Goal: Task Accomplishment & Management: Complete application form

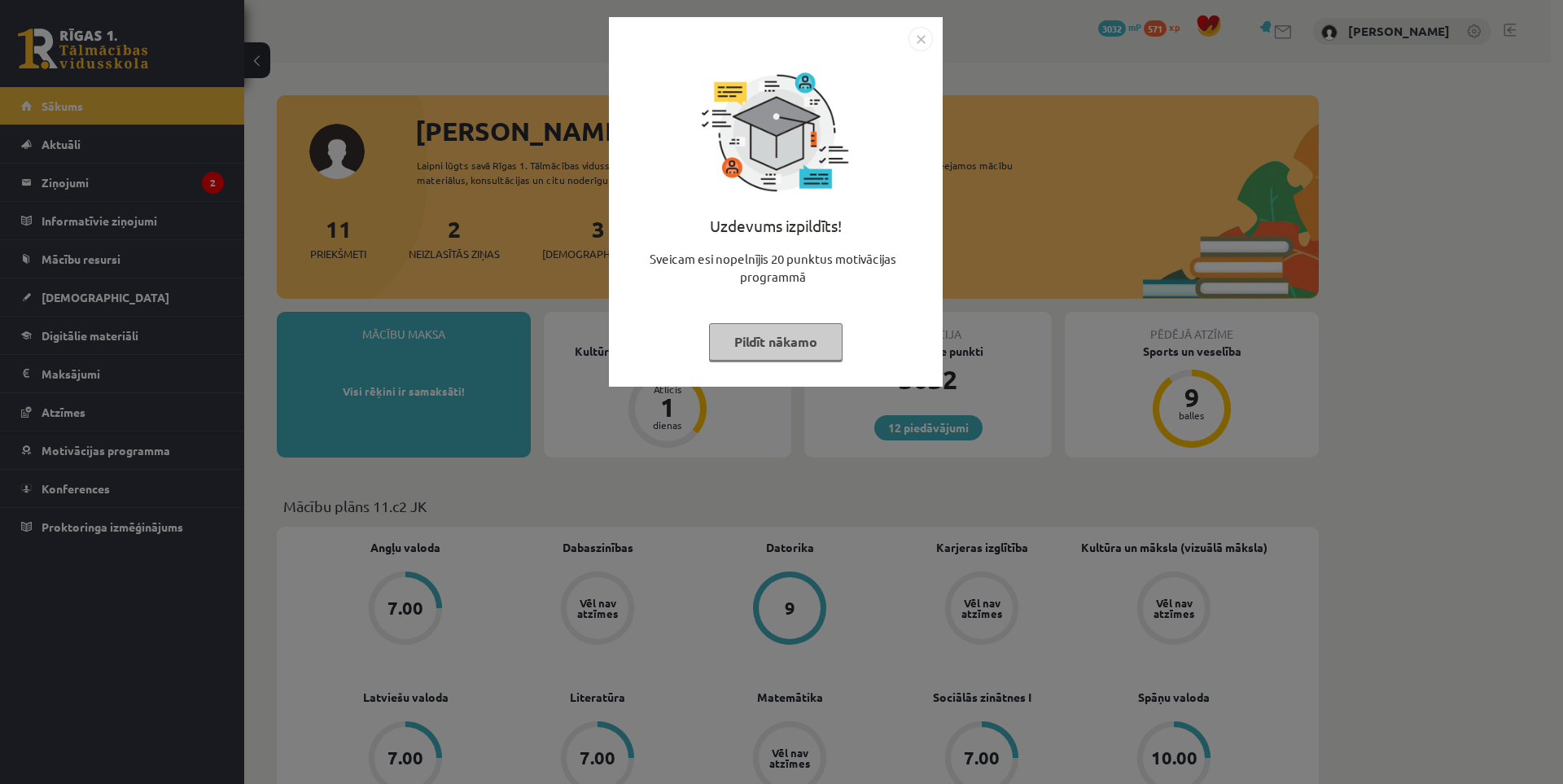
click at [926, 44] on img "Close" at bounding box center [921, 39] width 24 height 24
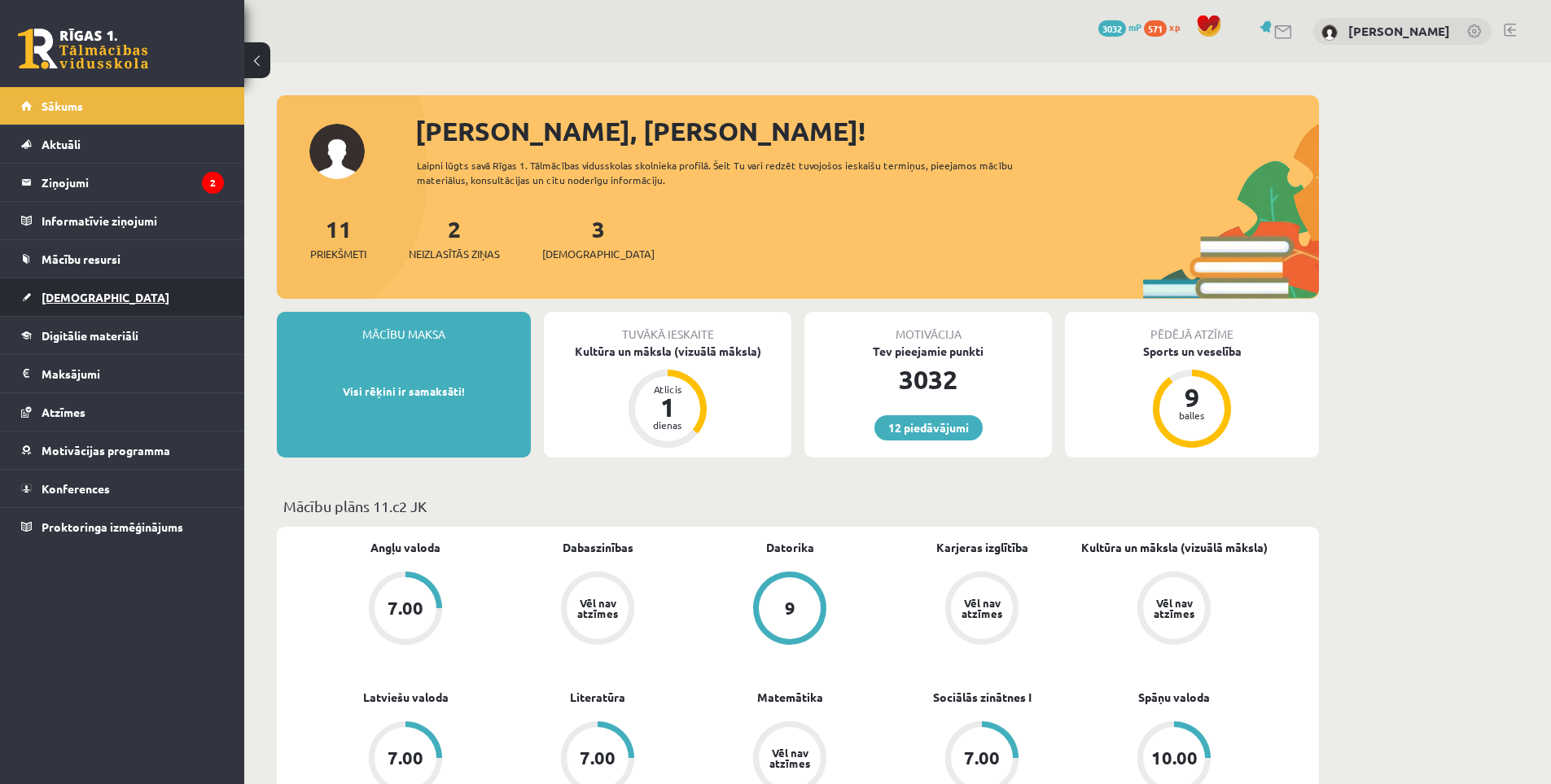
click at [151, 307] on link "[DEMOGRAPHIC_DATA]" at bounding box center [122, 297] width 203 height 37
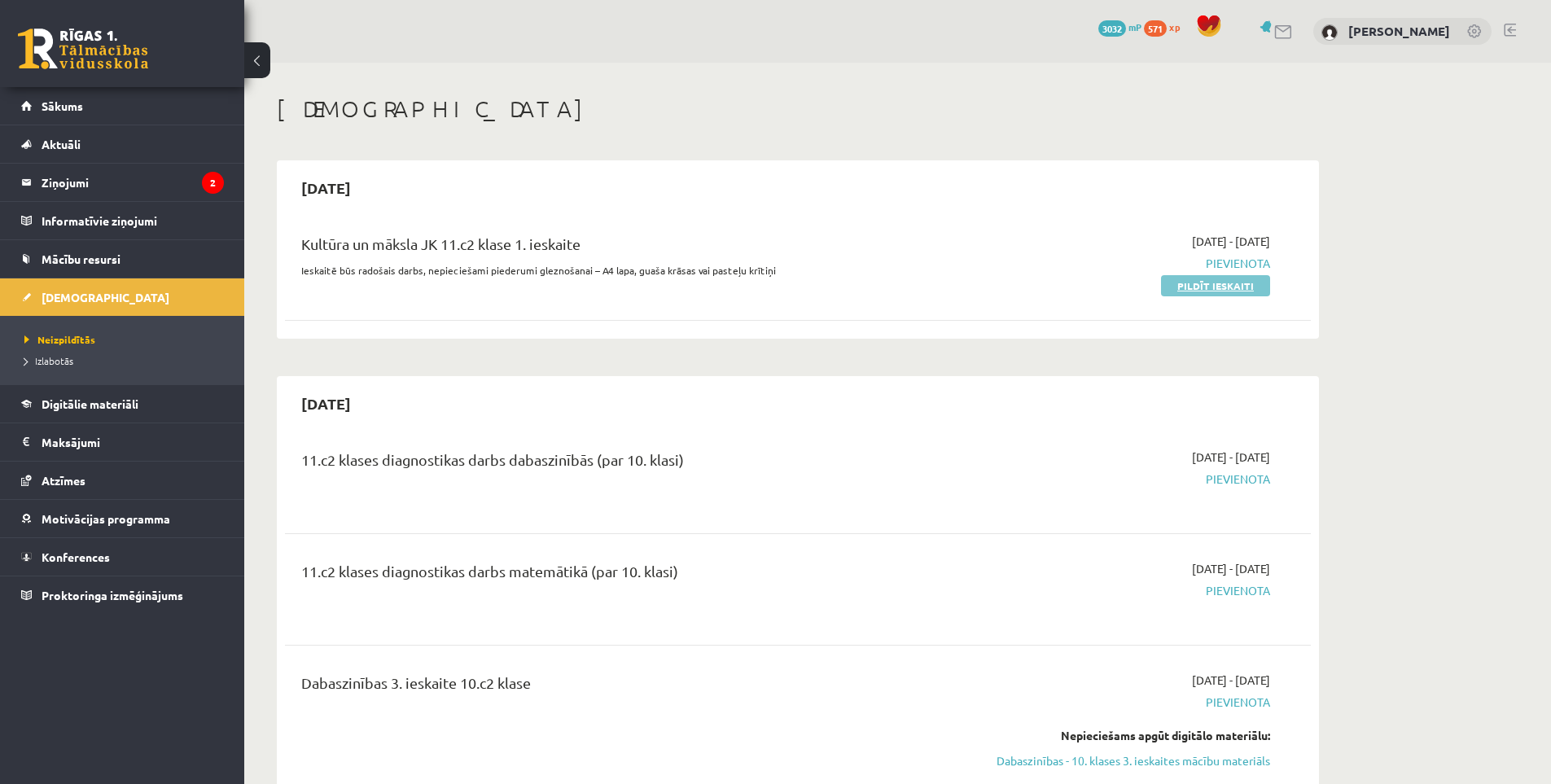
click at [1198, 286] on link "Pildīt ieskaiti" at bounding box center [1215, 285] width 109 height 21
click at [1208, 287] on link "Pildīt ieskaiti" at bounding box center [1215, 285] width 109 height 21
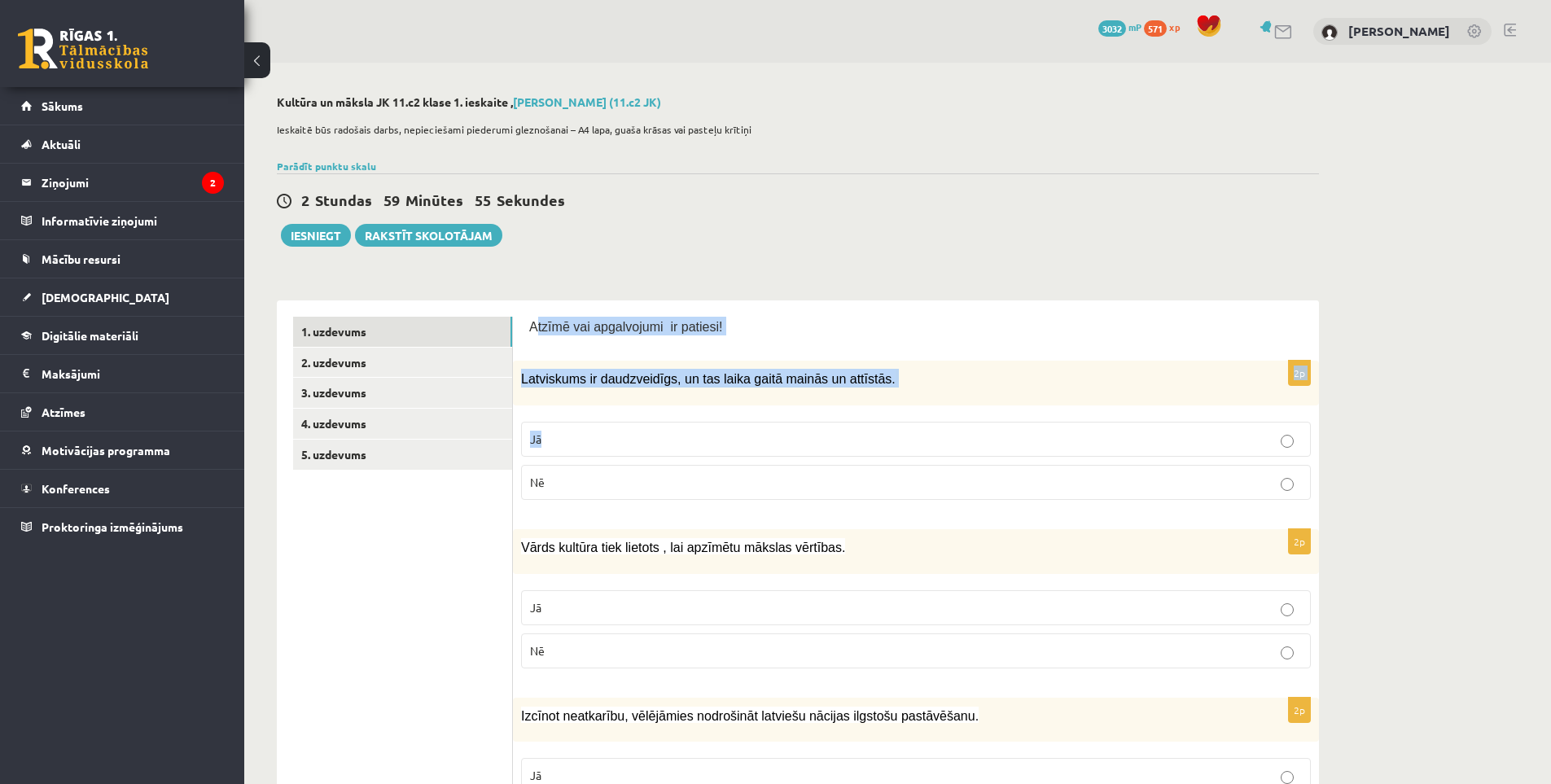
drag, startPoint x: 534, startPoint y: 298, endPoint x: 661, endPoint y: 390, distance: 156.8
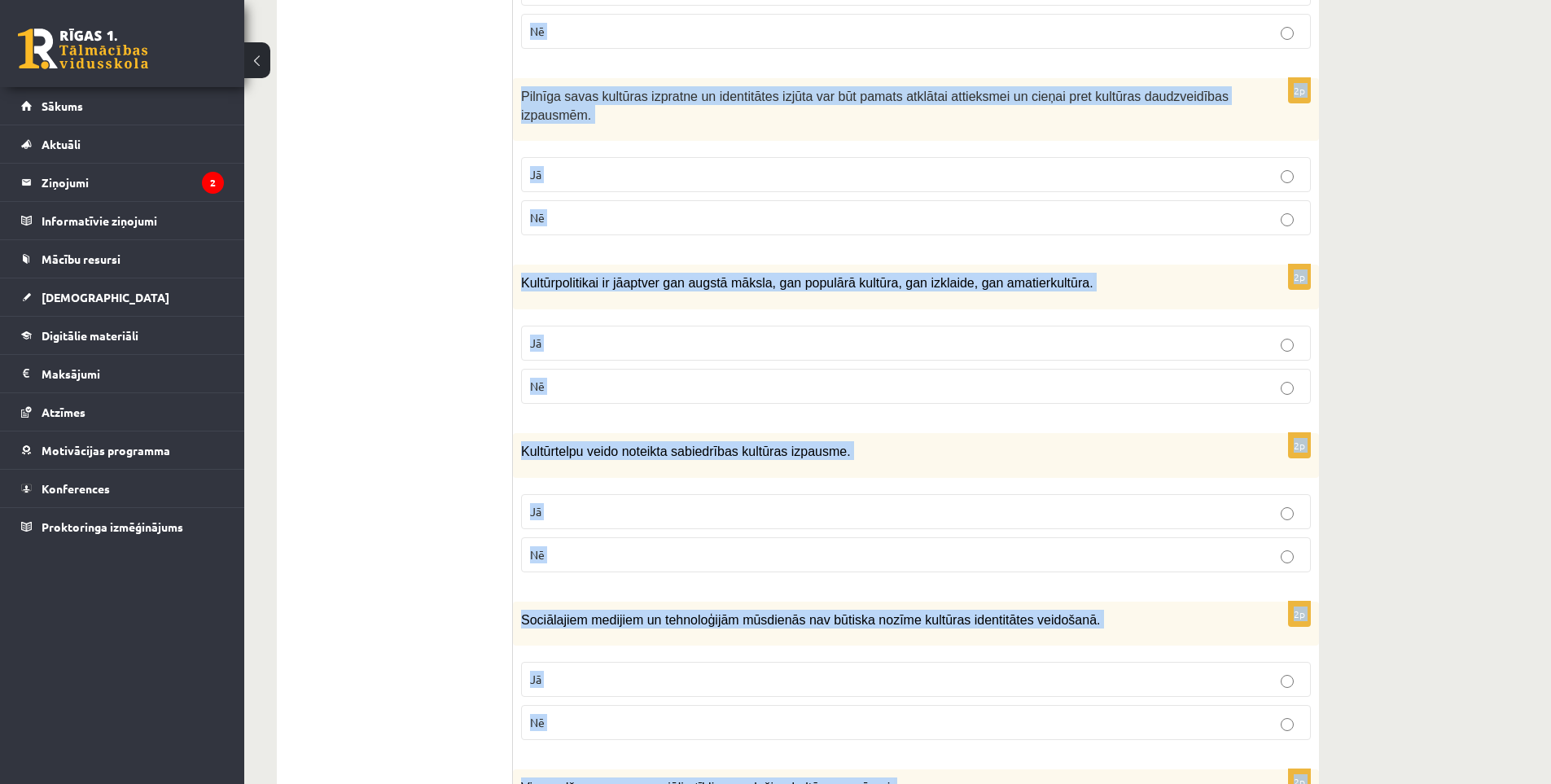
scroll to position [2152, 0]
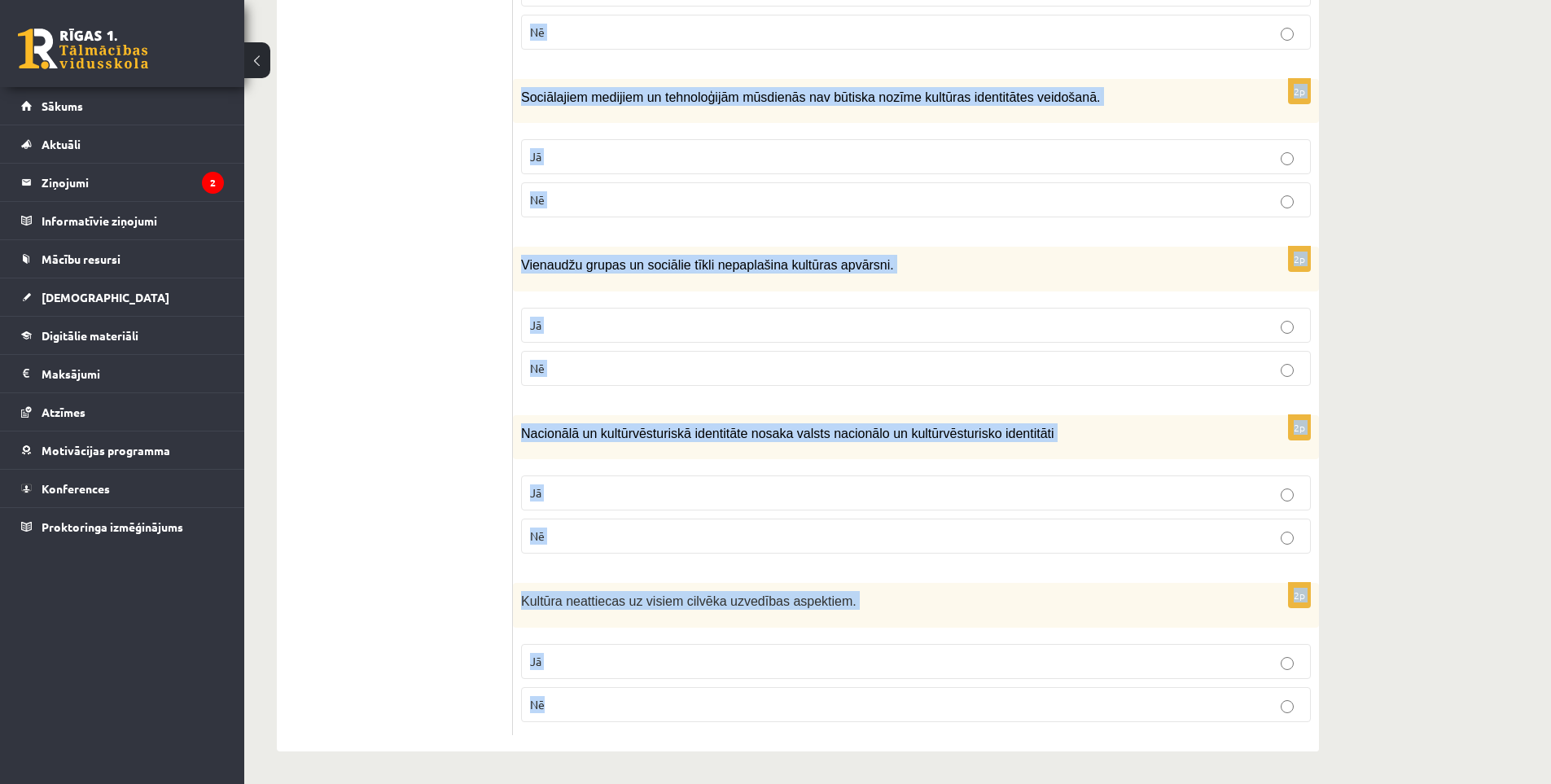
drag, startPoint x: 528, startPoint y: 311, endPoint x: 819, endPoint y: 707, distance: 491.4
copy form "Atzīmē vai apgalvojumi ir patiesi! 2p Latviskums ir daudzveidīgs, un tas laika …"
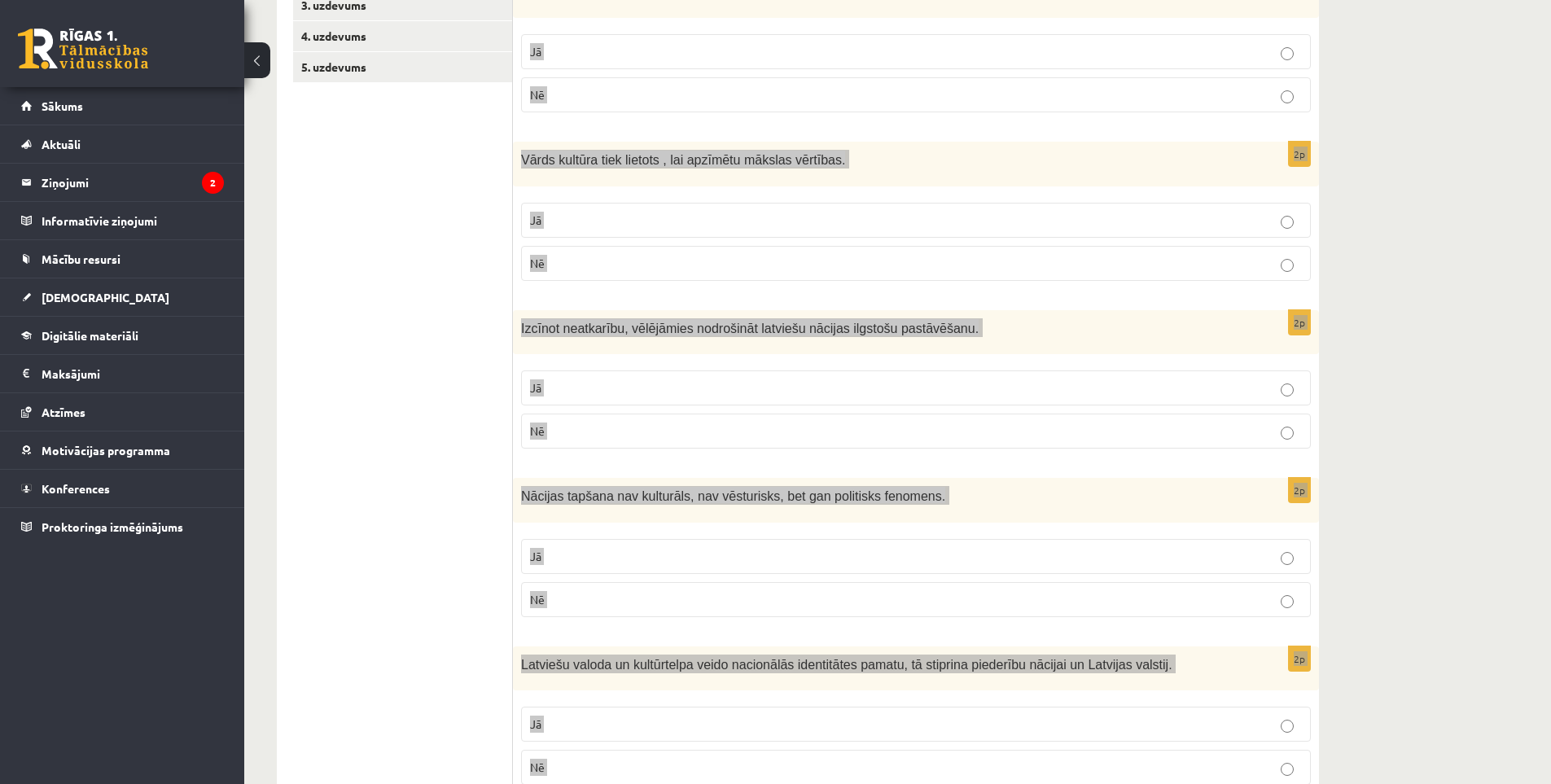
scroll to position [0, 0]
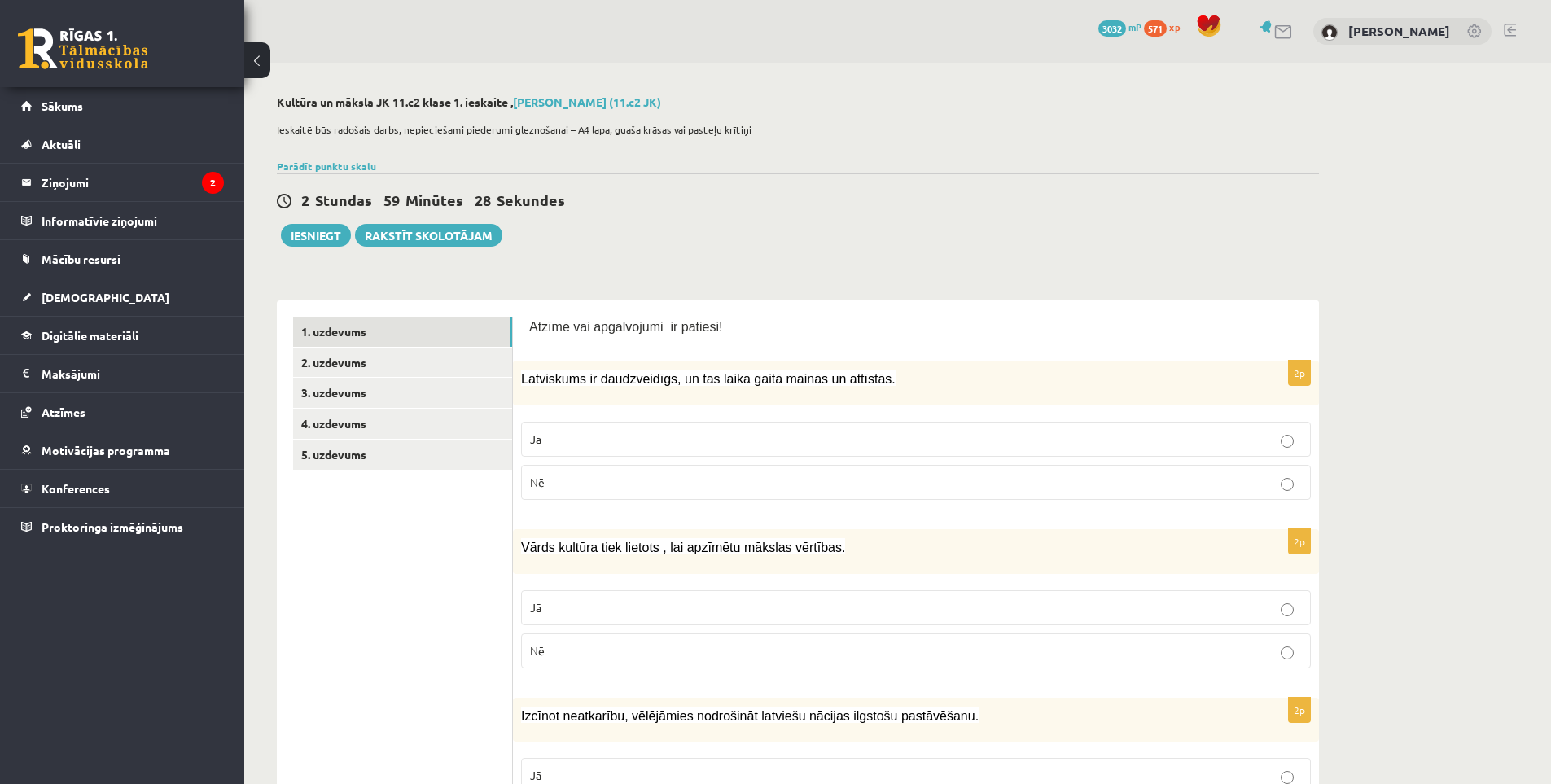
click at [557, 438] on p "Jā" at bounding box center [916, 439] width 772 height 17
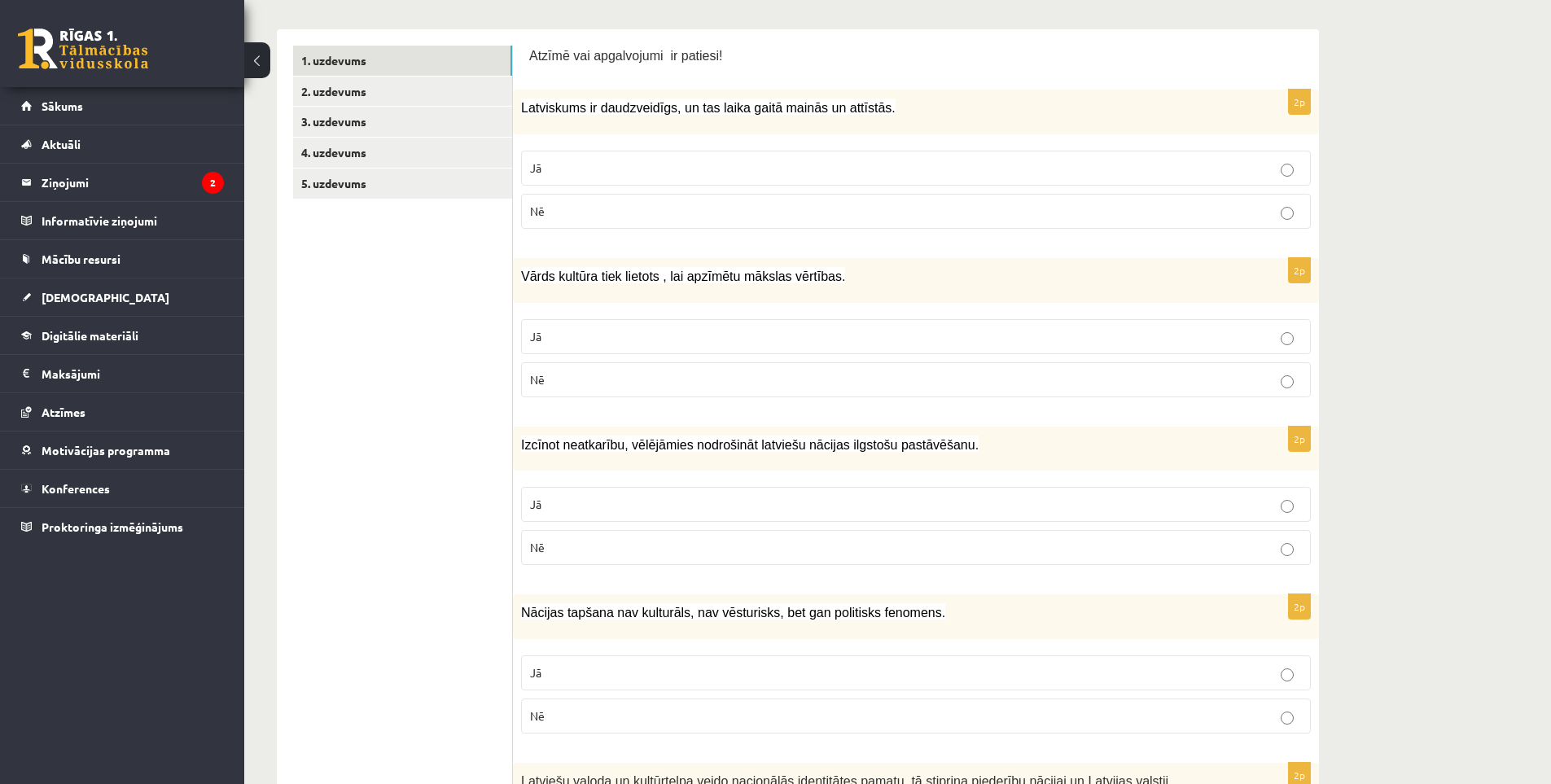
click at [588, 343] on p "Jā" at bounding box center [916, 337] width 772 height 17
click at [605, 510] on p "Jā" at bounding box center [916, 505] width 772 height 17
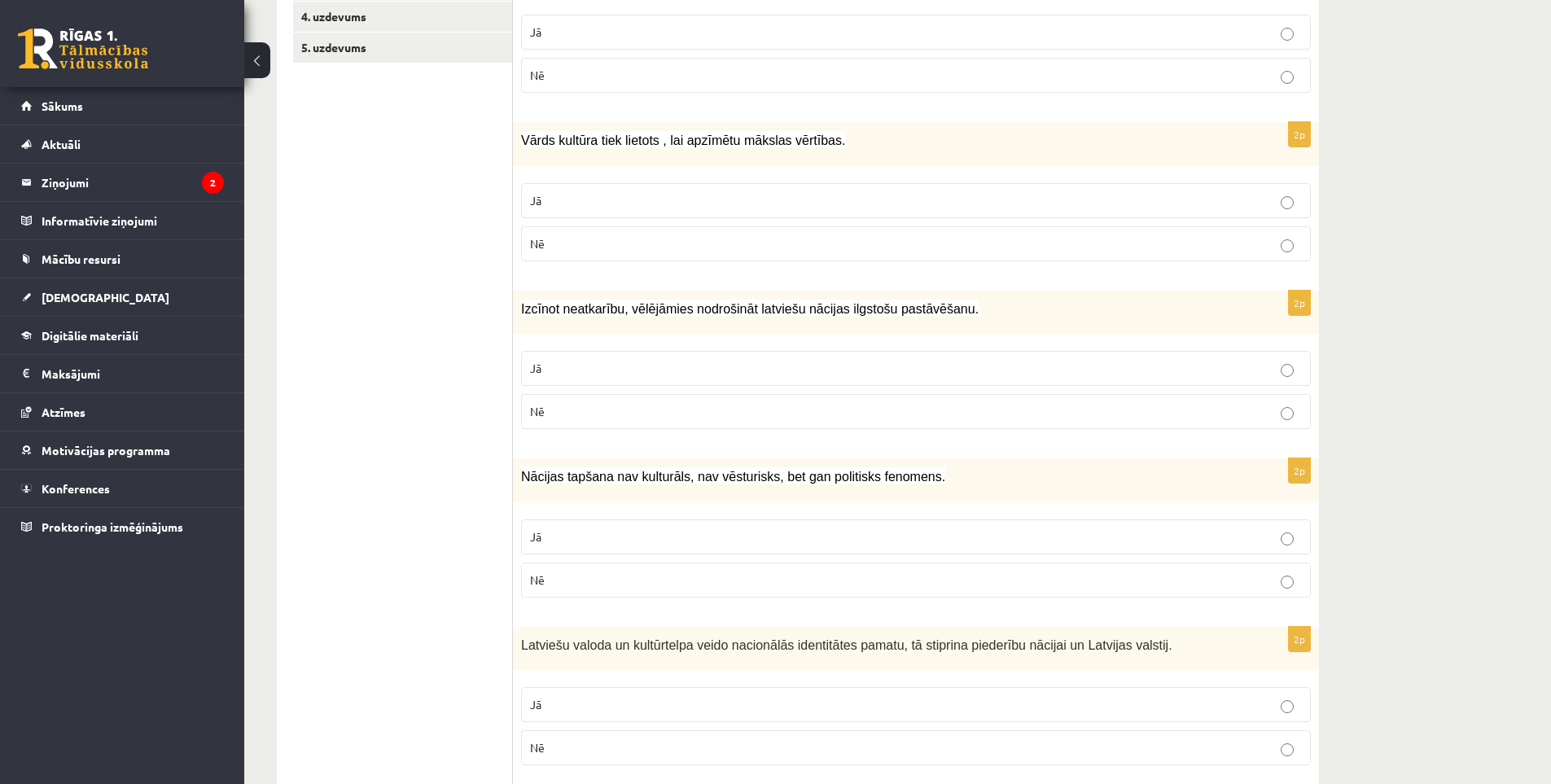
click at [641, 580] on p "Nē" at bounding box center [916, 580] width 772 height 17
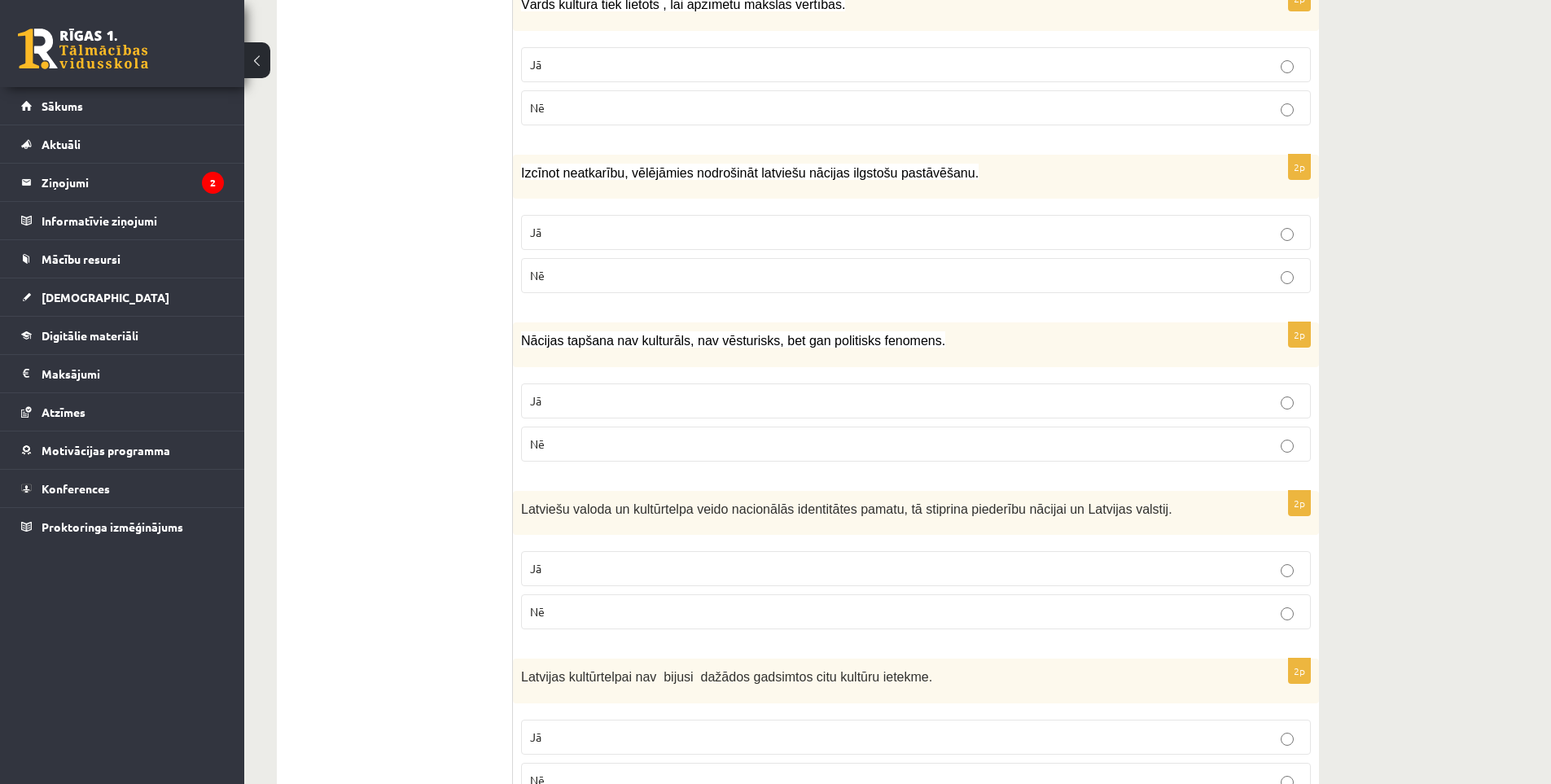
scroll to position [678, 0]
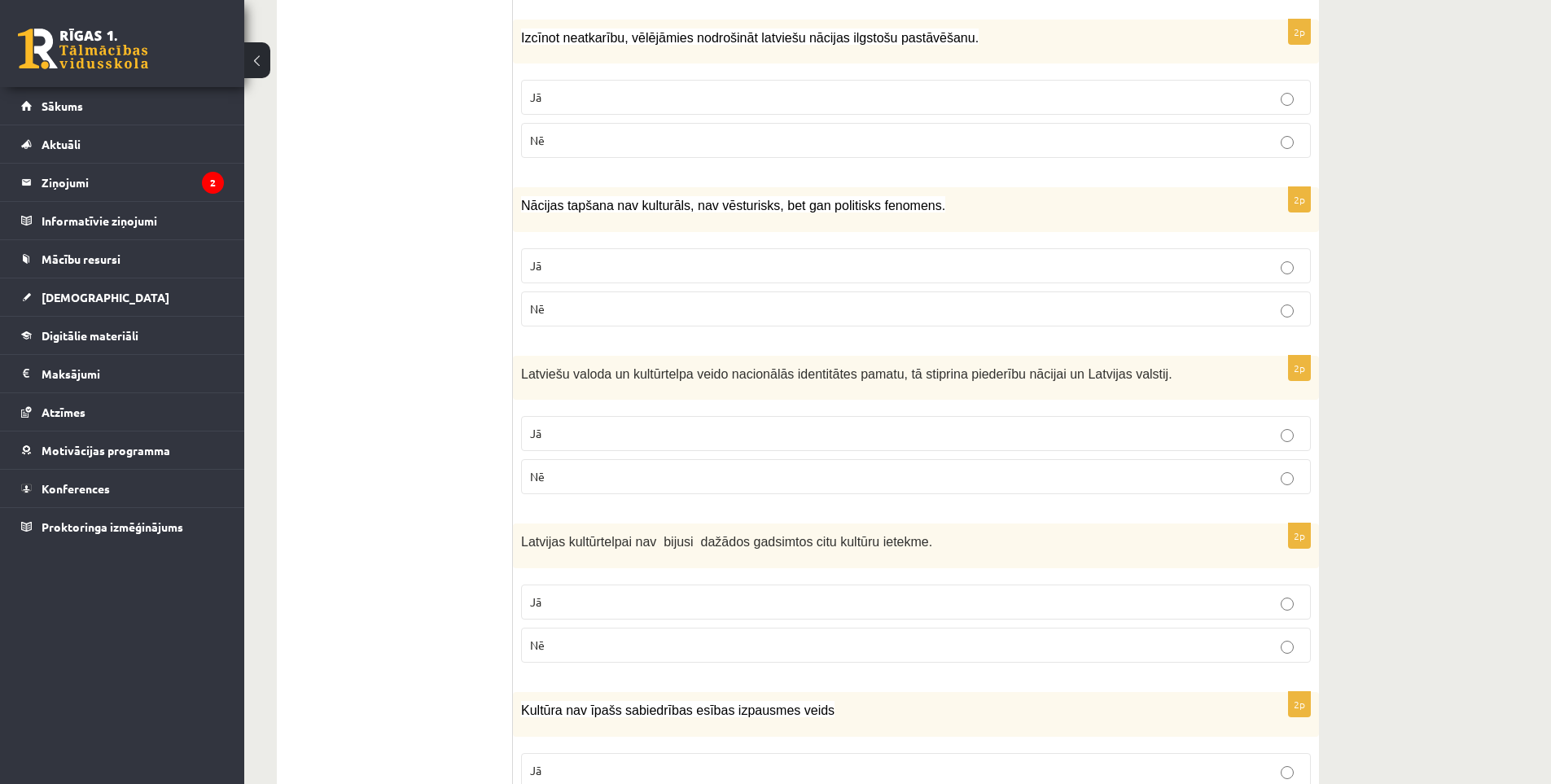
click at [637, 442] on p "Jā" at bounding box center [916, 433] width 772 height 17
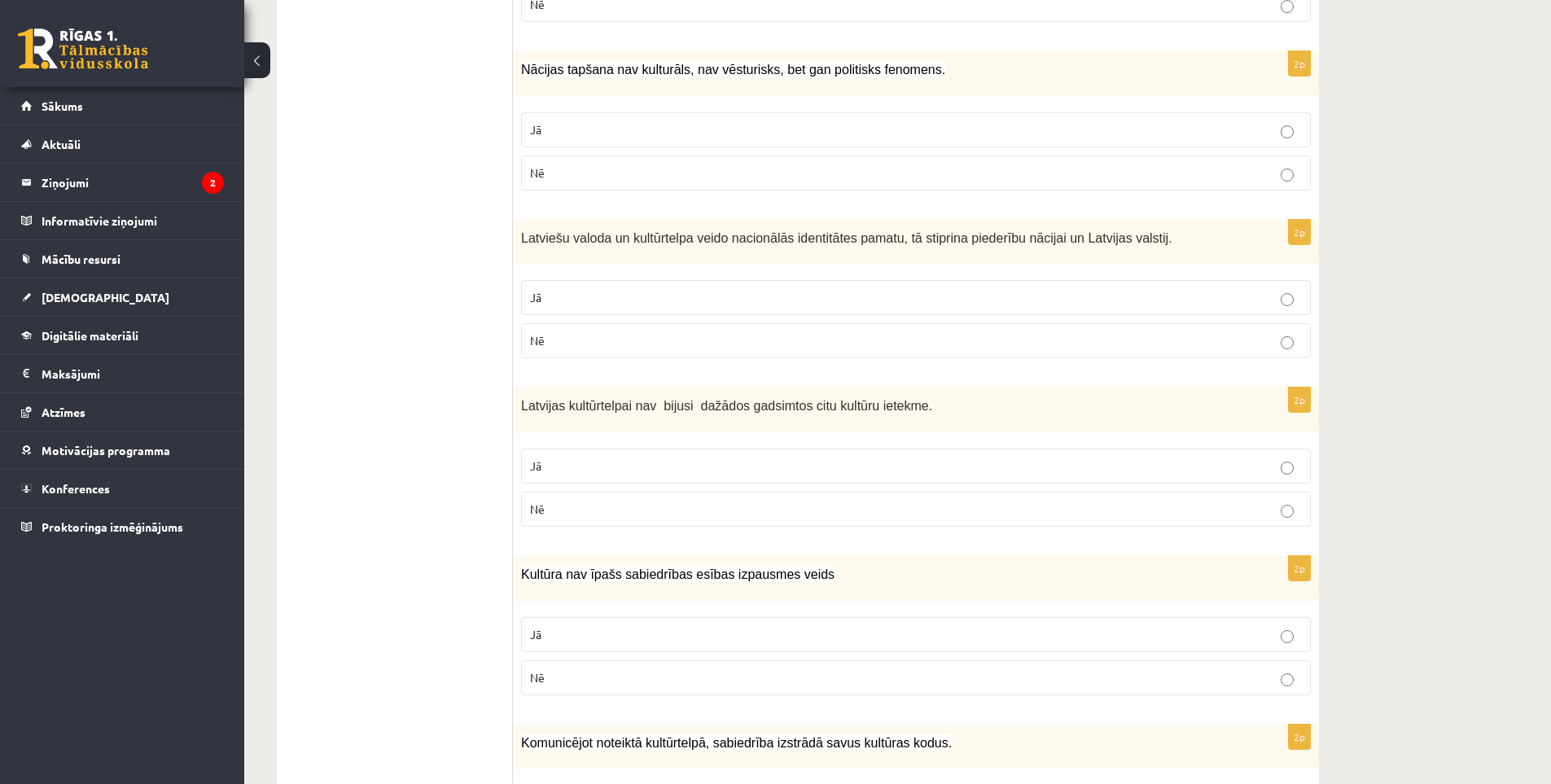
click at [621, 511] on p "Nē" at bounding box center [916, 509] width 772 height 17
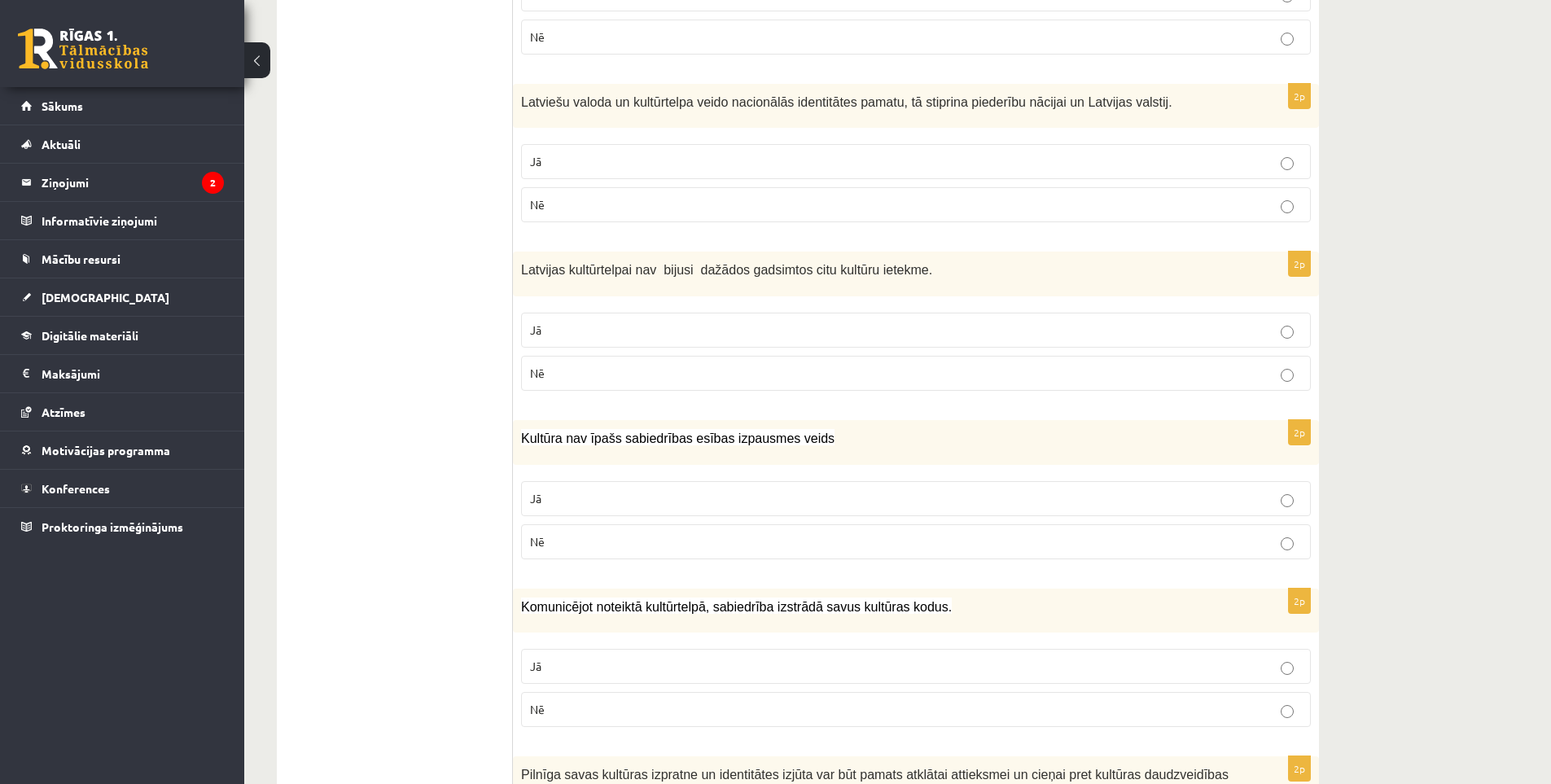
click at [573, 549] on p "Nē" at bounding box center [916, 542] width 772 height 17
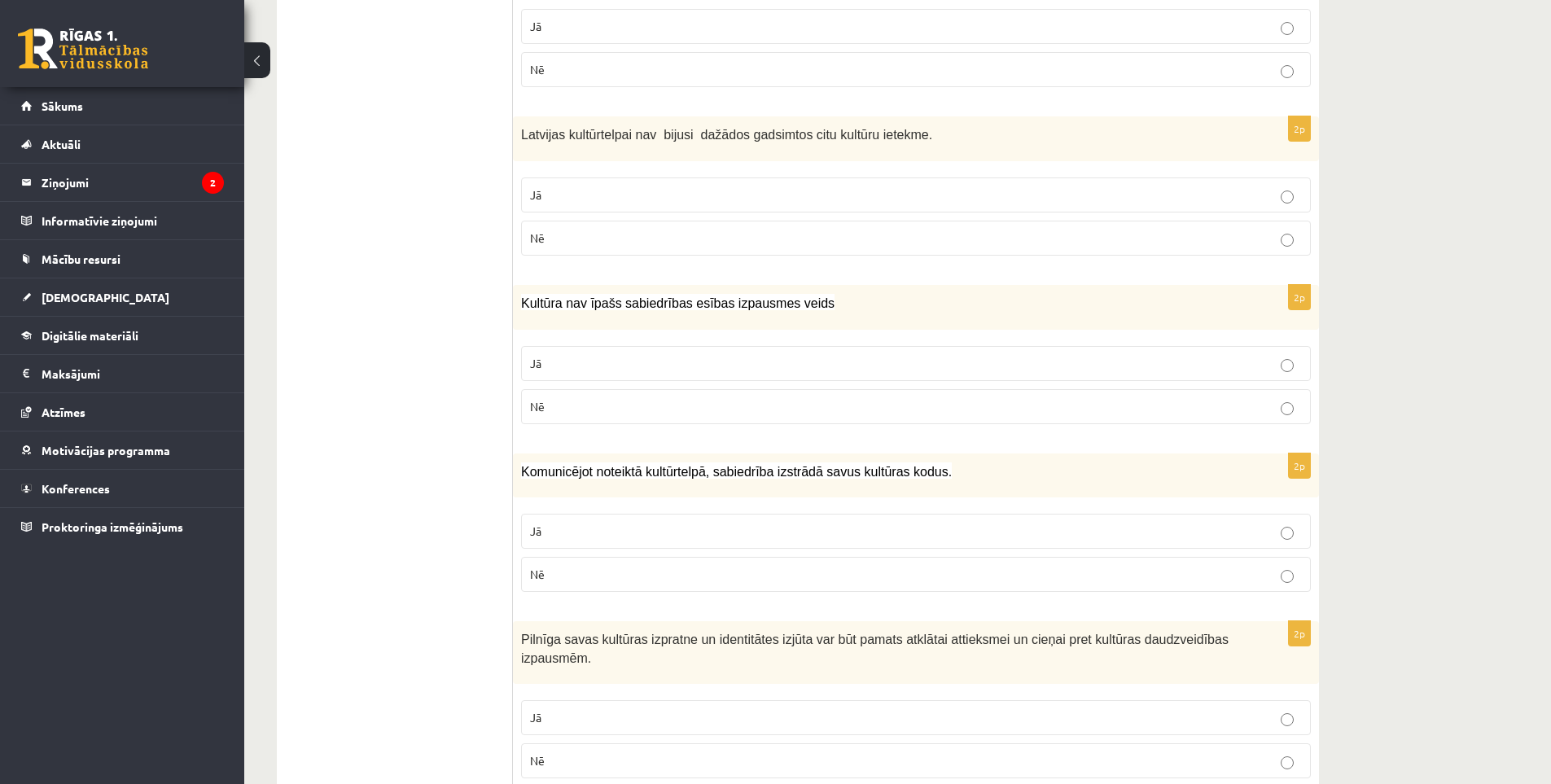
click at [567, 545] on label "Jā" at bounding box center [916, 531] width 789 height 35
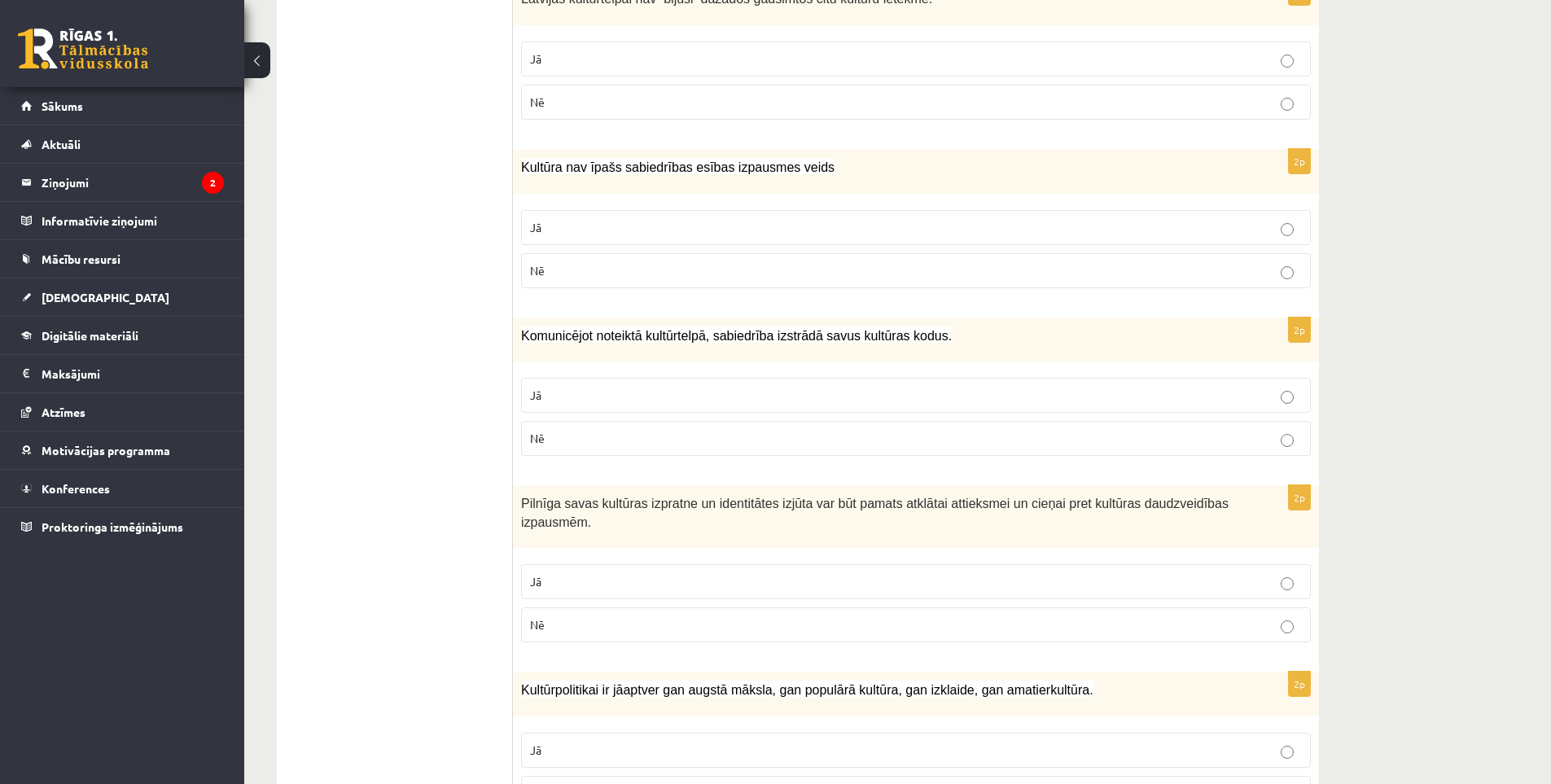
scroll to position [1357, 0]
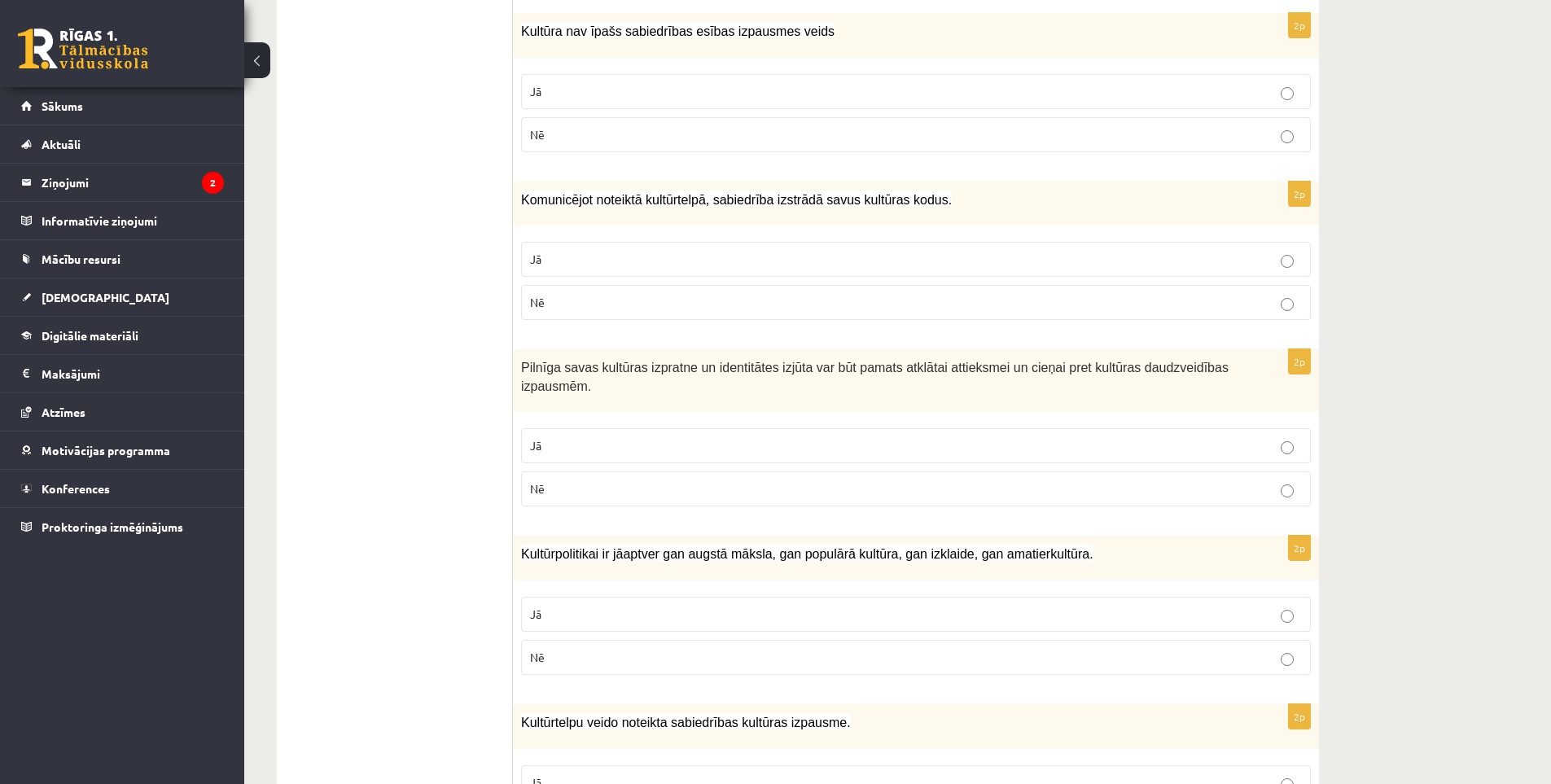
click at [561, 459] on label "Jā" at bounding box center [916, 446] width 789 height 35
click at [583, 608] on p "Jā" at bounding box center [916, 614] width 772 height 17
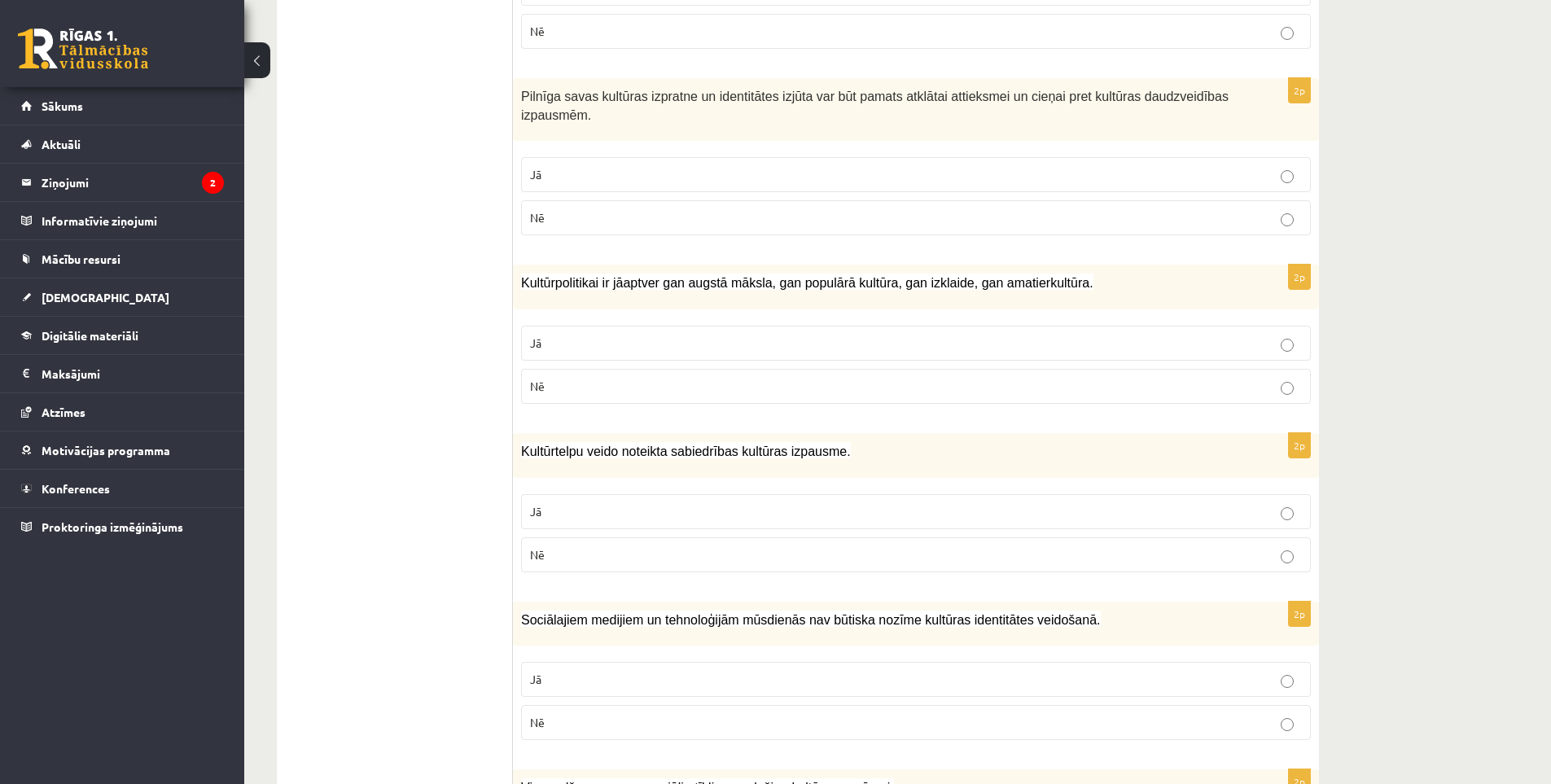
click at [567, 567] on label "Nē" at bounding box center [916, 554] width 789 height 35
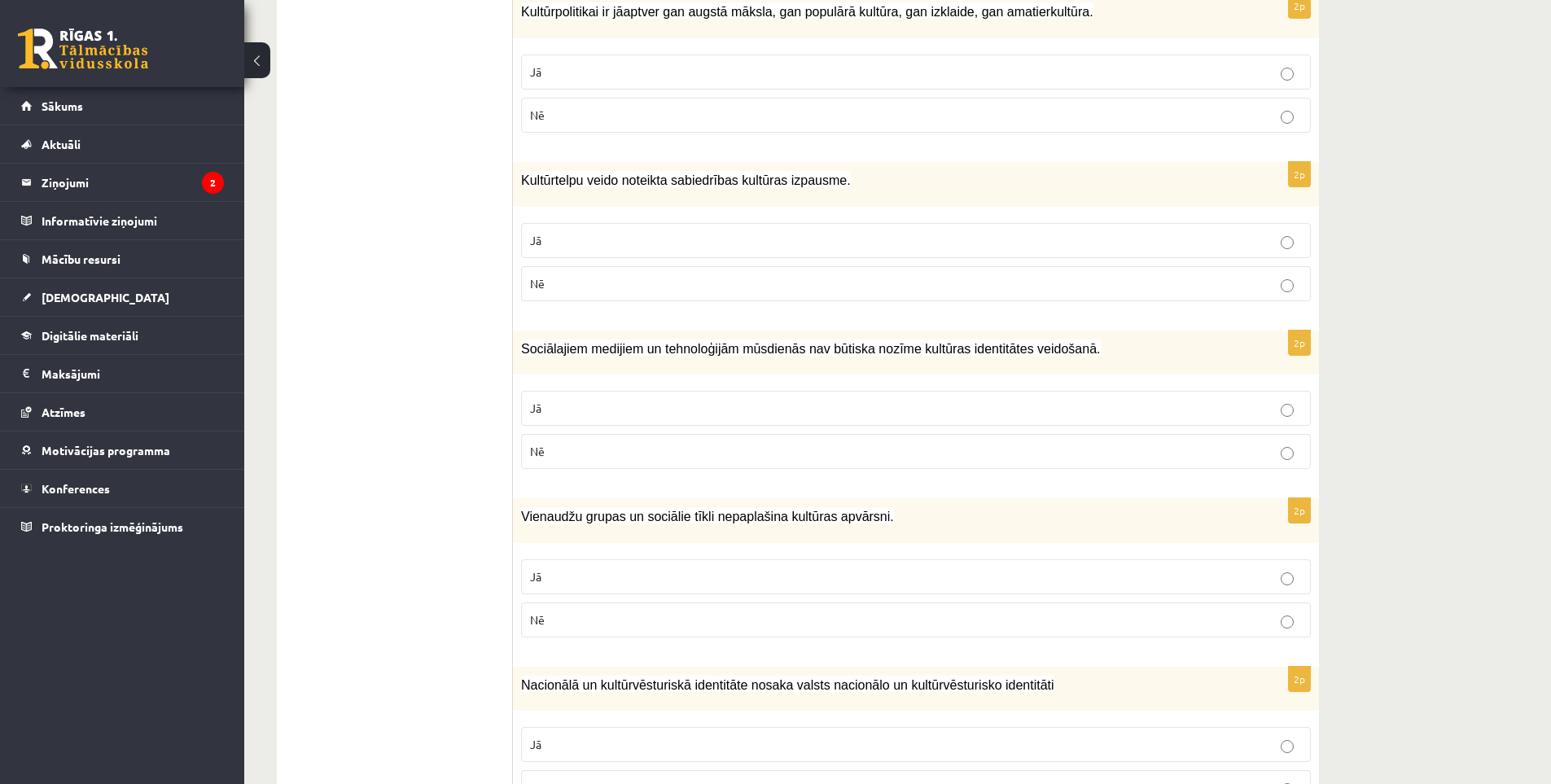
click at [634, 462] on label "Nē" at bounding box center [916, 452] width 789 height 35
click at [619, 586] on label "Jā" at bounding box center [916, 577] width 789 height 35
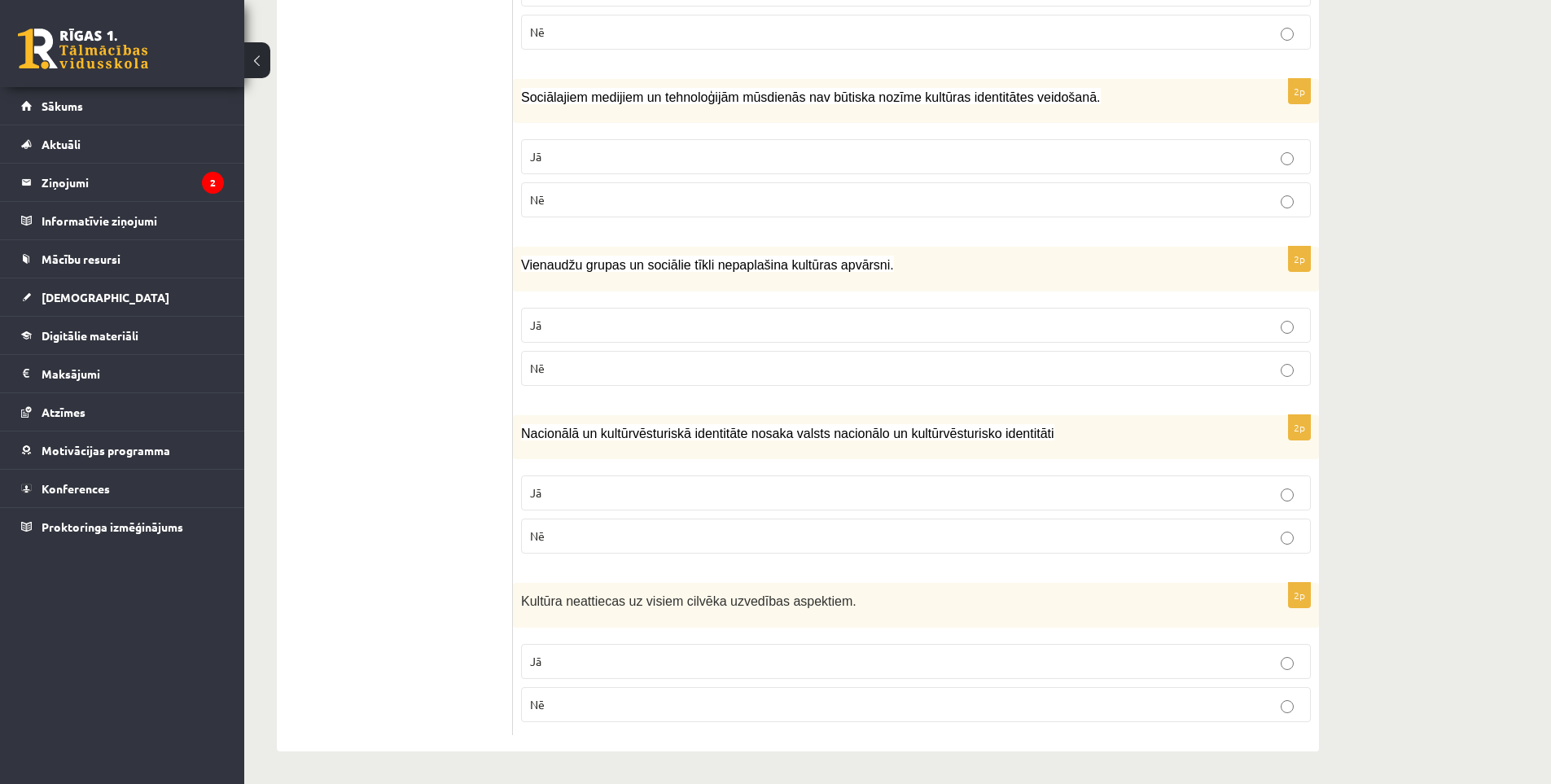
click at [618, 536] on p "Nē" at bounding box center [916, 536] width 772 height 17
click at [638, 660] on p "Jā" at bounding box center [916, 661] width 772 height 17
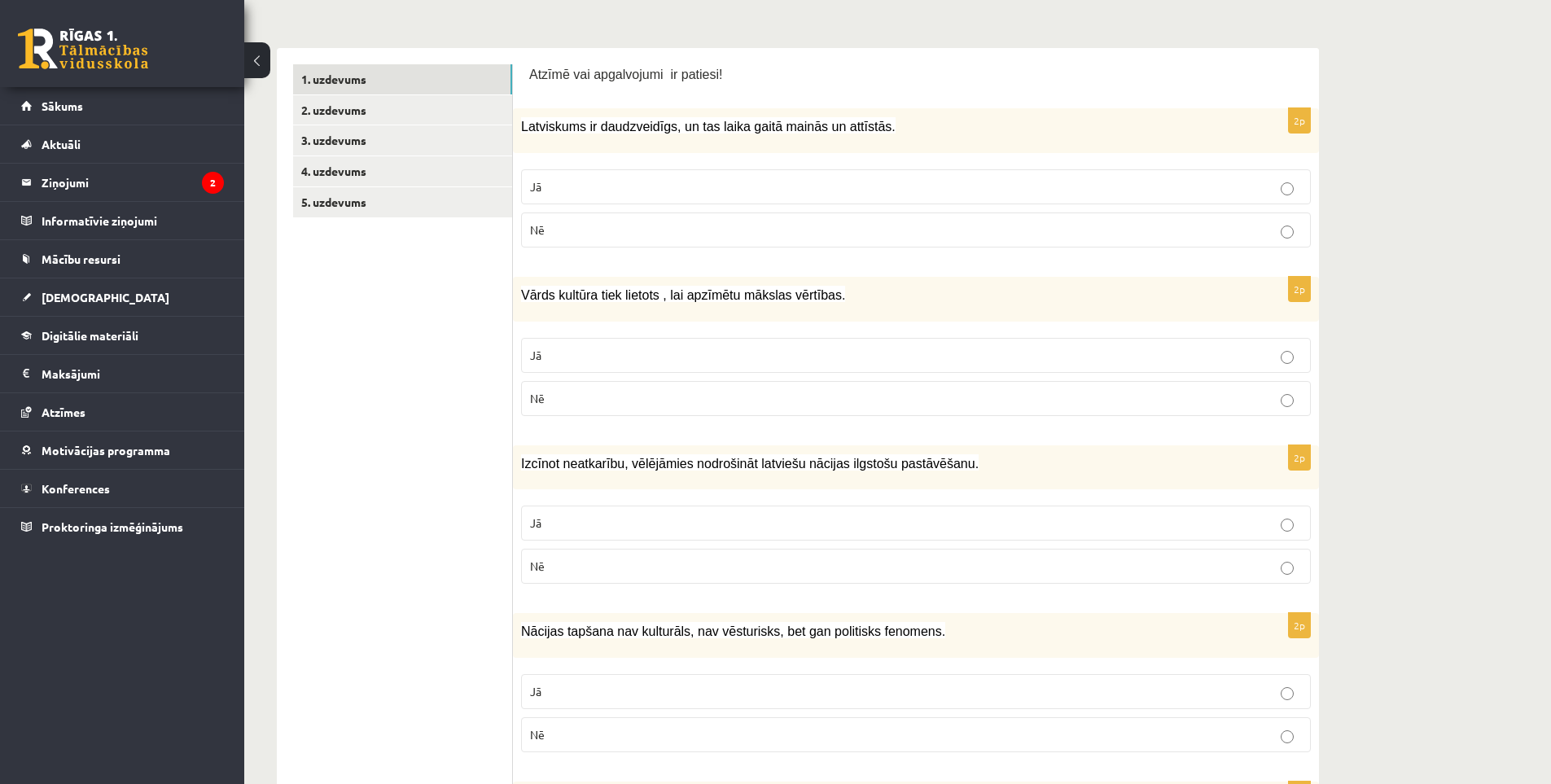
scroll to position [0, 0]
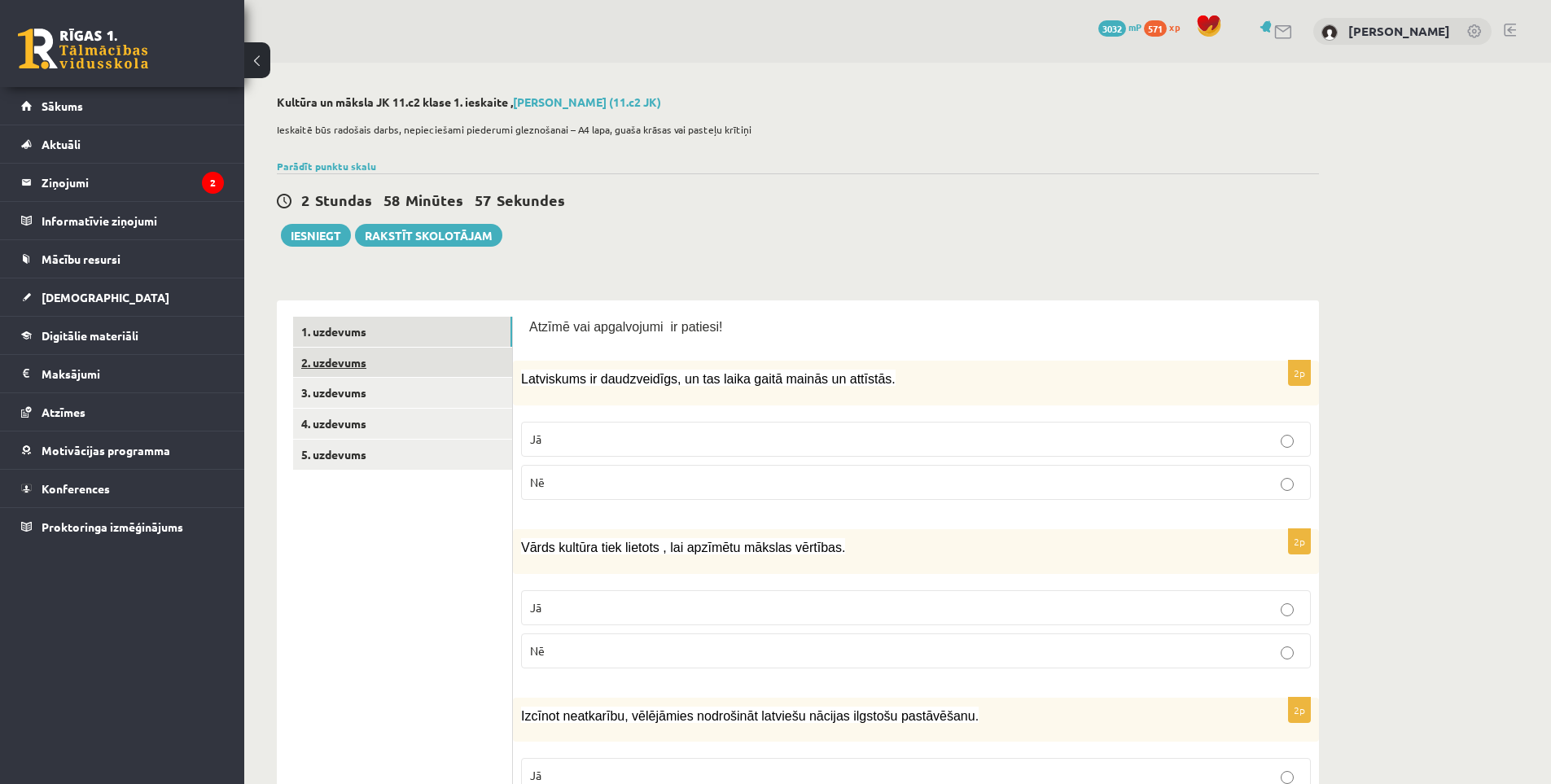
click at [387, 349] on link "2. uzdevums" at bounding box center [403, 362] width 219 height 30
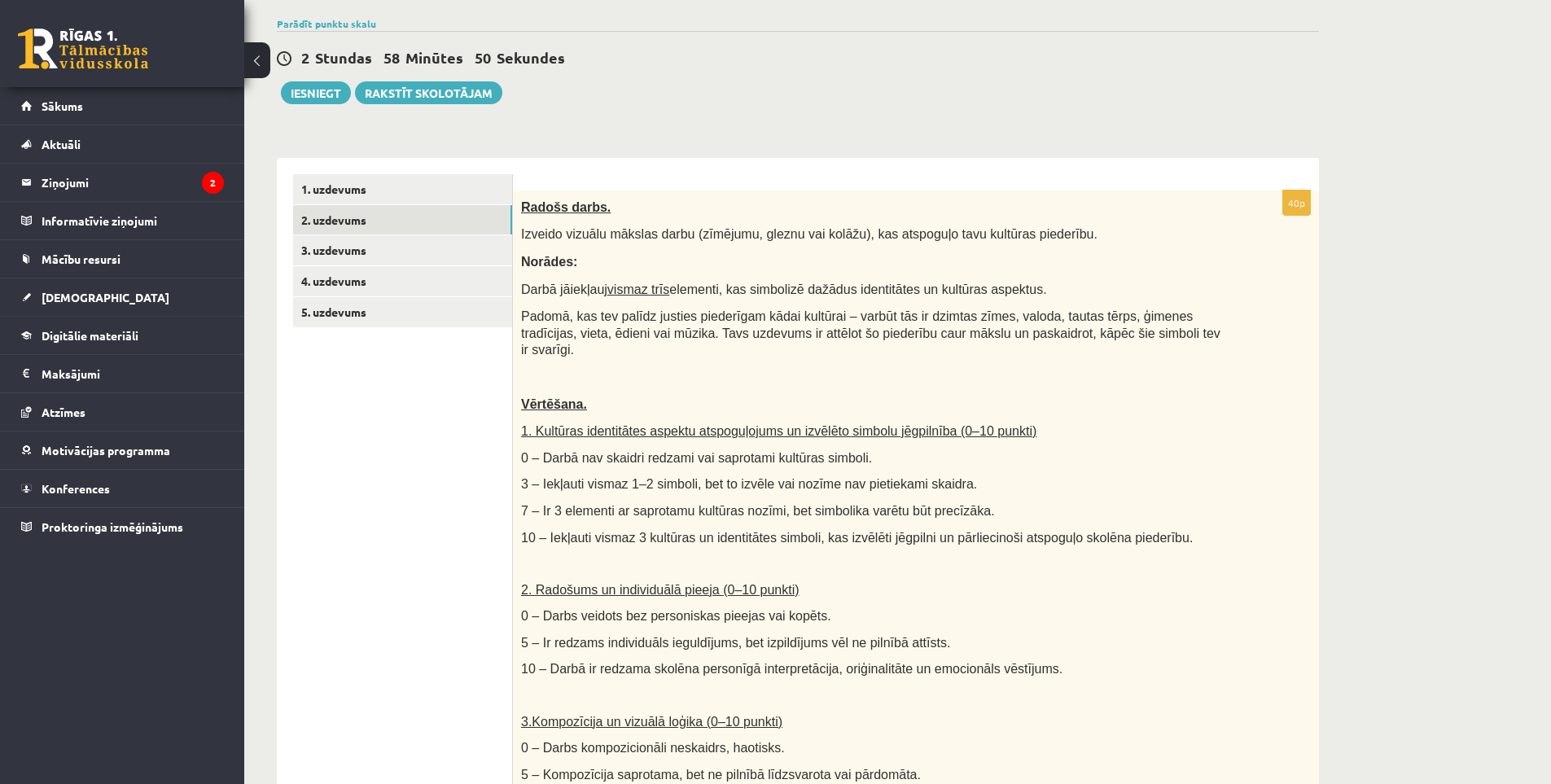
scroll to position [7, 0]
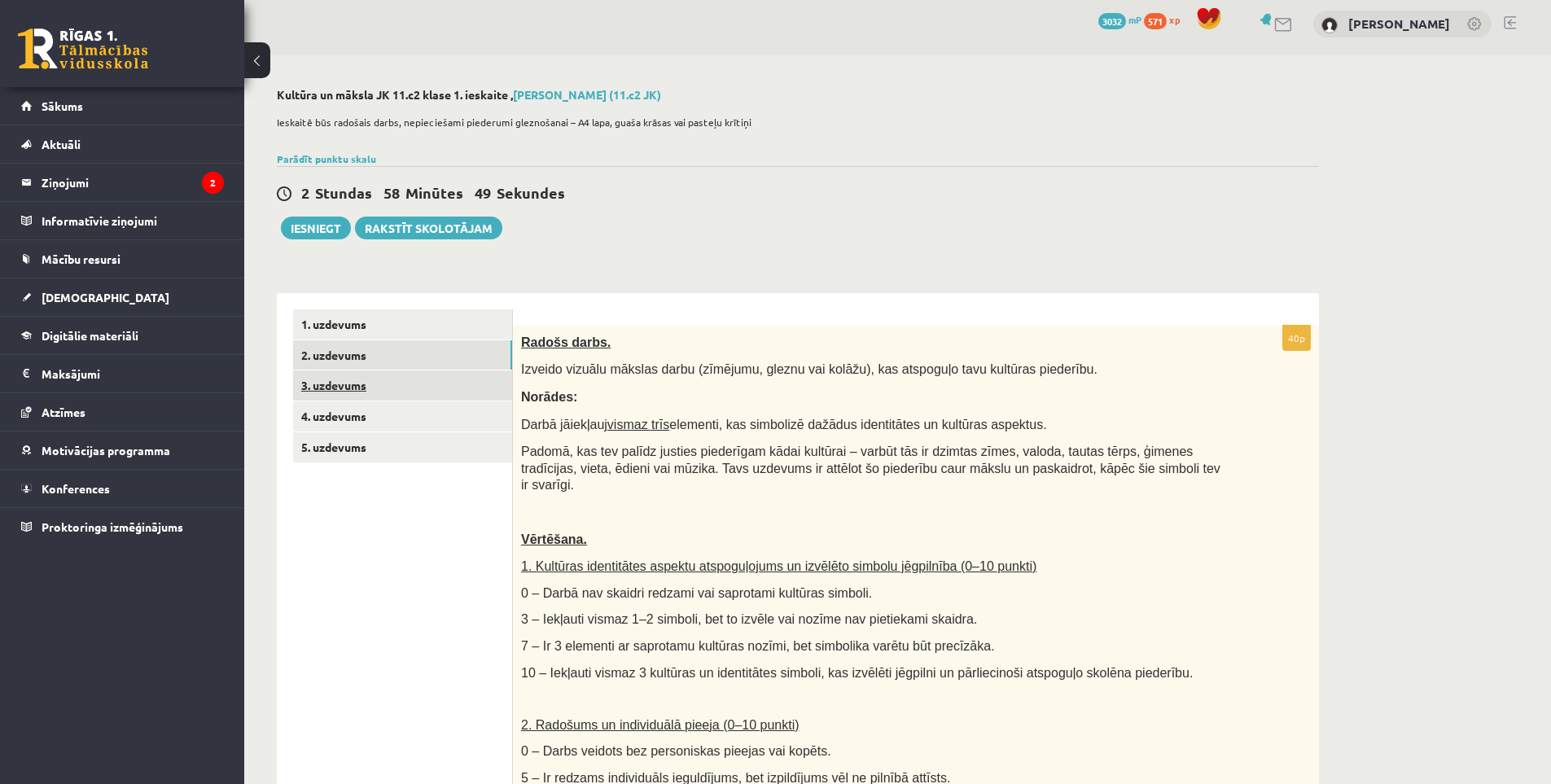
click at [379, 385] on link "3. uzdevums" at bounding box center [403, 385] width 219 height 30
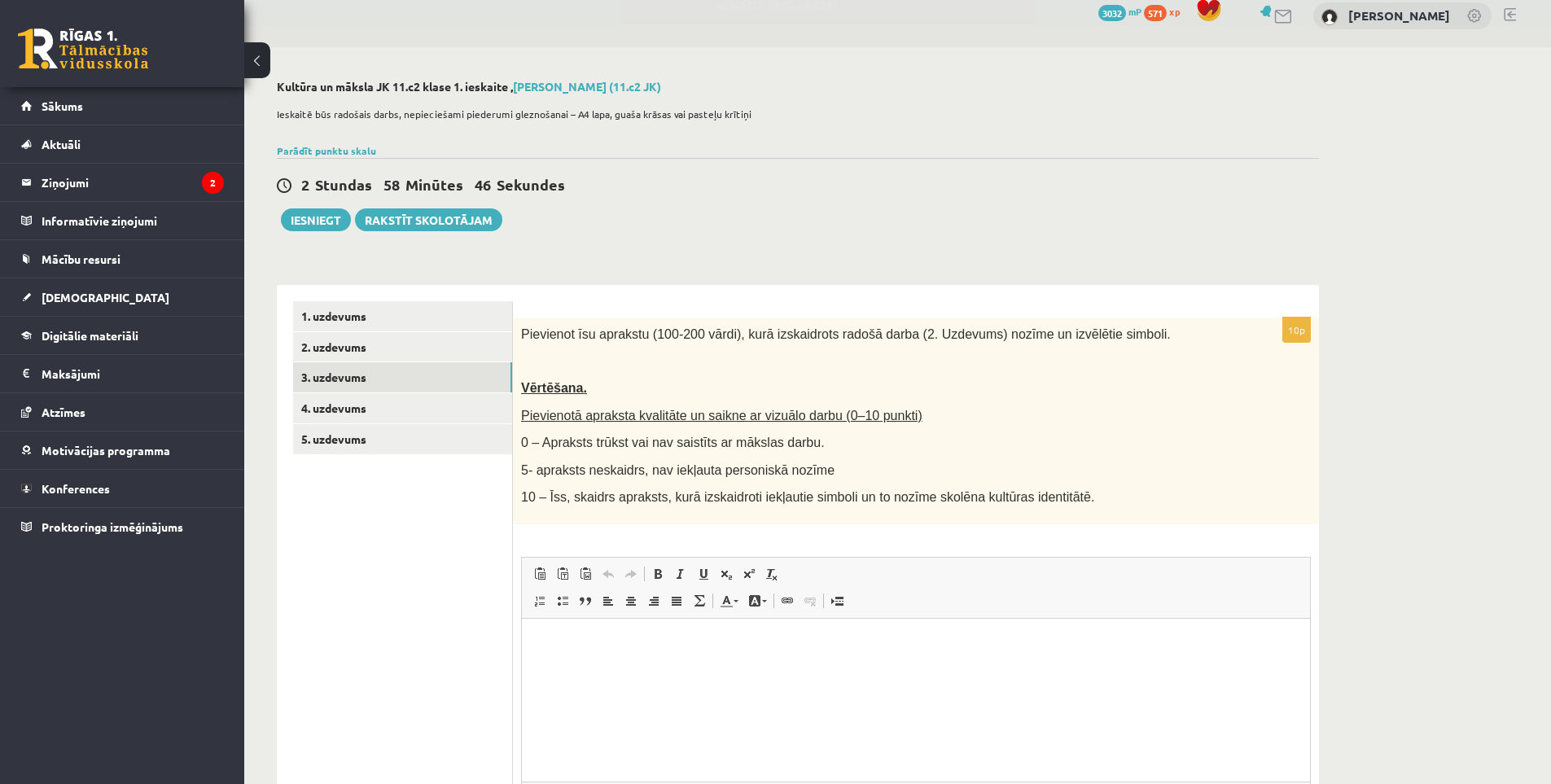
scroll to position [151, 0]
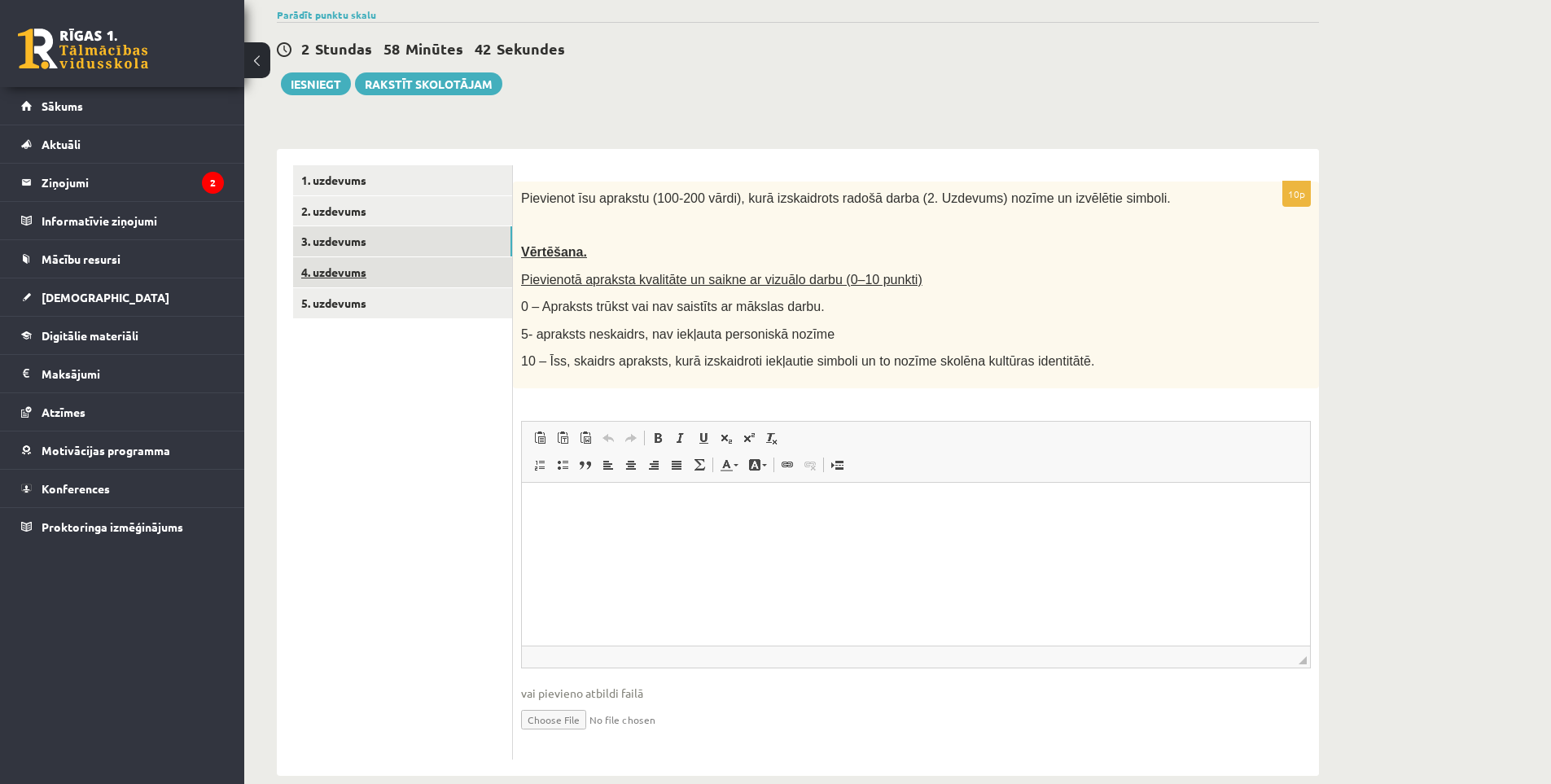
click at [396, 273] on link "4. uzdevums" at bounding box center [403, 272] width 219 height 30
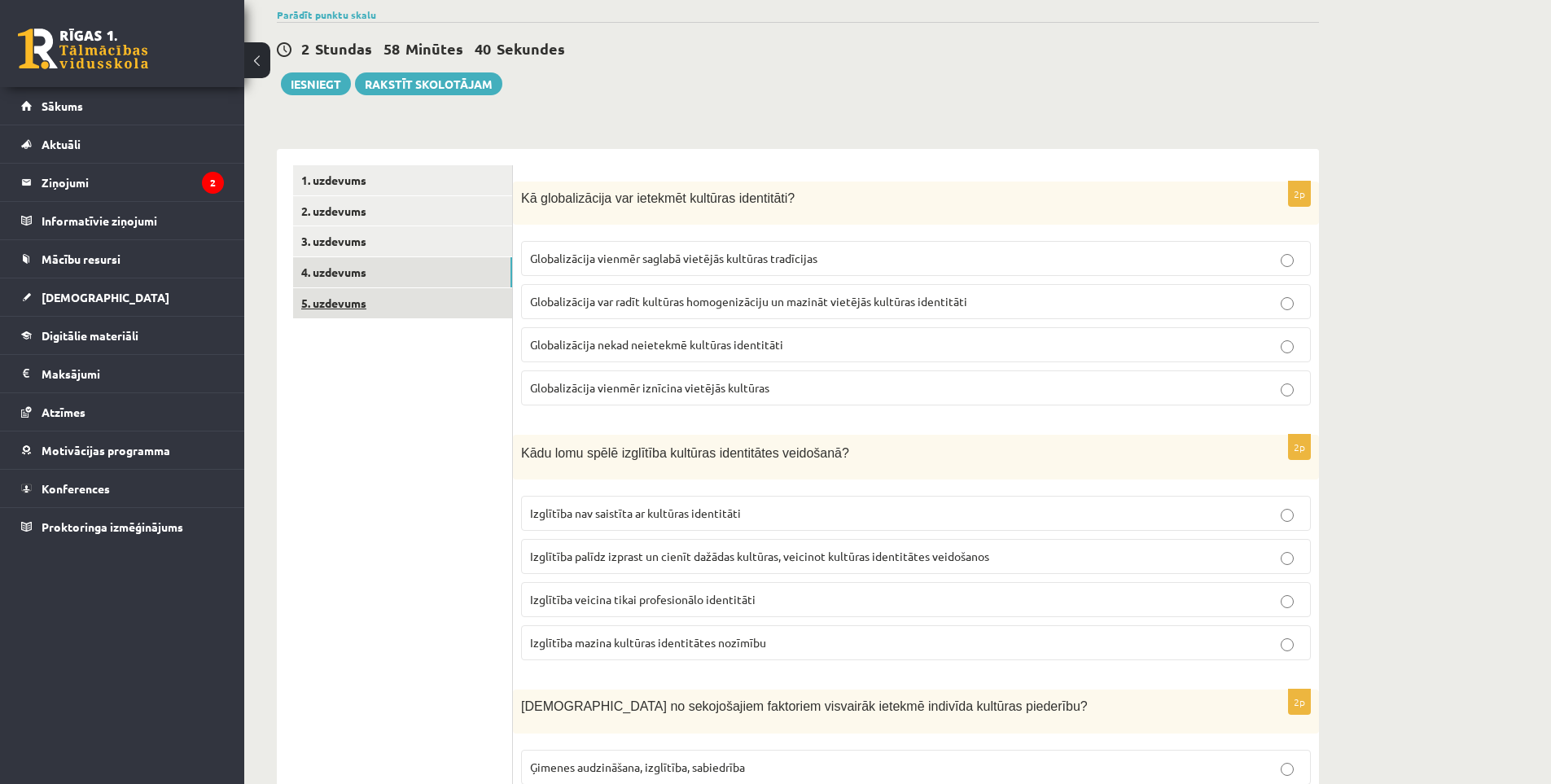
click at [435, 307] on link "5. uzdevums" at bounding box center [403, 303] width 219 height 30
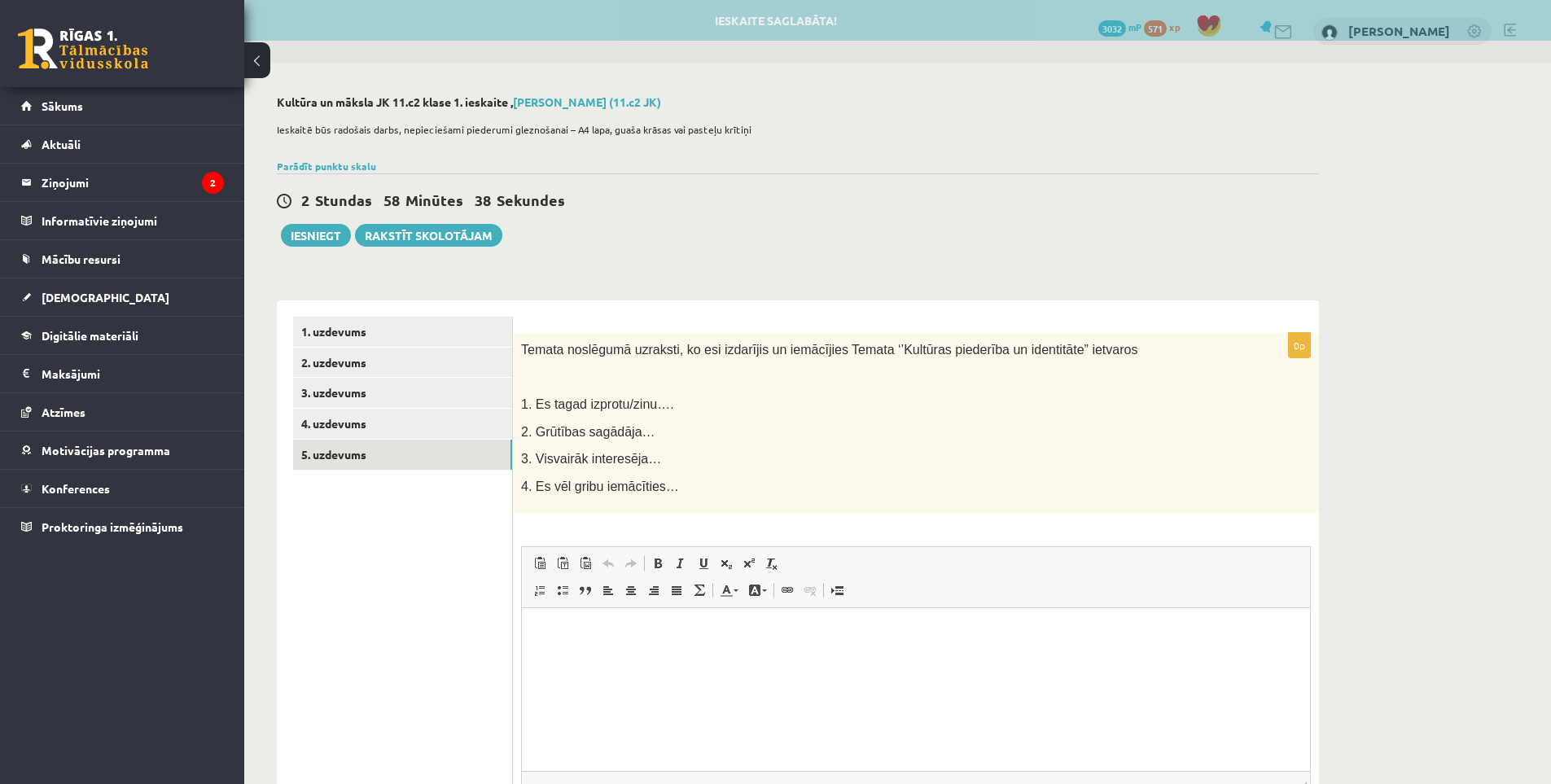
scroll to position [0, 0]
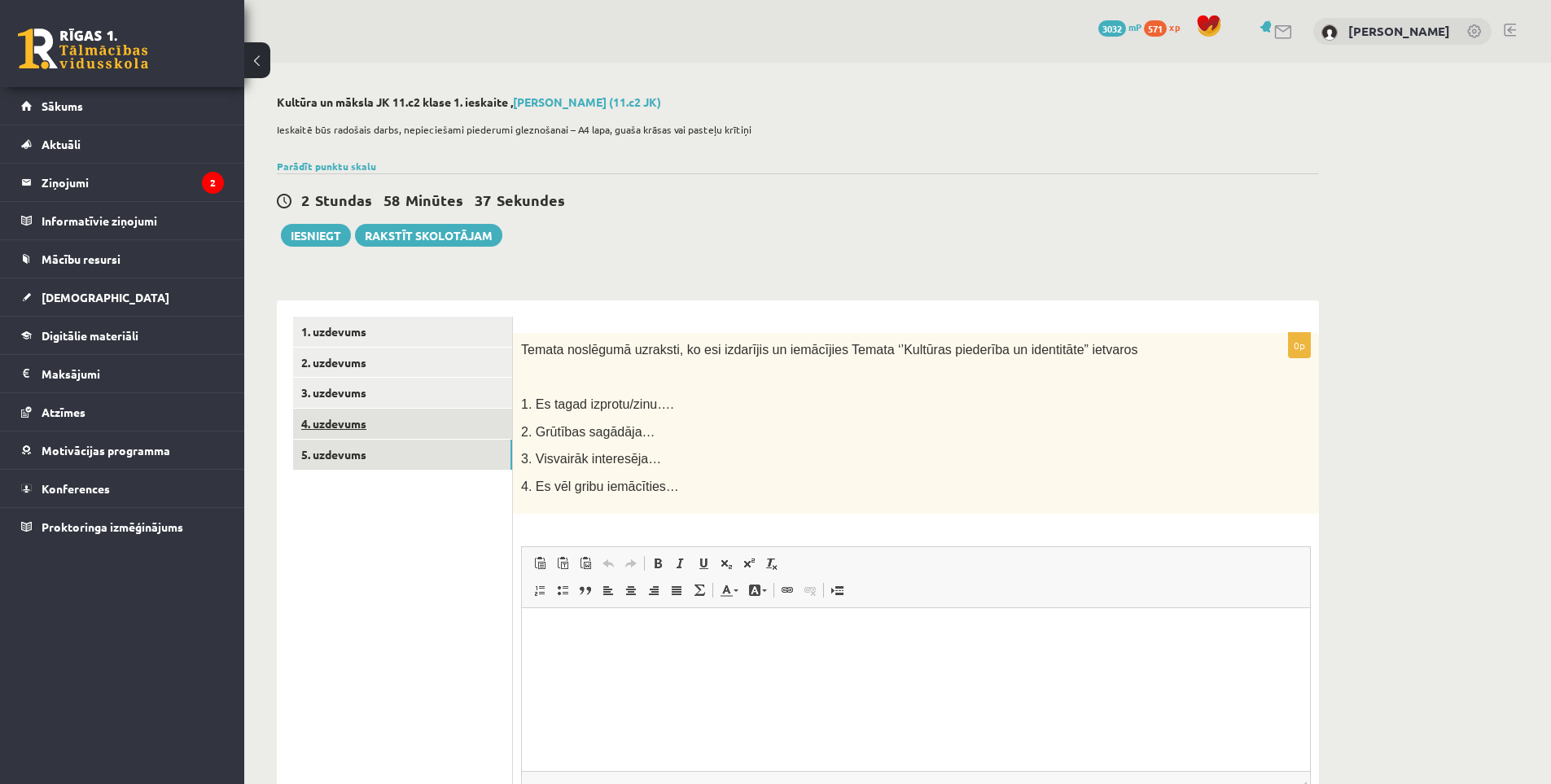
click at [432, 419] on link "4. uzdevums" at bounding box center [403, 424] width 219 height 30
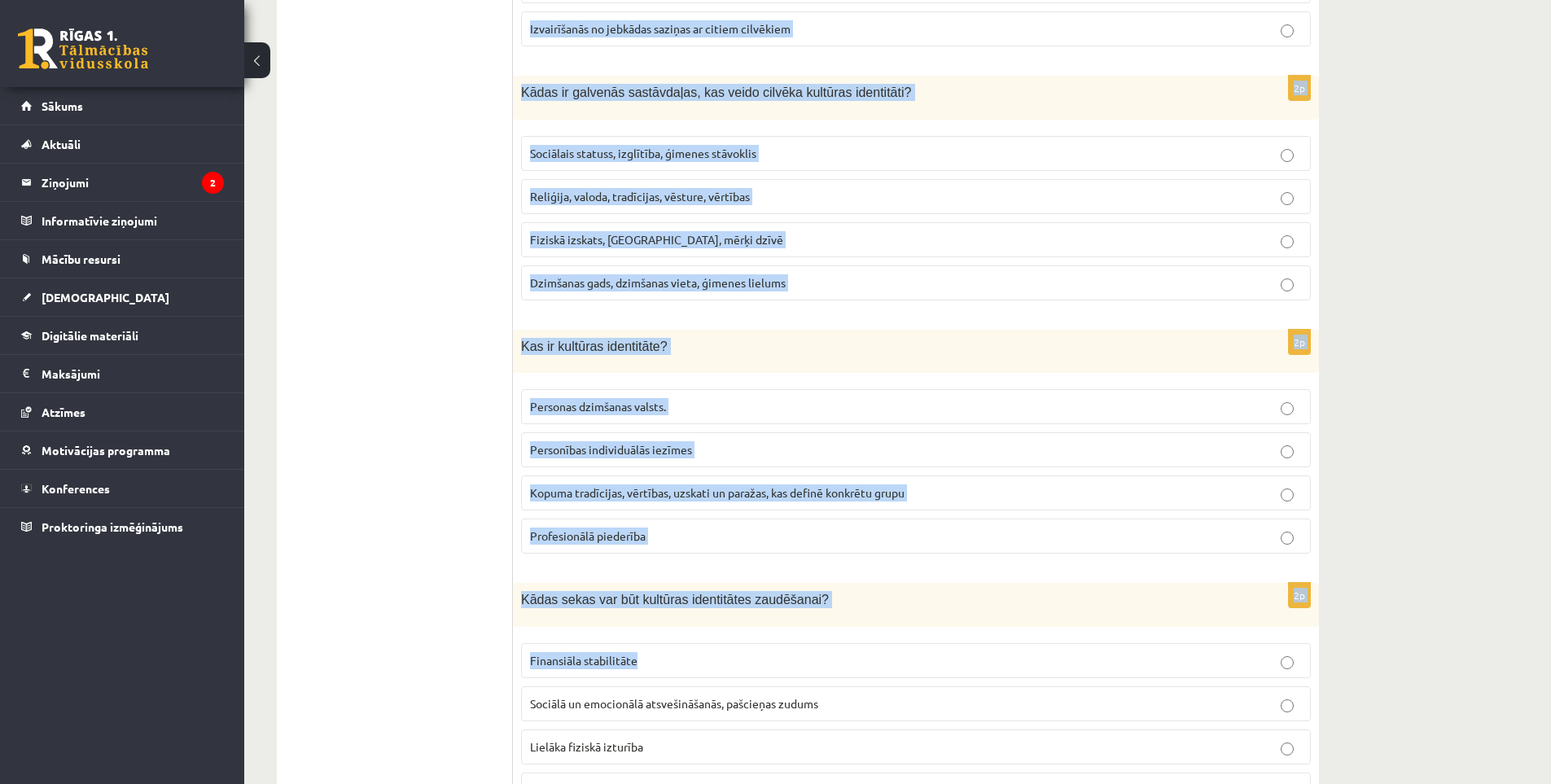
scroll to position [2122, 0]
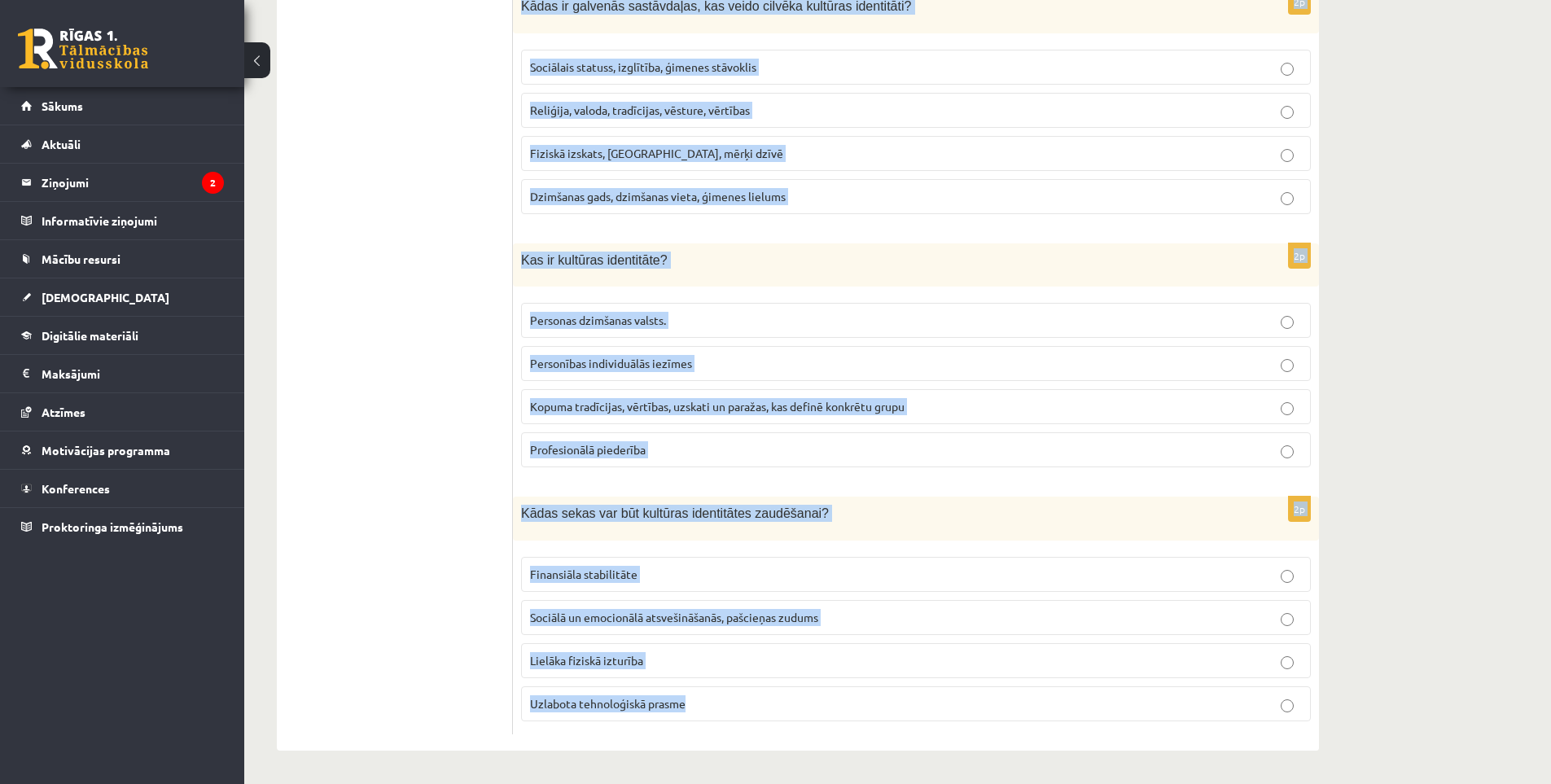
drag, startPoint x: 521, startPoint y: 347, endPoint x: 913, endPoint y: 745, distance: 558.6
copy form "Kā globalizācija var ietekmēt kultūras identitāti? Globalizācija vienmēr saglab…"
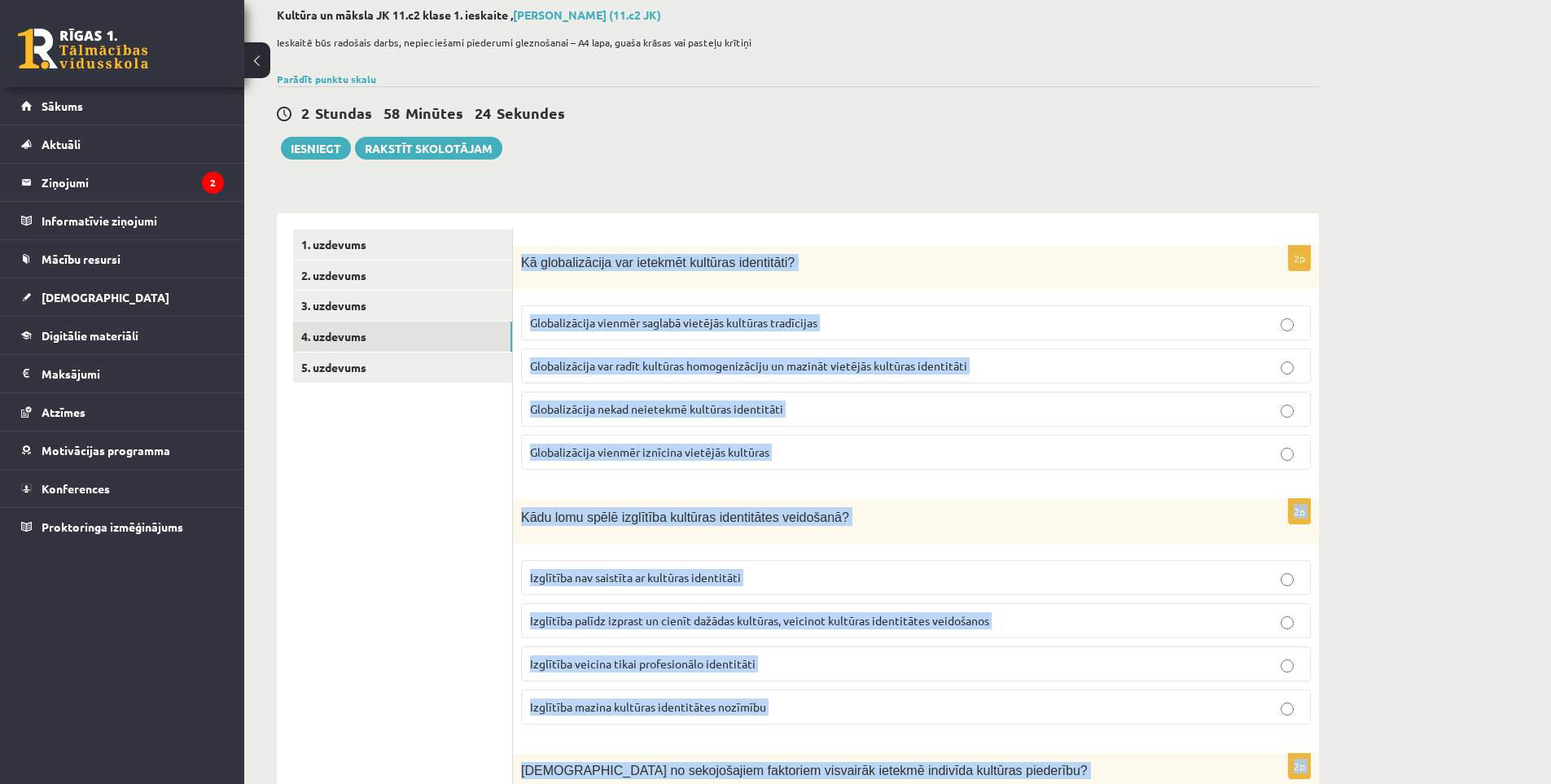
scroll to position [0, 0]
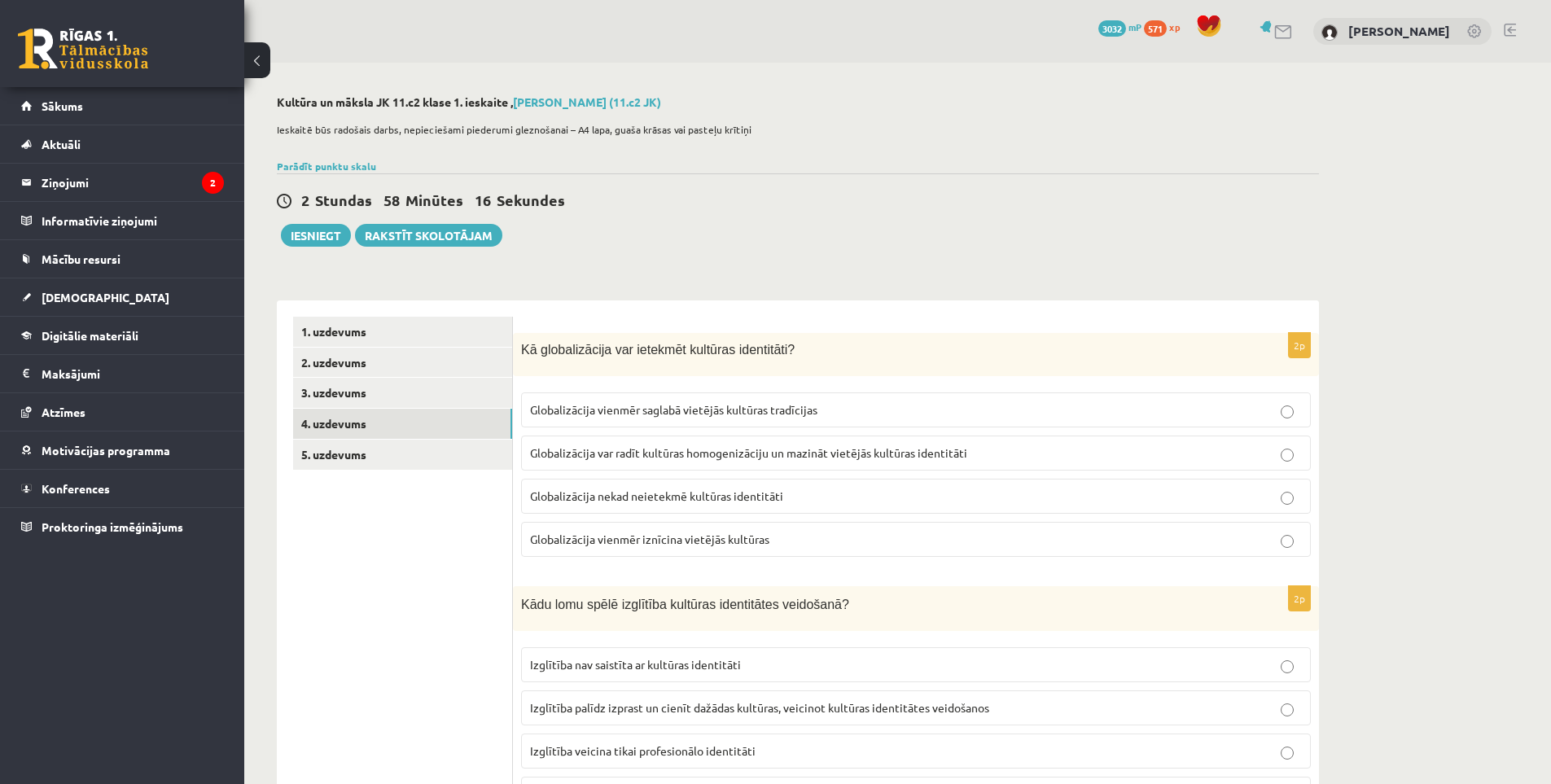
click at [713, 460] on p "Globalizācija var radīt kultūras homogenizāciju un mazināt vietējās kultūras id…" at bounding box center [916, 453] width 772 height 17
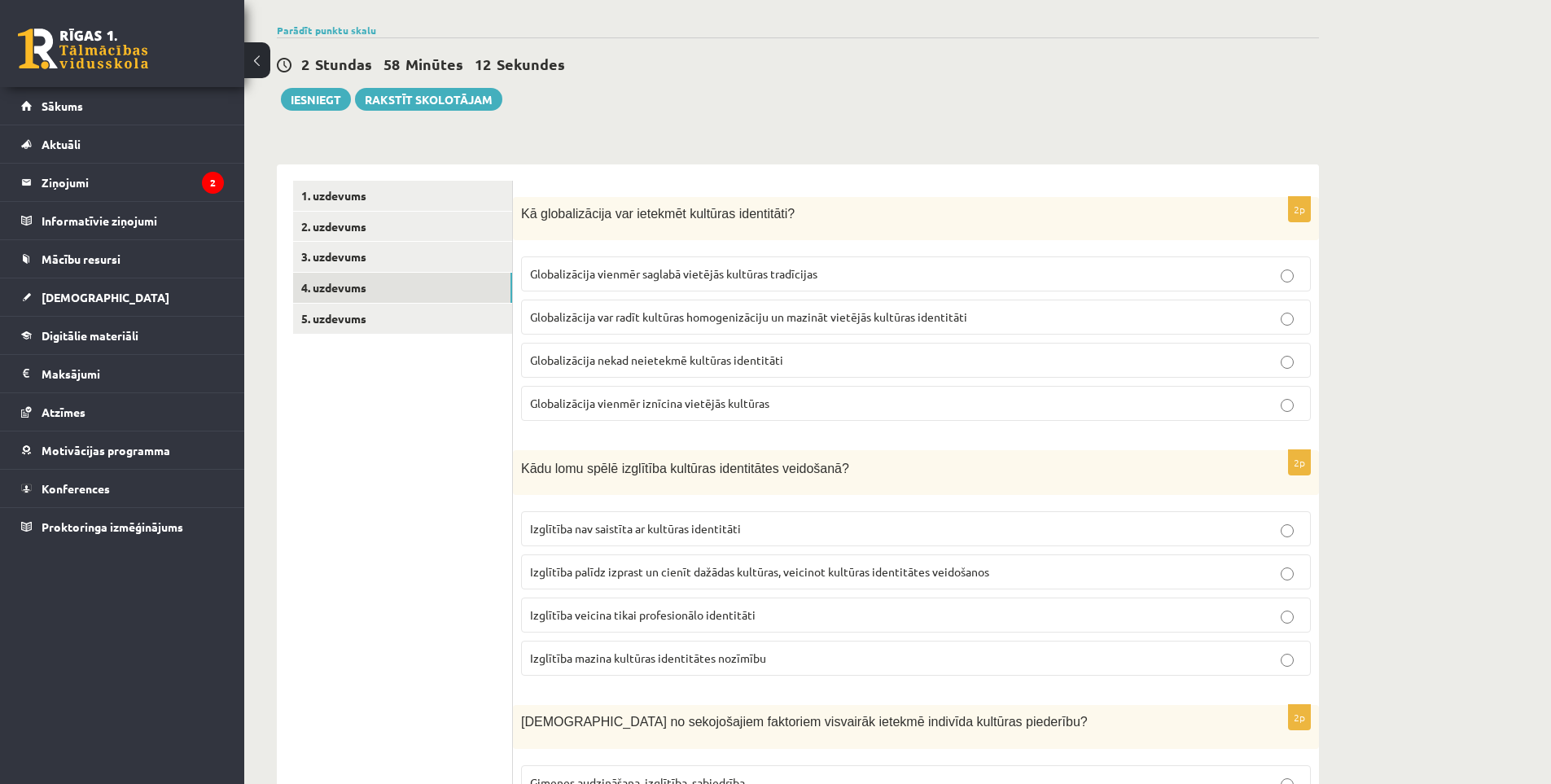
click at [675, 568] on span "Izglītība palīdz izprast un cienīt dažādas kultūras, veicinot kultūras identitā…" at bounding box center [760, 571] width 460 height 15
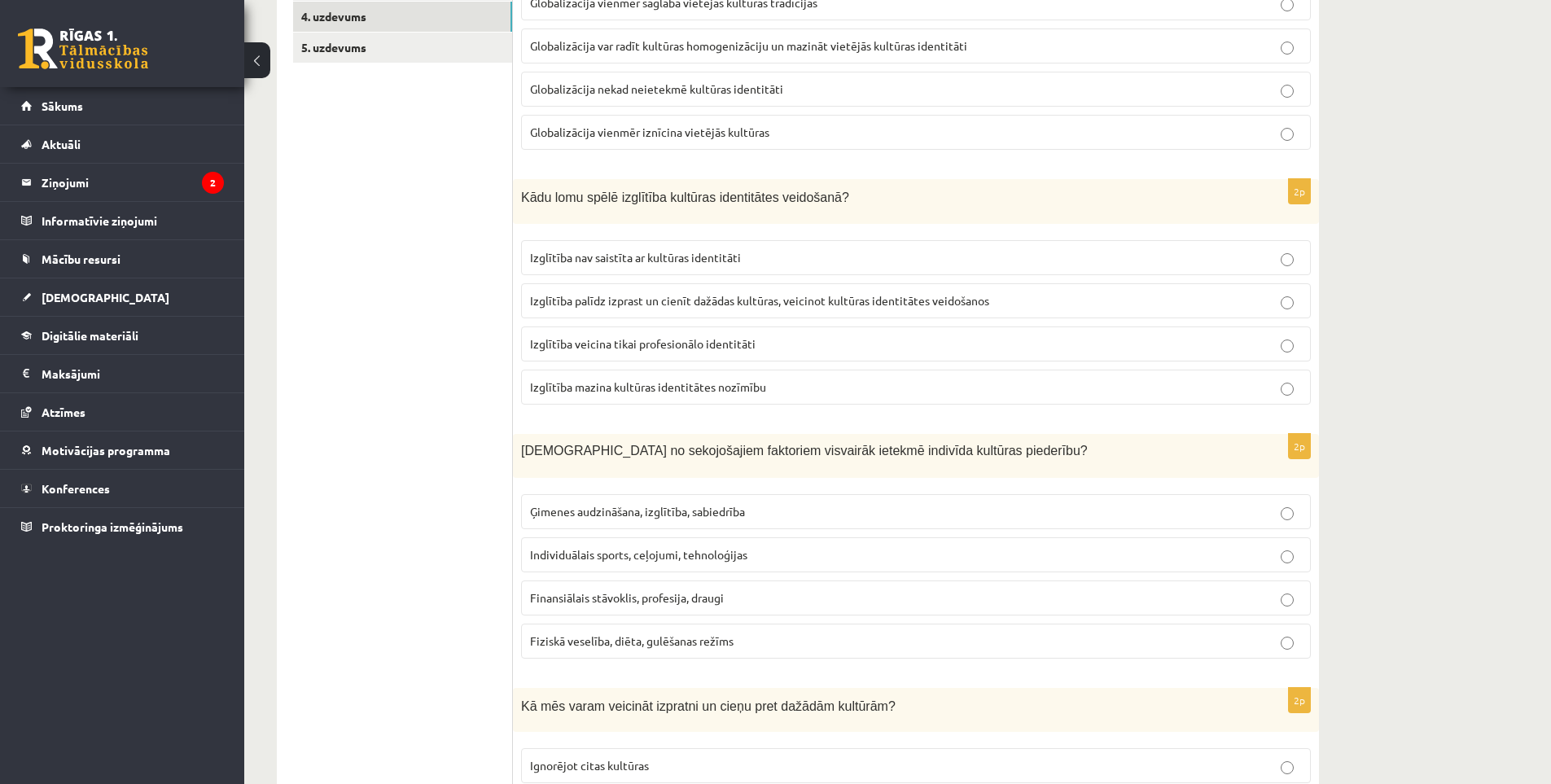
click at [655, 513] on span "Ģimenes audzināšana, izglītība, sabiedrība" at bounding box center [637, 511] width 215 height 15
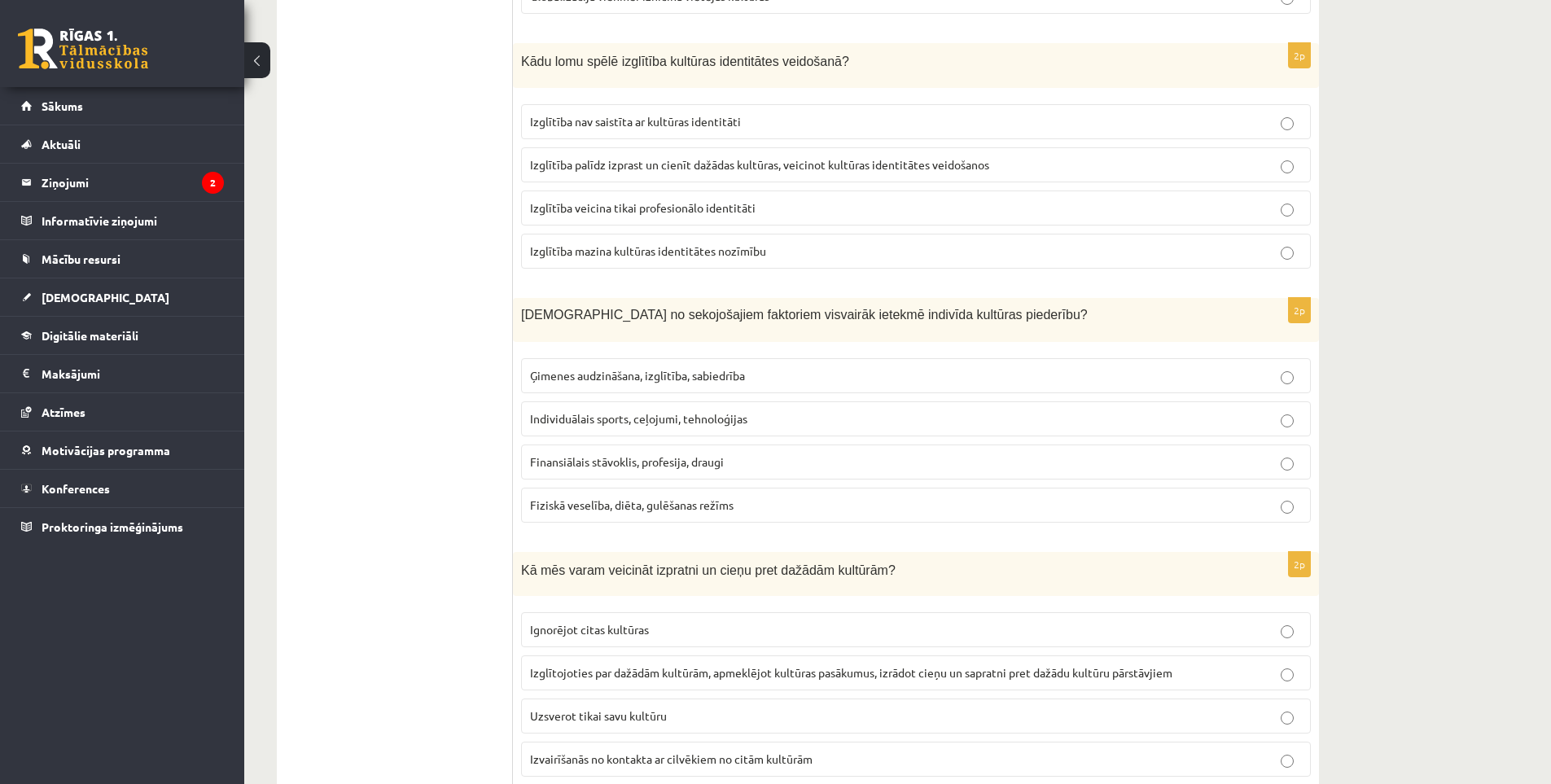
scroll to position [678, 0]
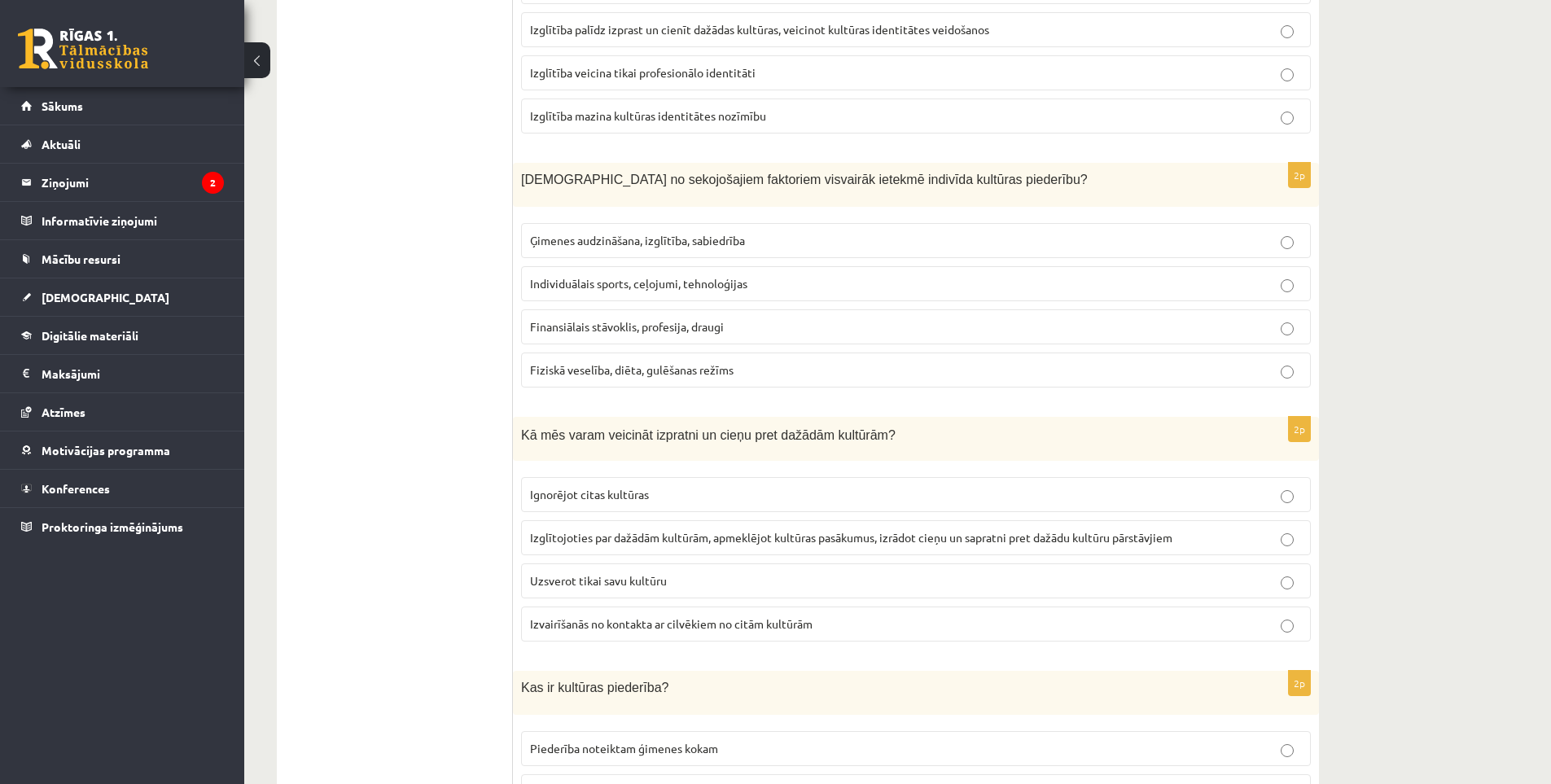
click at [655, 539] on span "Izglītojoties par dažādām kultūrām, apmeklējot kultūras pasākumus, izrādot cieņ…" at bounding box center [851, 537] width 642 height 15
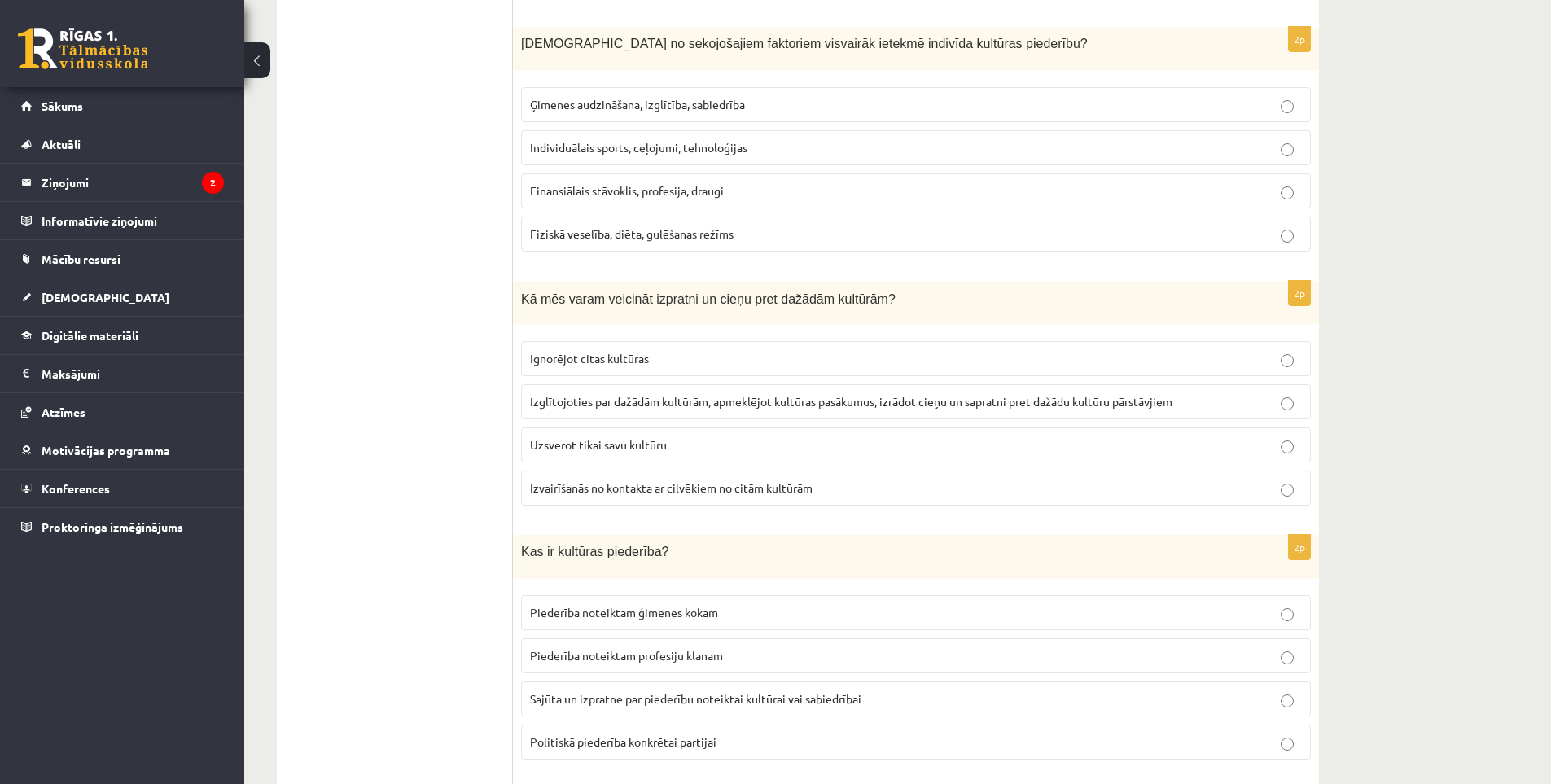
scroll to position [950, 0]
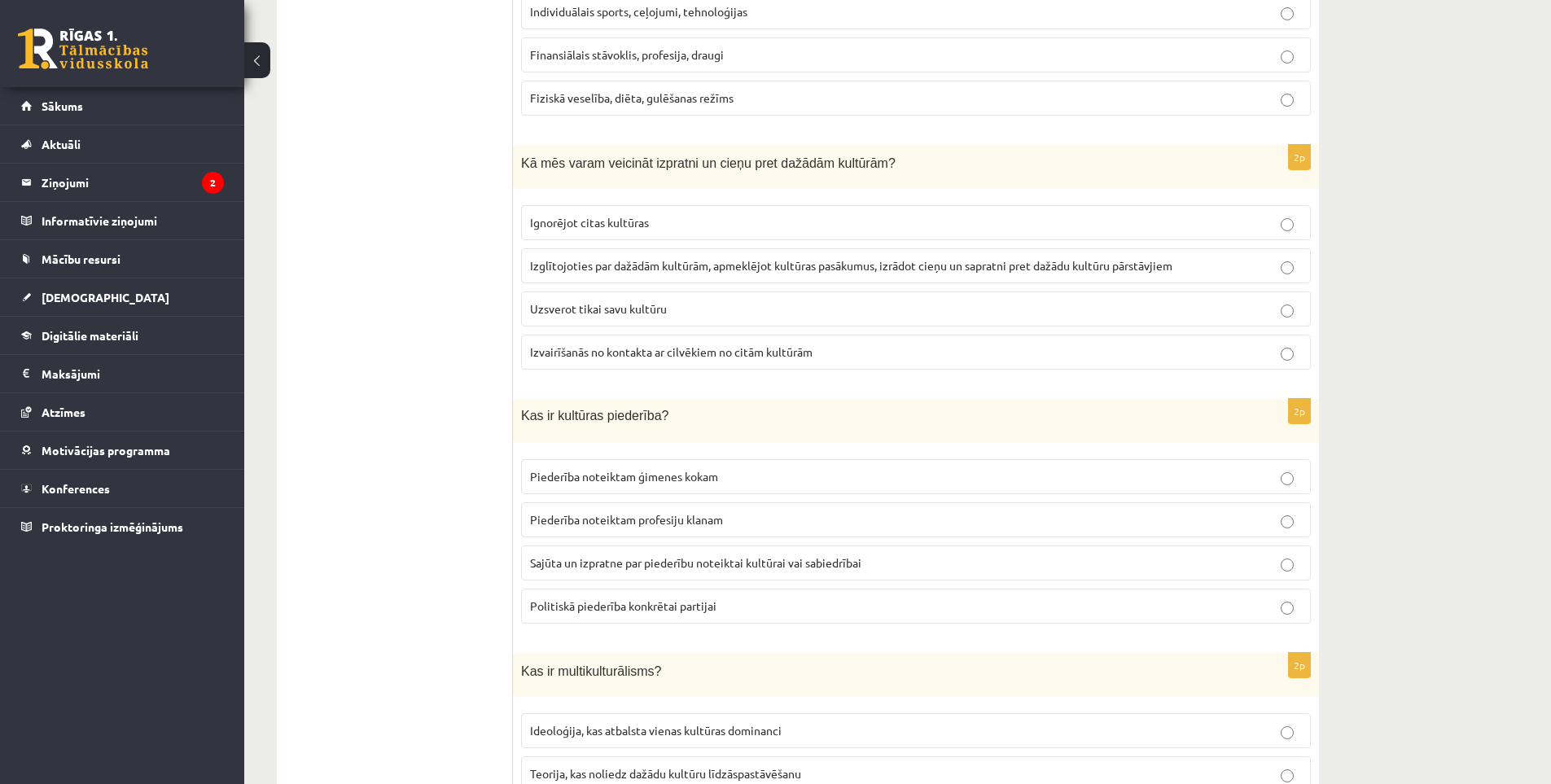
click at [628, 562] on span "Sajūta un izpratne par piederību noteiktai kultūrai vai sabiedrībai" at bounding box center [695, 562] width 332 height 15
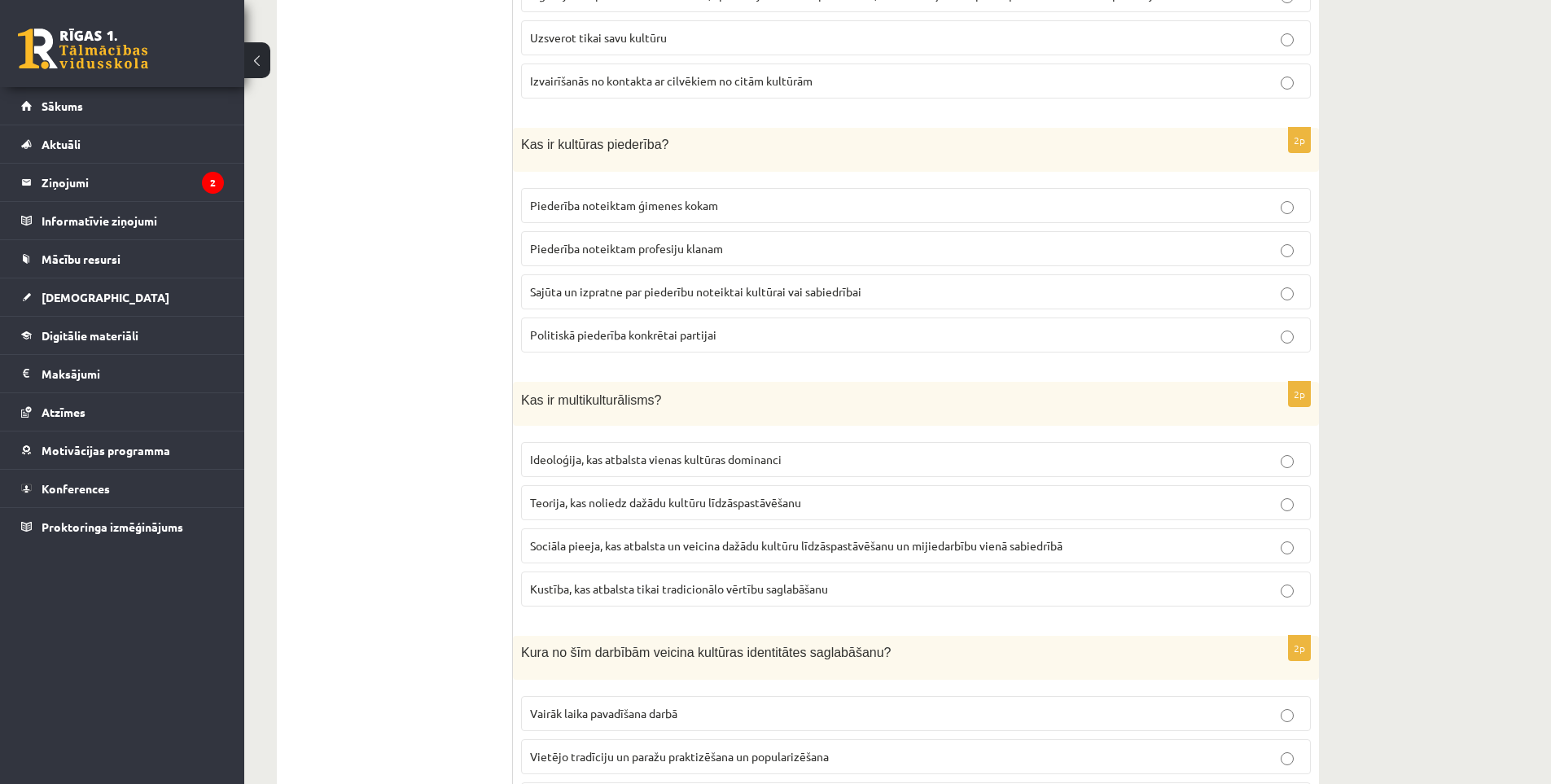
click at [695, 551] on span "Sociāla pieeja, kas atbalsta un veicina dažādu kultūru līdzāspastāvēšanu un mij…" at bounding box center [796, 545] width 533 height 15
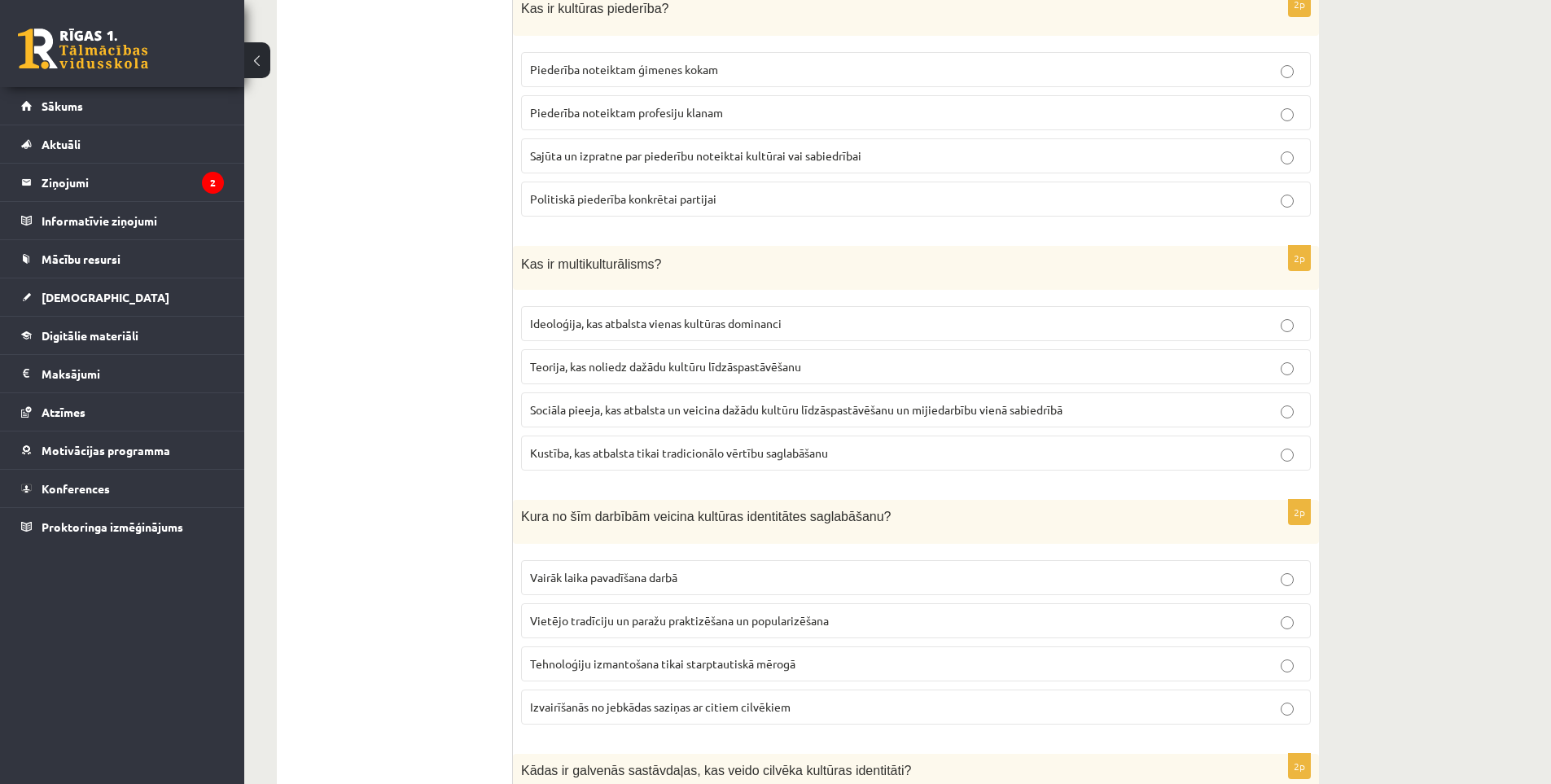
scroll to position [1492, 0]
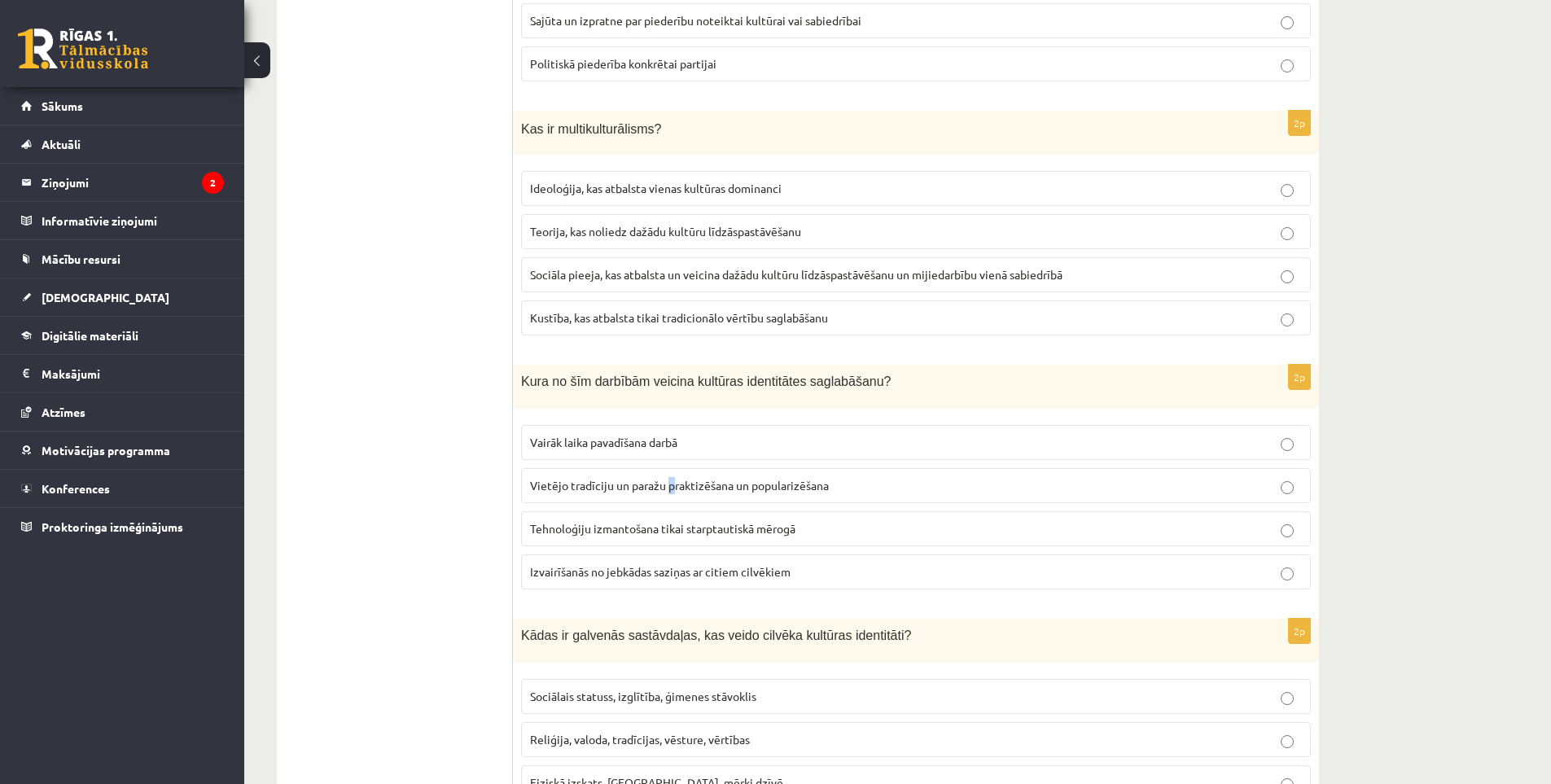
drag, startPoint x: 669, startPoint y: 482, endPoint x: 676, endPoint y: 472, distance: 12.2
click at [676, 472] on label "Vietējo tradīciju un paražu praktizēšana un popularizēšana" at bounding box center [916, 486] width 789 height 35
click at [736, 483] on span "Vietējo tradīciju un paražu praktizēšana un popularizēšana" at bounding box center [679, 485] width 299 height 15
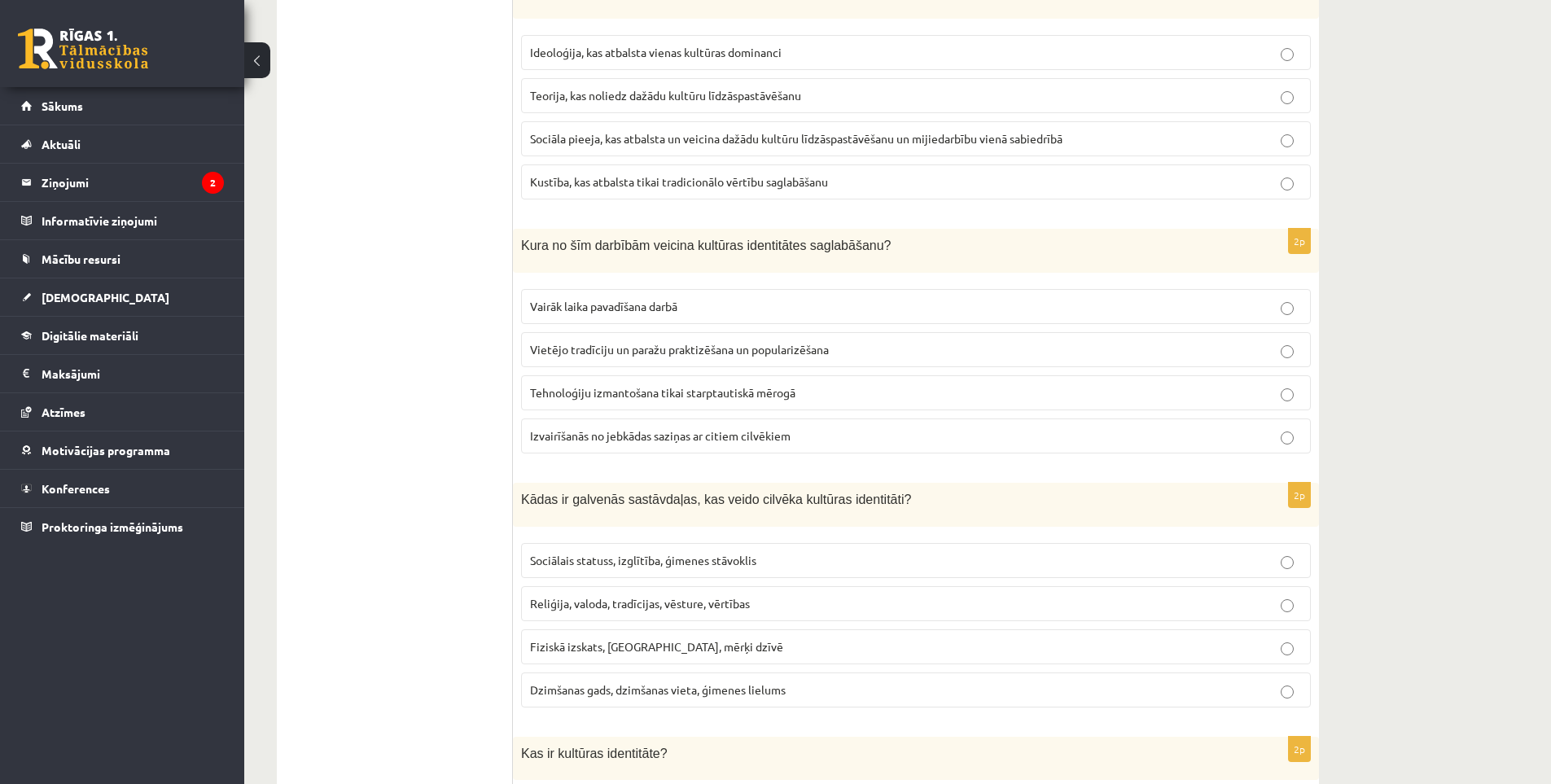
scroll to position [1764, 0]
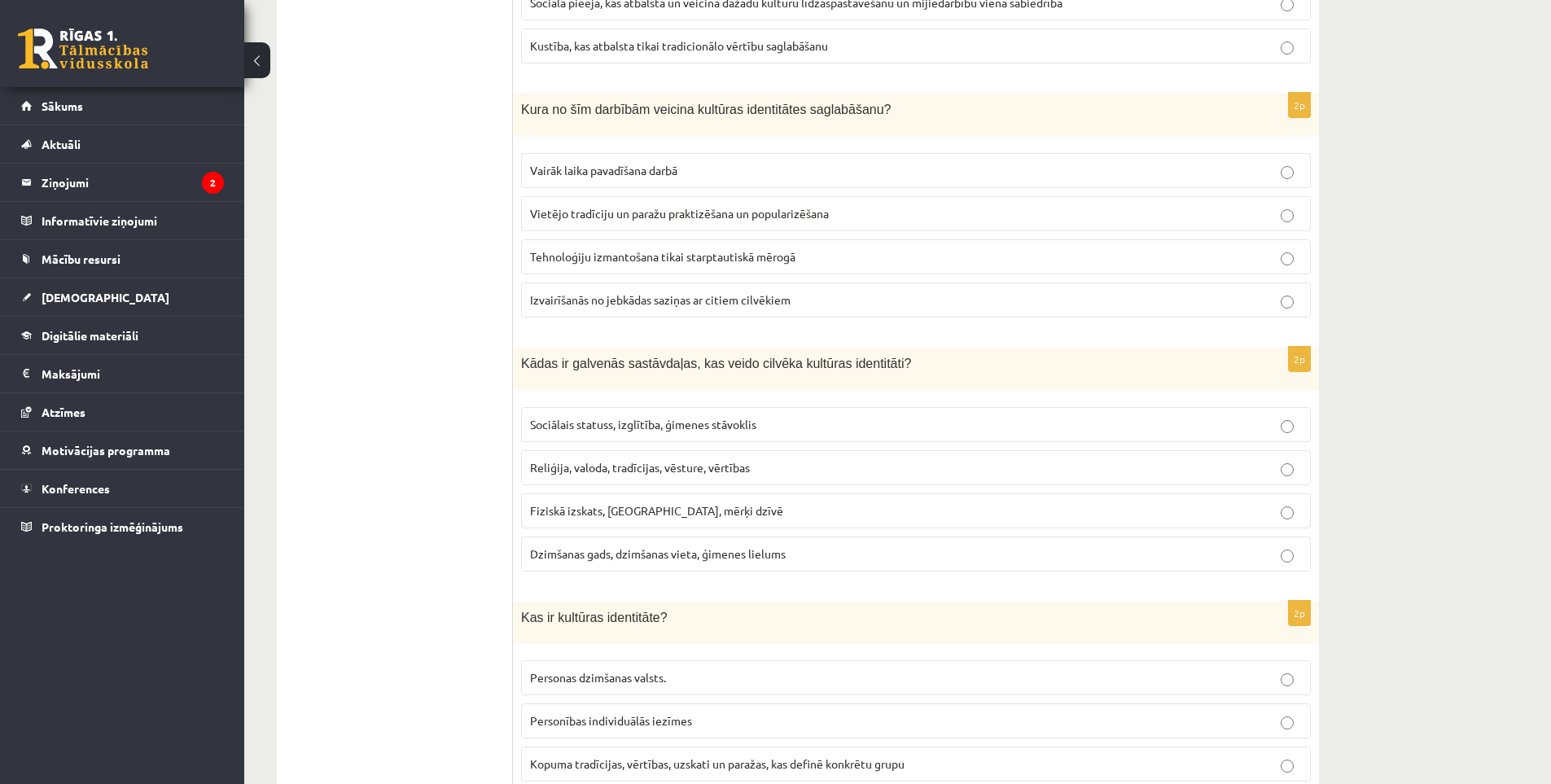
click at [627, 476] on p "Reliģija, valoda, tradīcijas, vēsture, vērtības" at bounding box center [916, 468] width 772 height 17
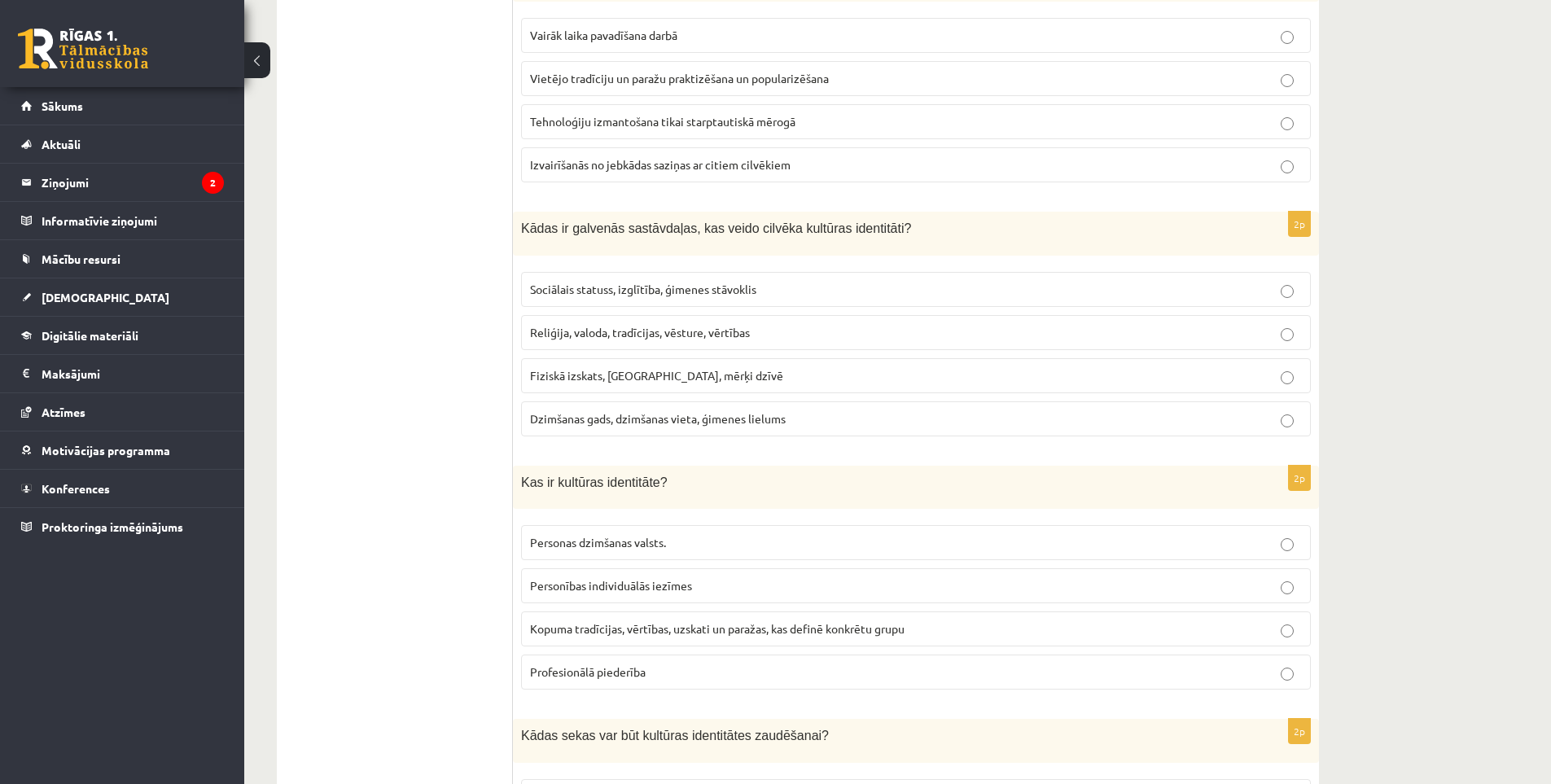
scroll to position [2035, 0]
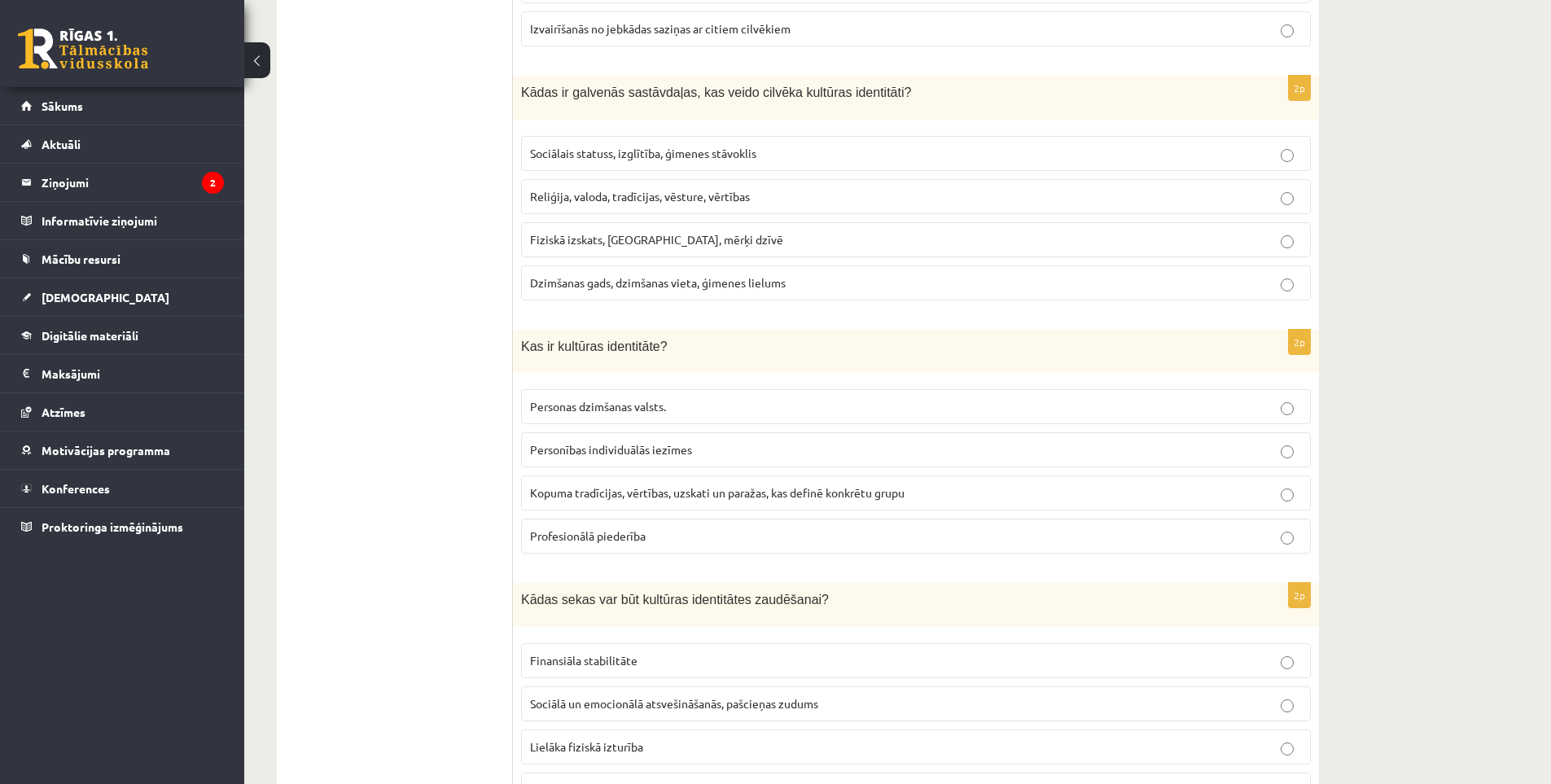
click at [615, 493] on span "Kopuma tradīcijas, vērtības, uzskati un paražas, kas definē konkrētu grupu" at bounding box center [717, 493] width 374 height 15
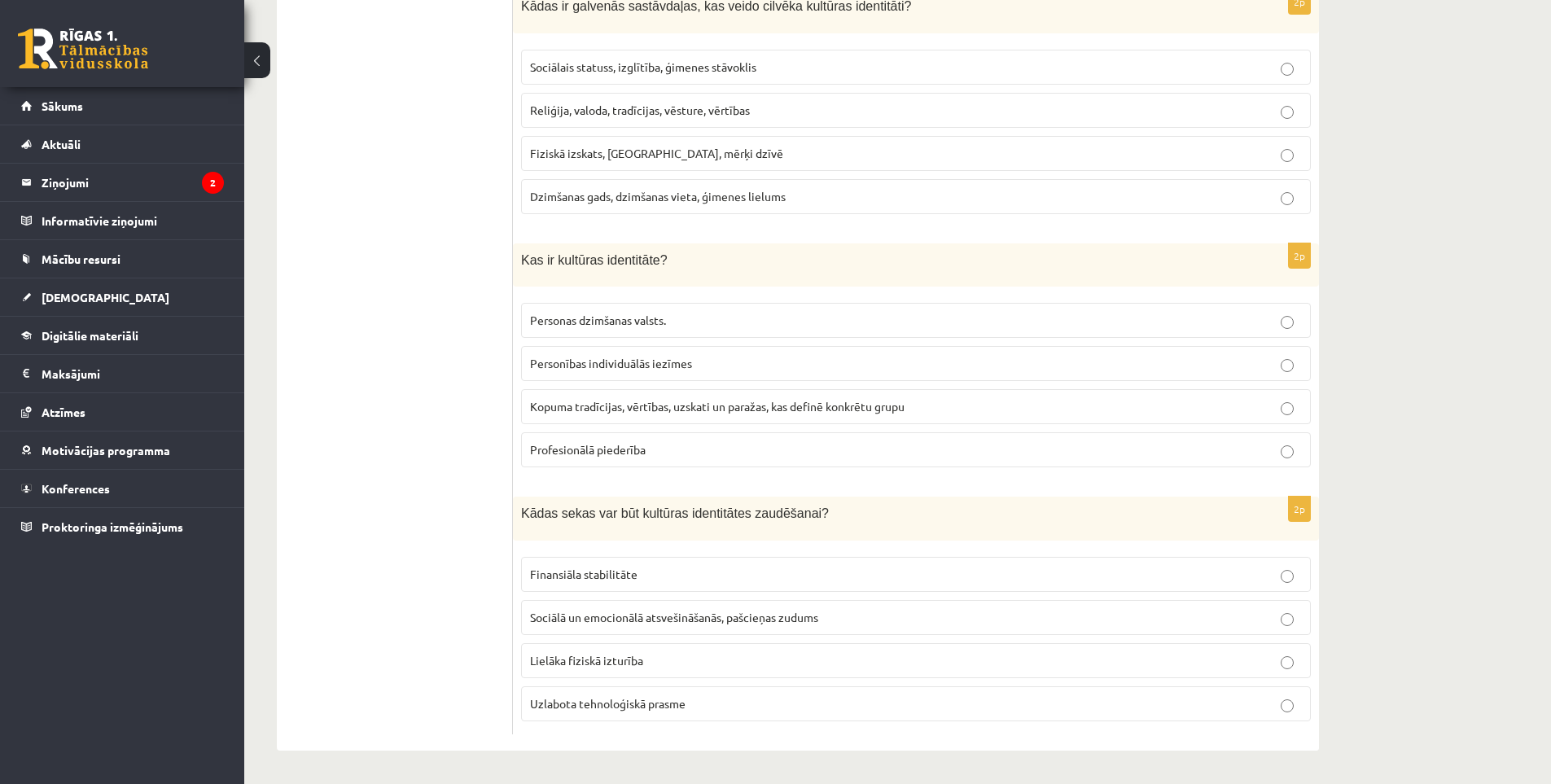
click at [626, 611] on span "Sociālā un emocionālā atsvešināšanās, pašcieņas zudums" at bounding box center [674, 617] width 288 height 15
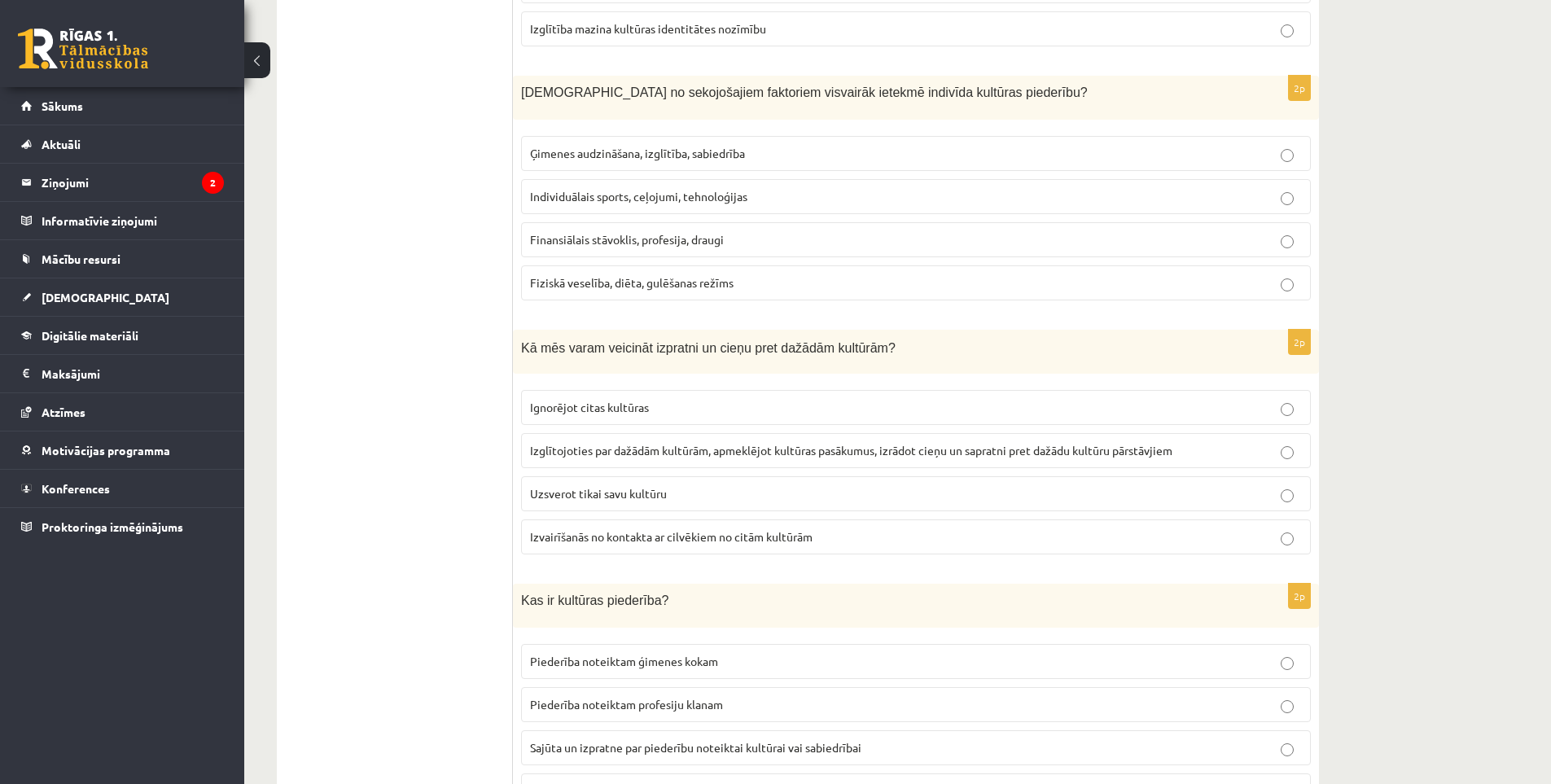
scroll to position [0, 0]
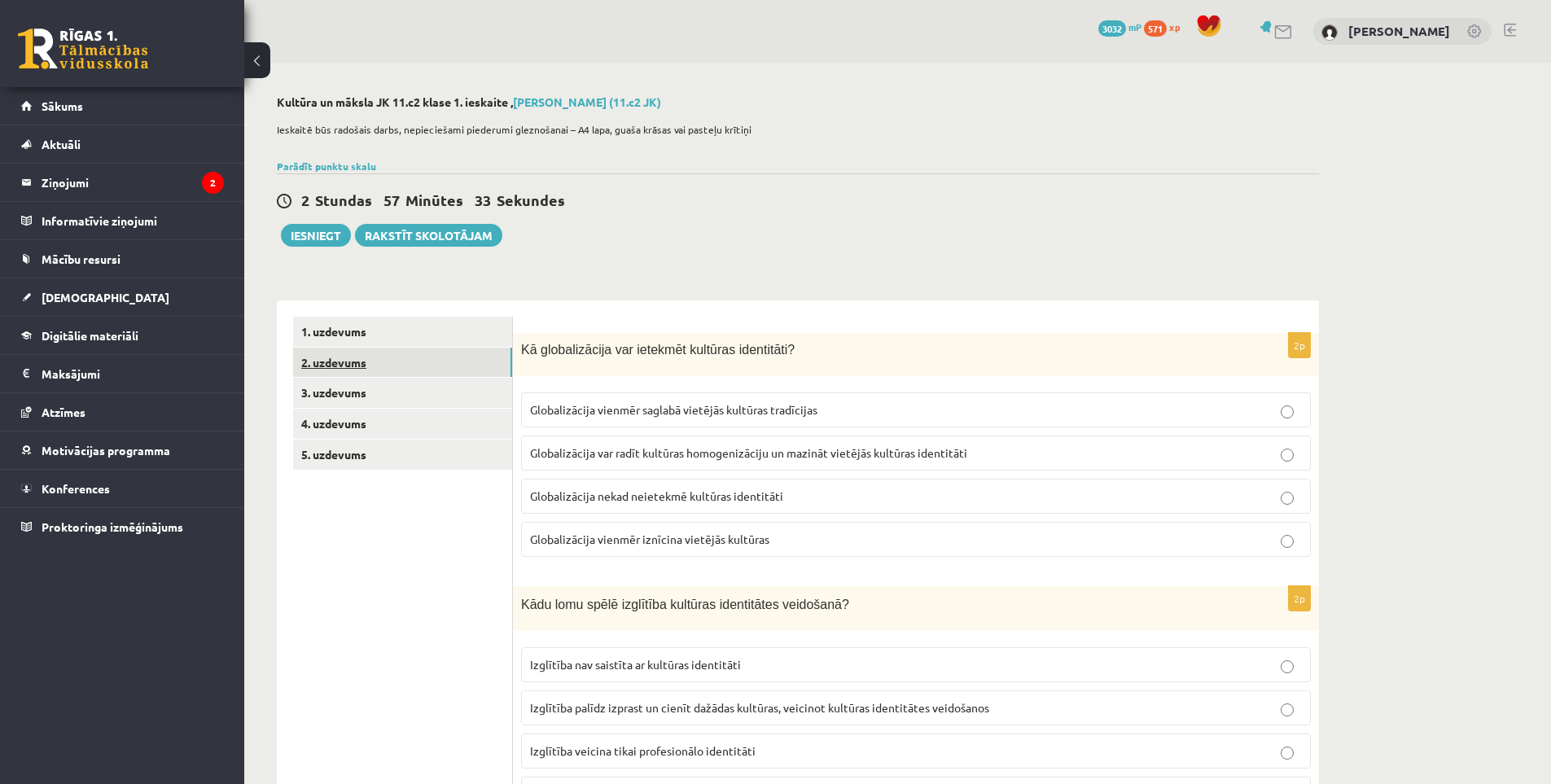
click at [372, 371] on link "2. uzdevums" at bounding box center [403, 362] width 219 height 30
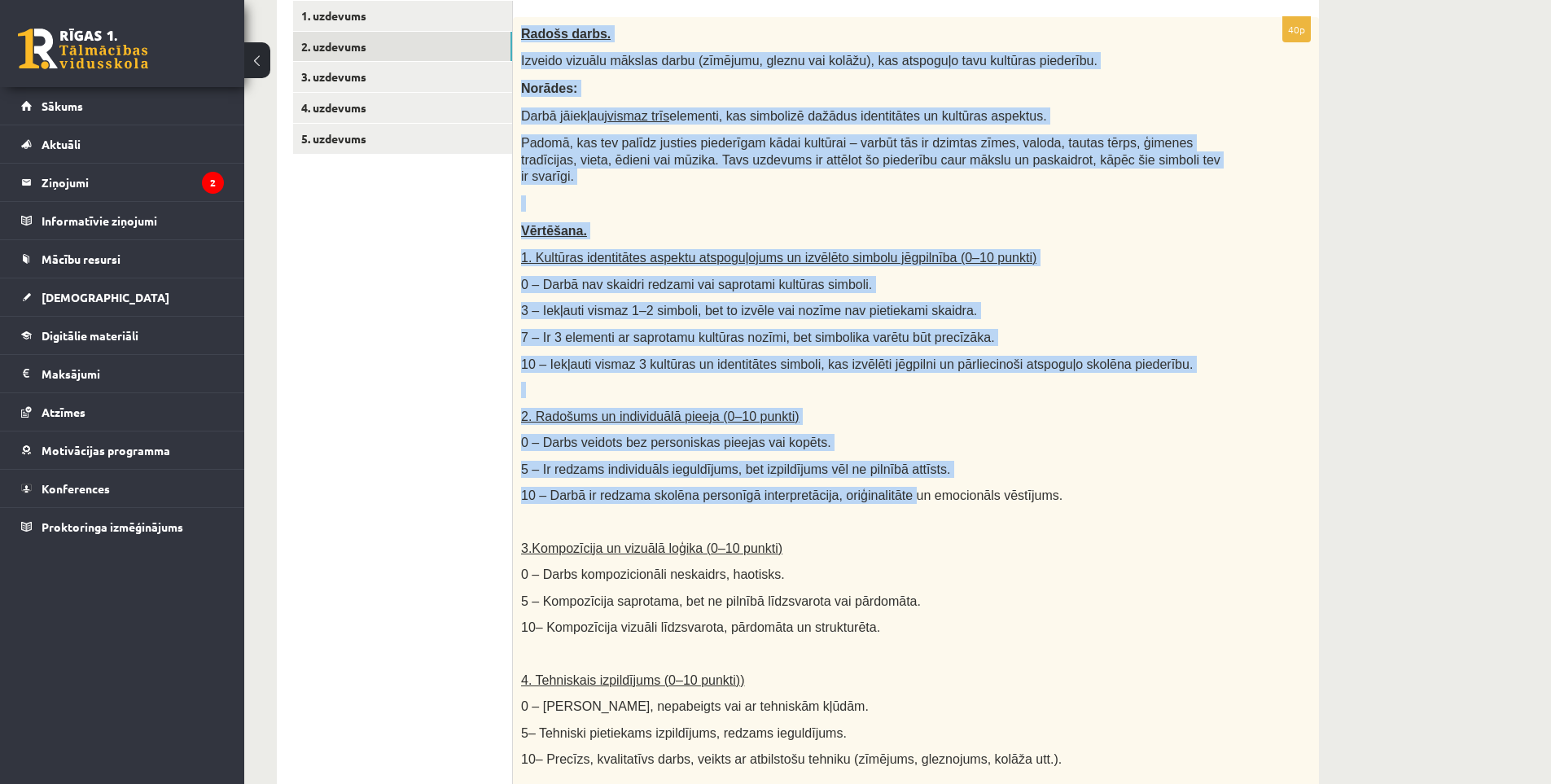
scroll to position [180, 0]
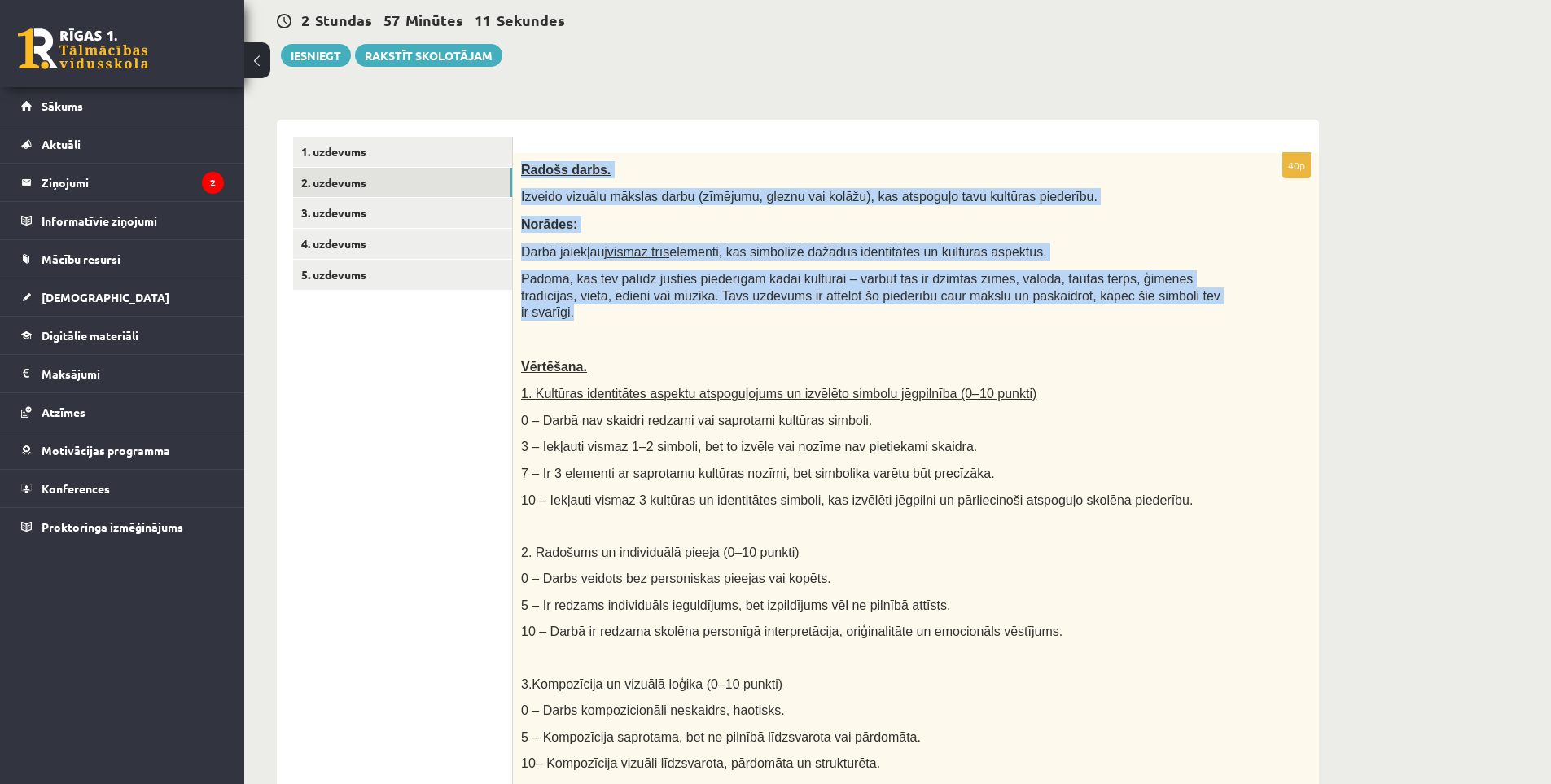
drag, startPoint x: 521, startPoint y: 209, endPoint x: 1128, endPoint y: 297, distance: 613.3
click at [1128, 297] on div "Radošs darbs. Izveido vizuālu mākslas darbu (zīmējumu, gleznu vai kolāžu), kas …" at bounding box center [916, 538] width 806 height 769
copy div "Radošs darbs. Izveido vizuālu mākslas darbu (zīmējumu, gleznu vai kolāžu), kas …"
click at [434, 212] on link "3. uzdevums" at bounding box center [403, 212] width 219 height 30
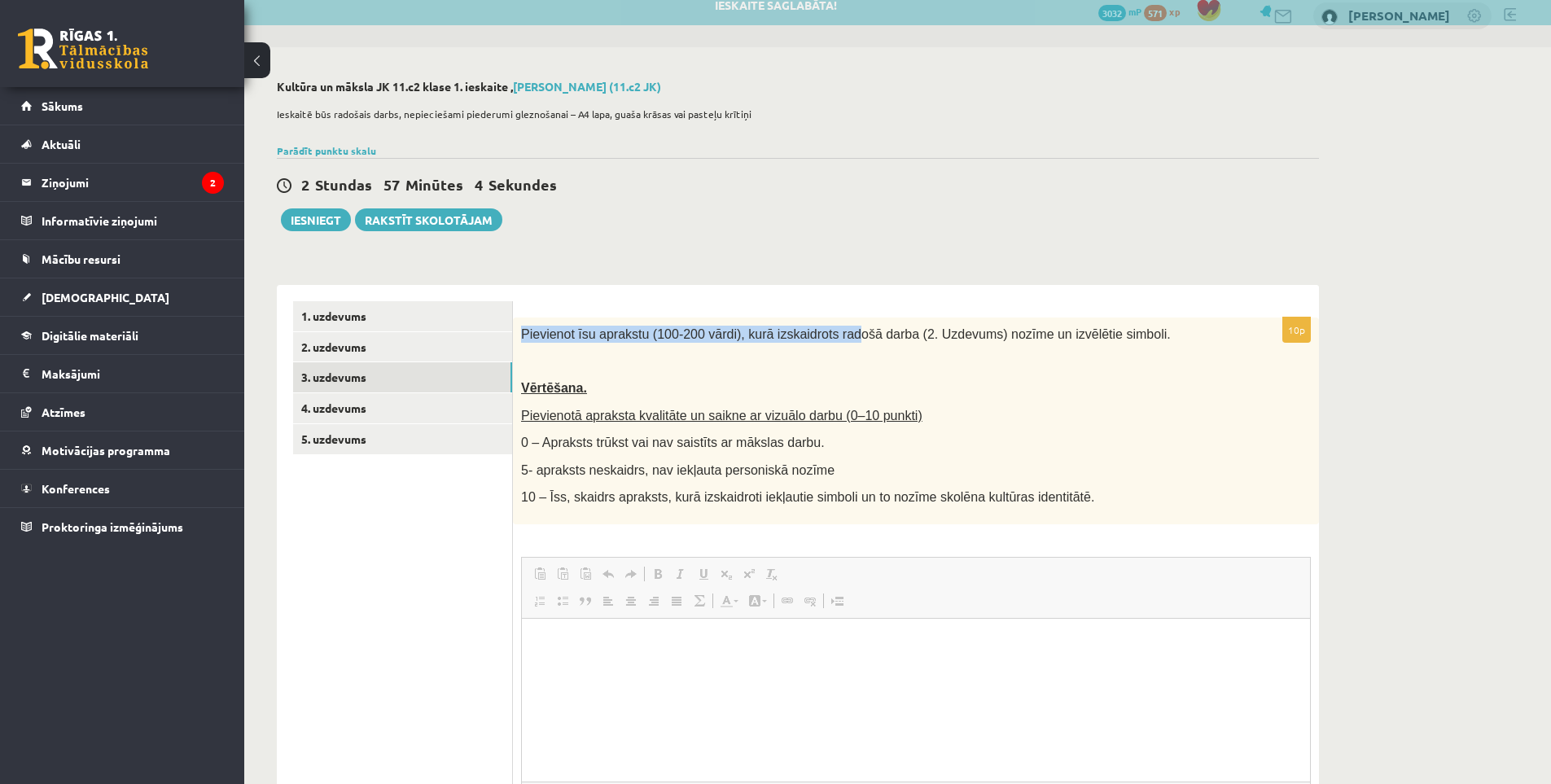
scroll to position [0, 0]
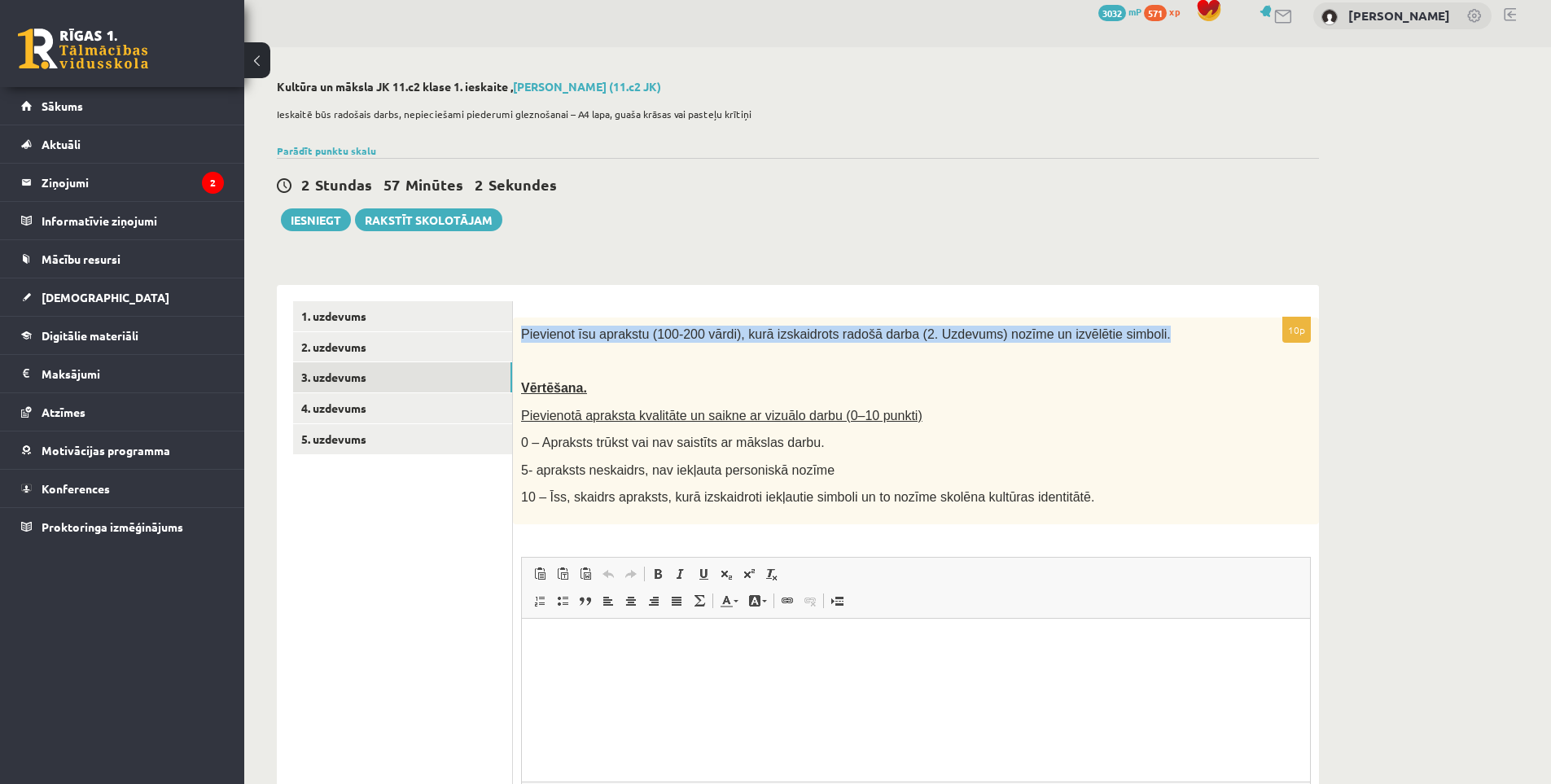
drag, startPoint x: 520, startPoint y: 327, endPoint x: 1115, endPoint y: 334, distance: 595.0
click at [1115, 334] on div "Pievienot īsu aprakstu (100-200 vārdi), kurā izskaidrots radošā darba (2. Uzdev…" at bounding box center [916, 421] width 806 height 207
copy span "Pievienot īsu aprakstu (100-200 vārdi), kurā izskaidrots radošā darba (2. Uzdev…"
click at [785, 325] on div "Pievienot īsu aprakstu (100-200 vārdi), kurā izskaidrots radošā darba (2. Uzdev…" at bounding box center [916, 421] width 806 height 207
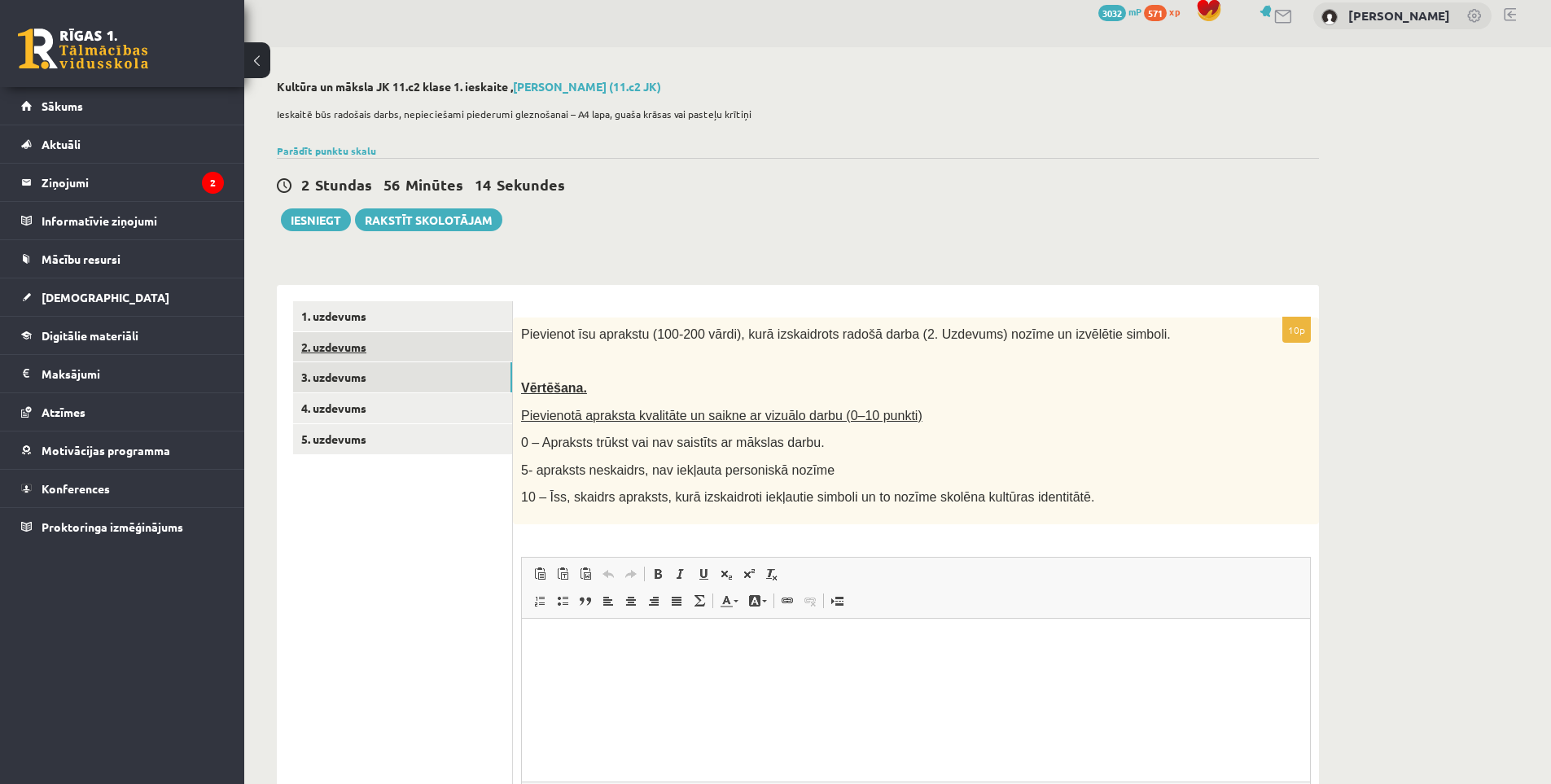
click at [351, 339] on link "2. uzdevums" at bounding box center [403, 347] width 219 height 30
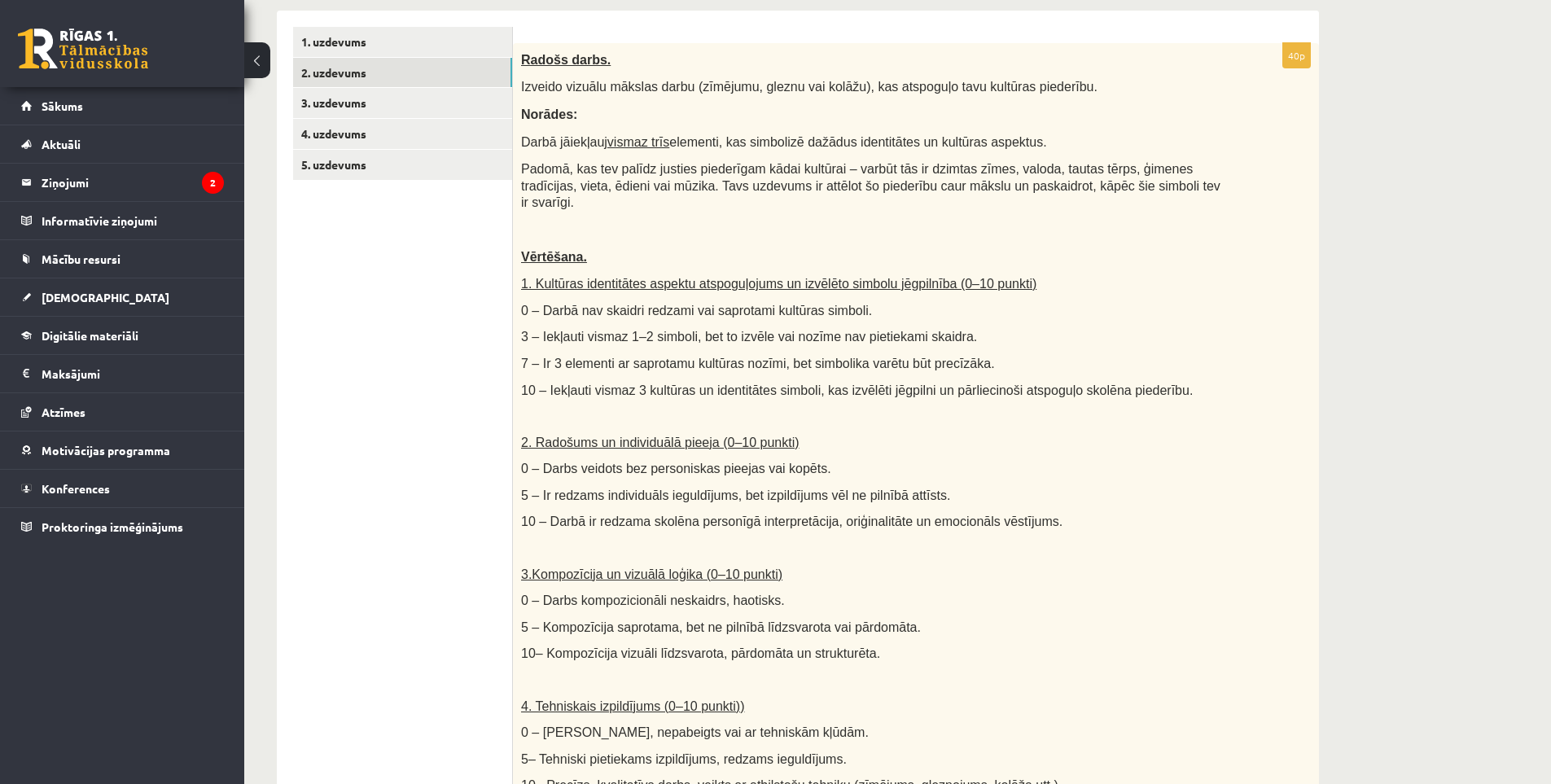
scroll to position [425, 0]
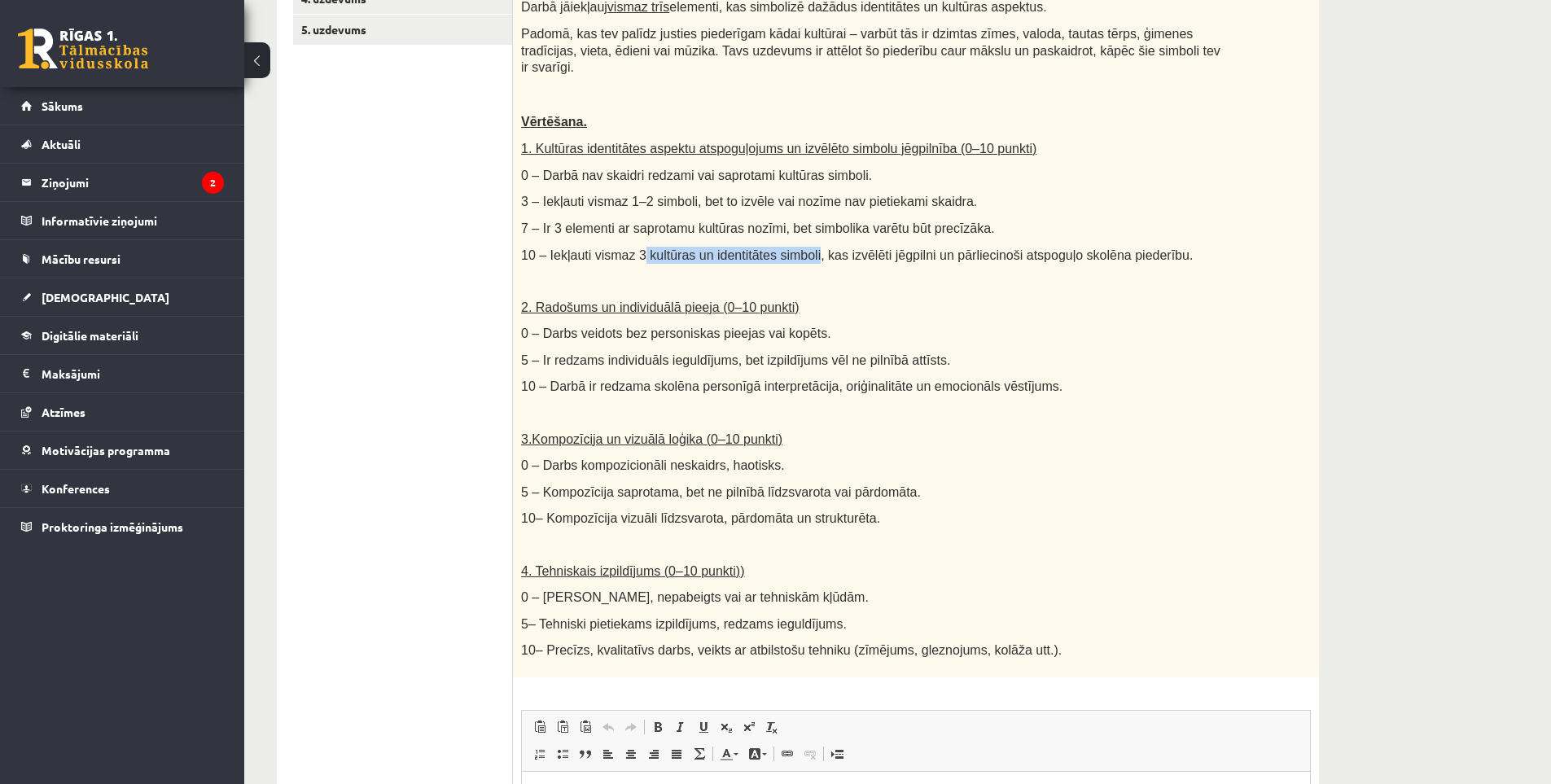
drag, startPoint x: 635, startPoint y: 241, endPoint x: 796, endPoint y: 241, distance: 161.0
click at [796, 248] on span "10 – Iekļauti vismaz 3 kultūras un identitātes simboli, kas izvēlēti jēgpilni u…" at bounding box center [857, 255] width 672 height 14
copy span "kultūras un identitātes simboli"
click at [949, 405] on p at bounding box center [876, 412] width 708 height 17
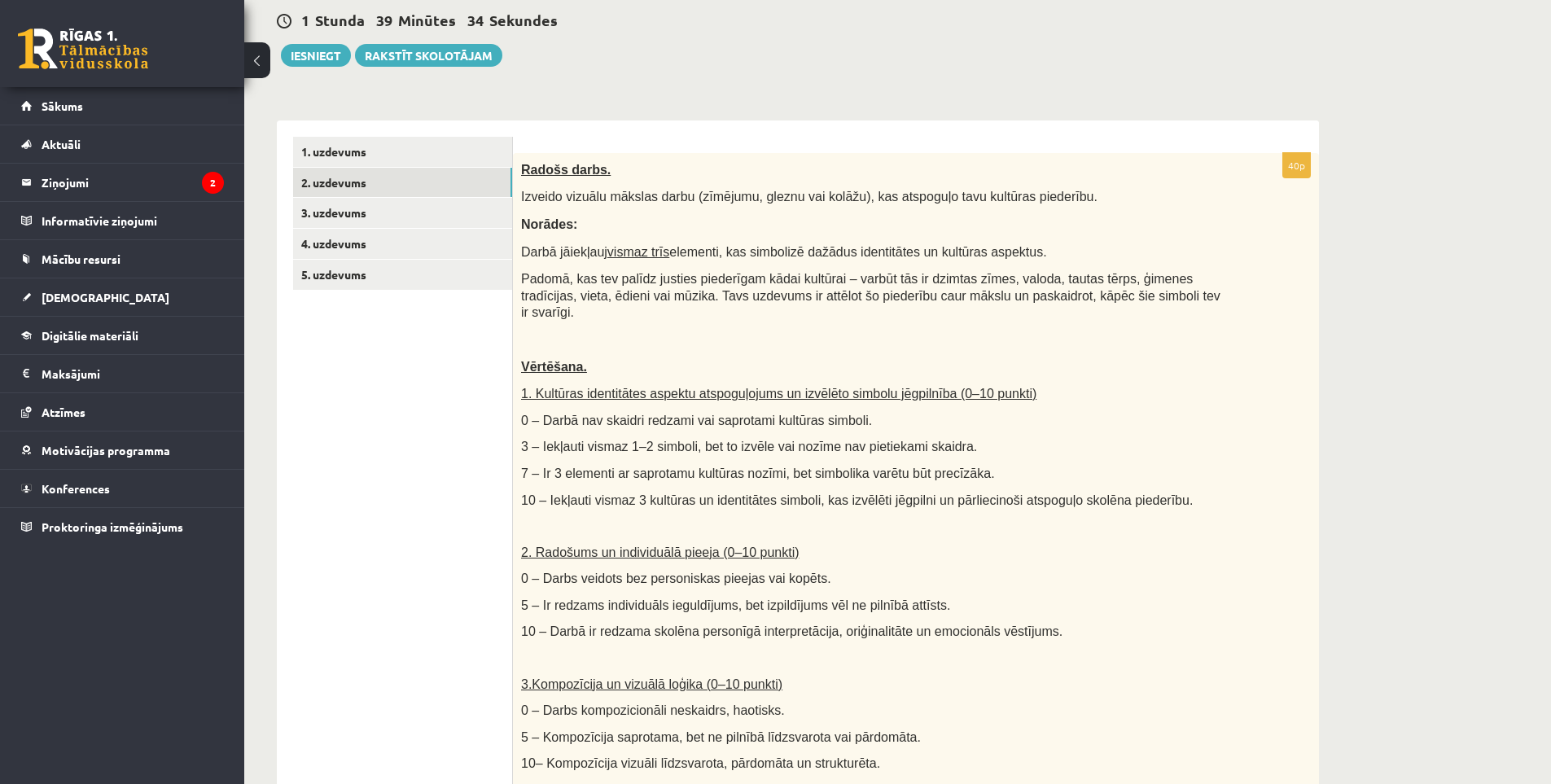
scroll to position [44, 0]
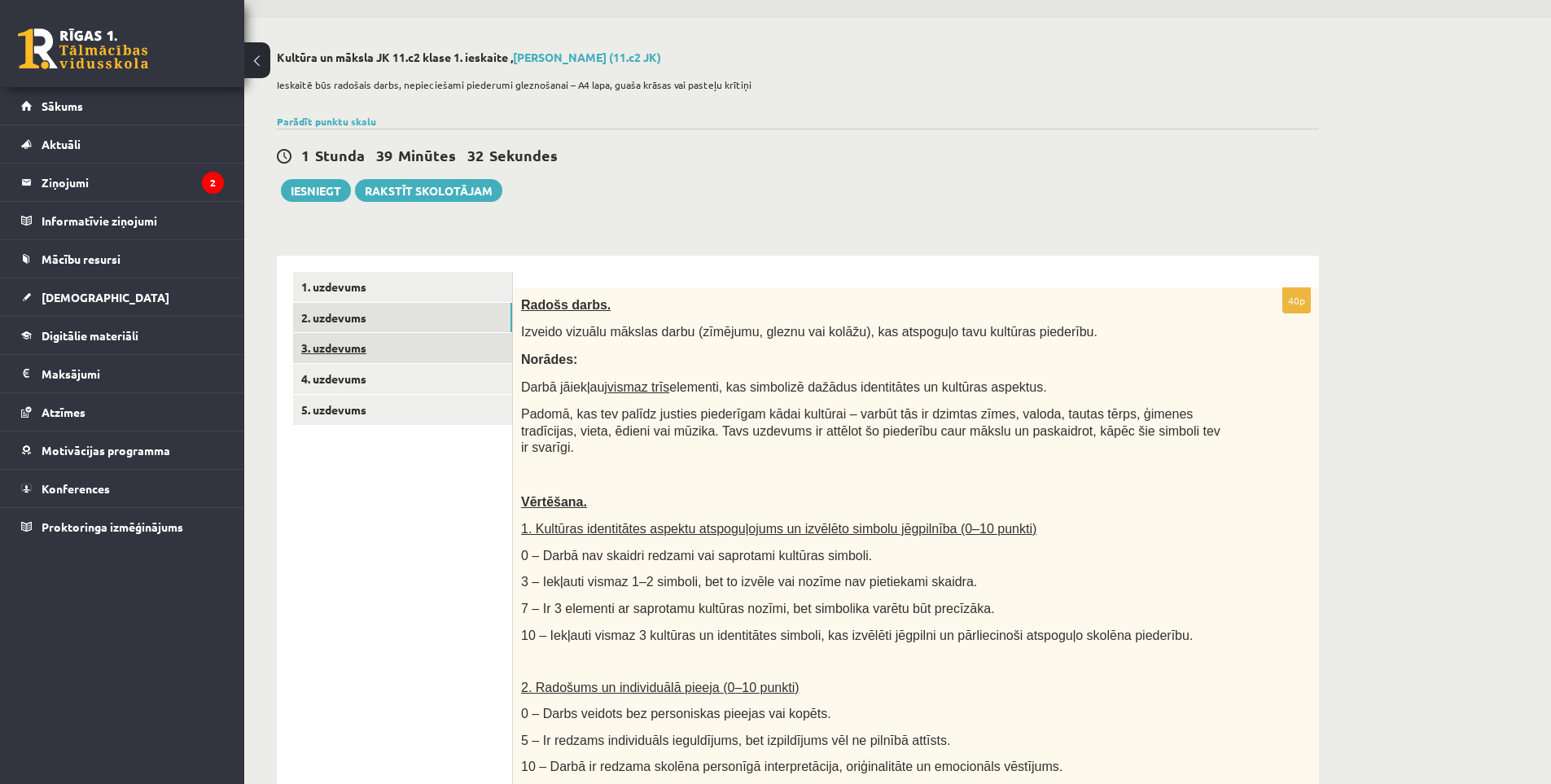
click at [423, 356] on link "3. uzdevums" at bounding box center [403, 348] width 219 height 30
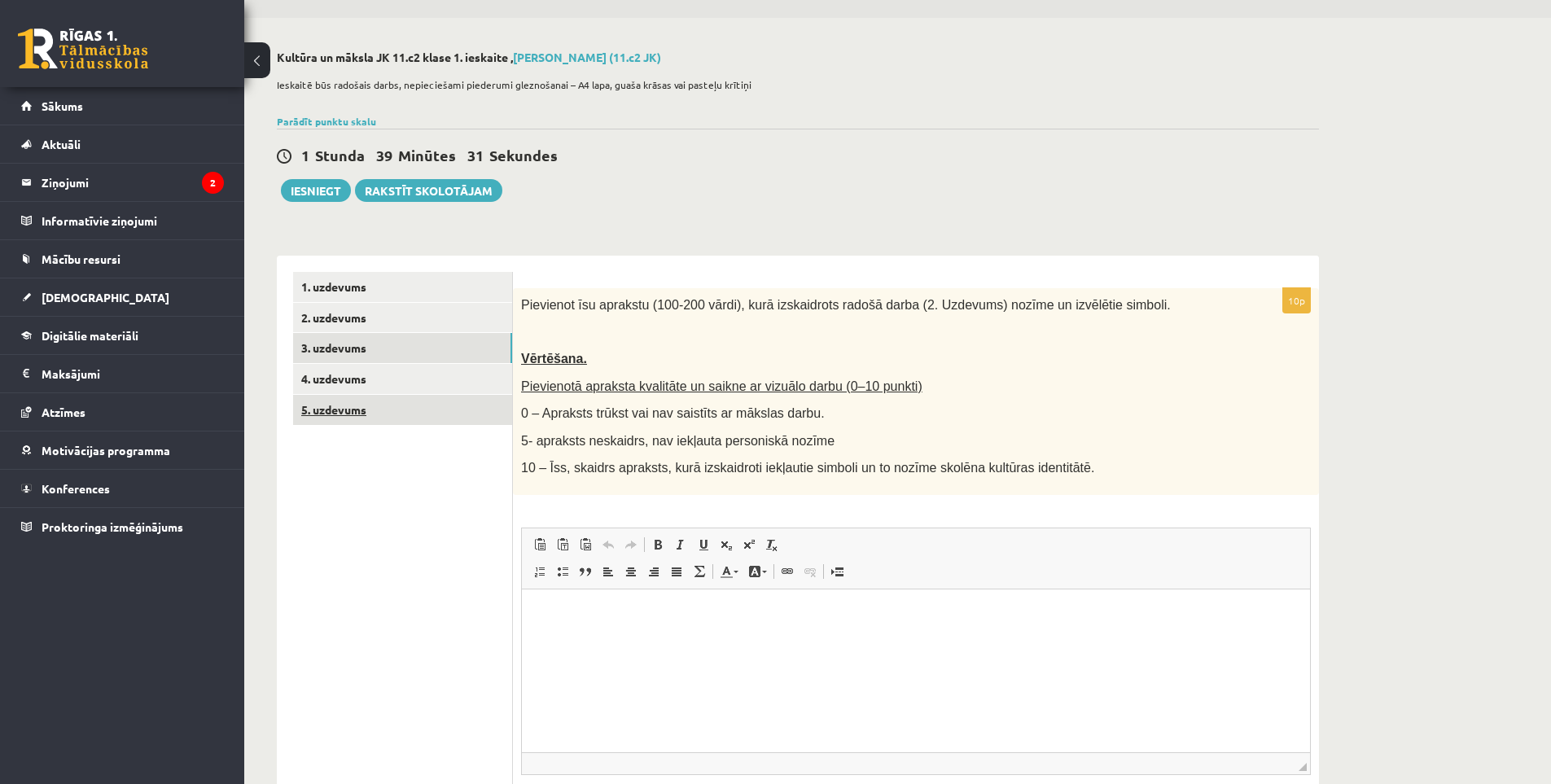
scroll to position [0, 0]
click at [343, 305] on link "2. uzdevums" at bounding box center [403, 318] width 219 height 30
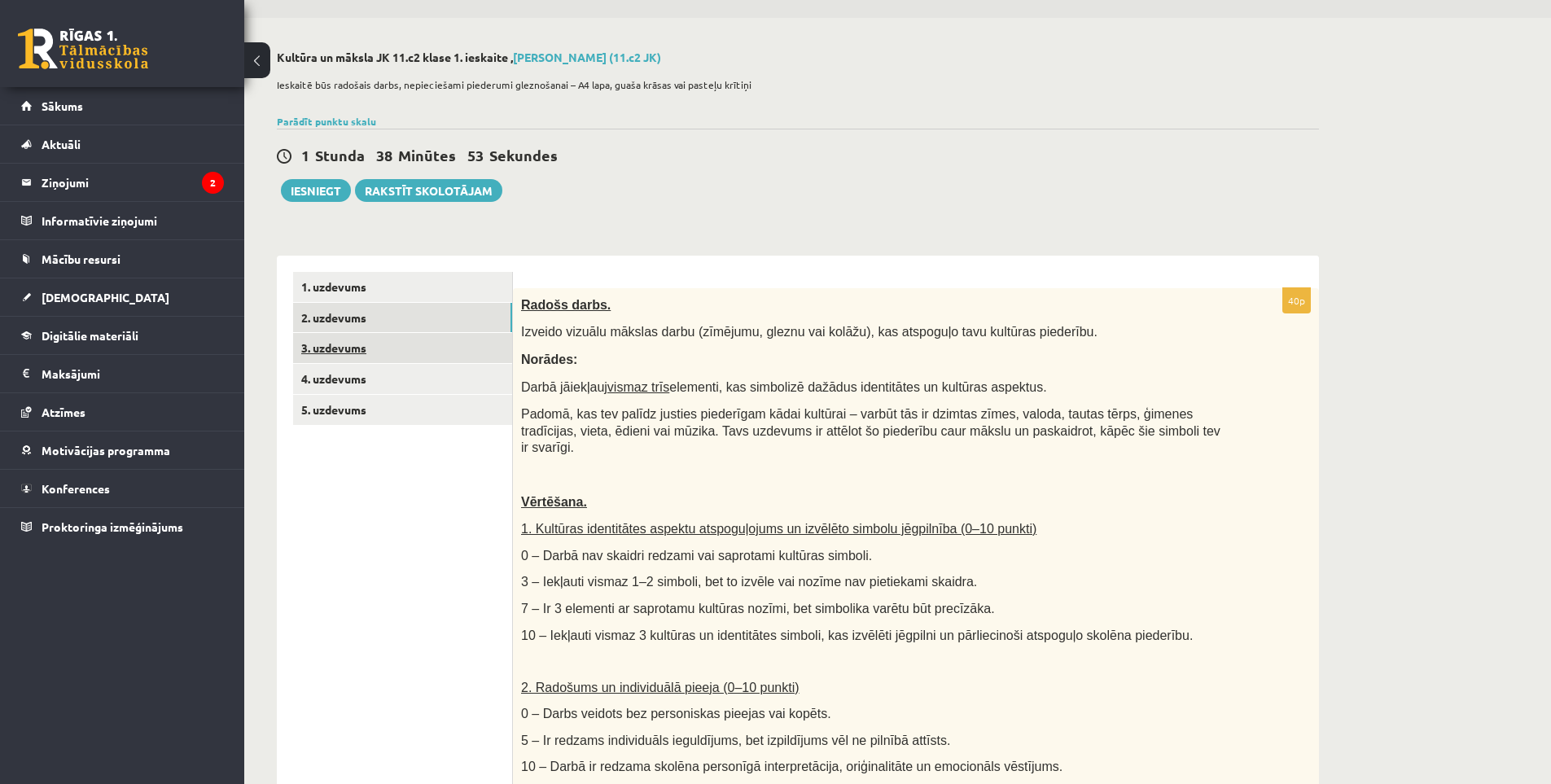
click at [396, 358] on link "3. uzdevums" at bounding box center [403, 348] width 219 height 30
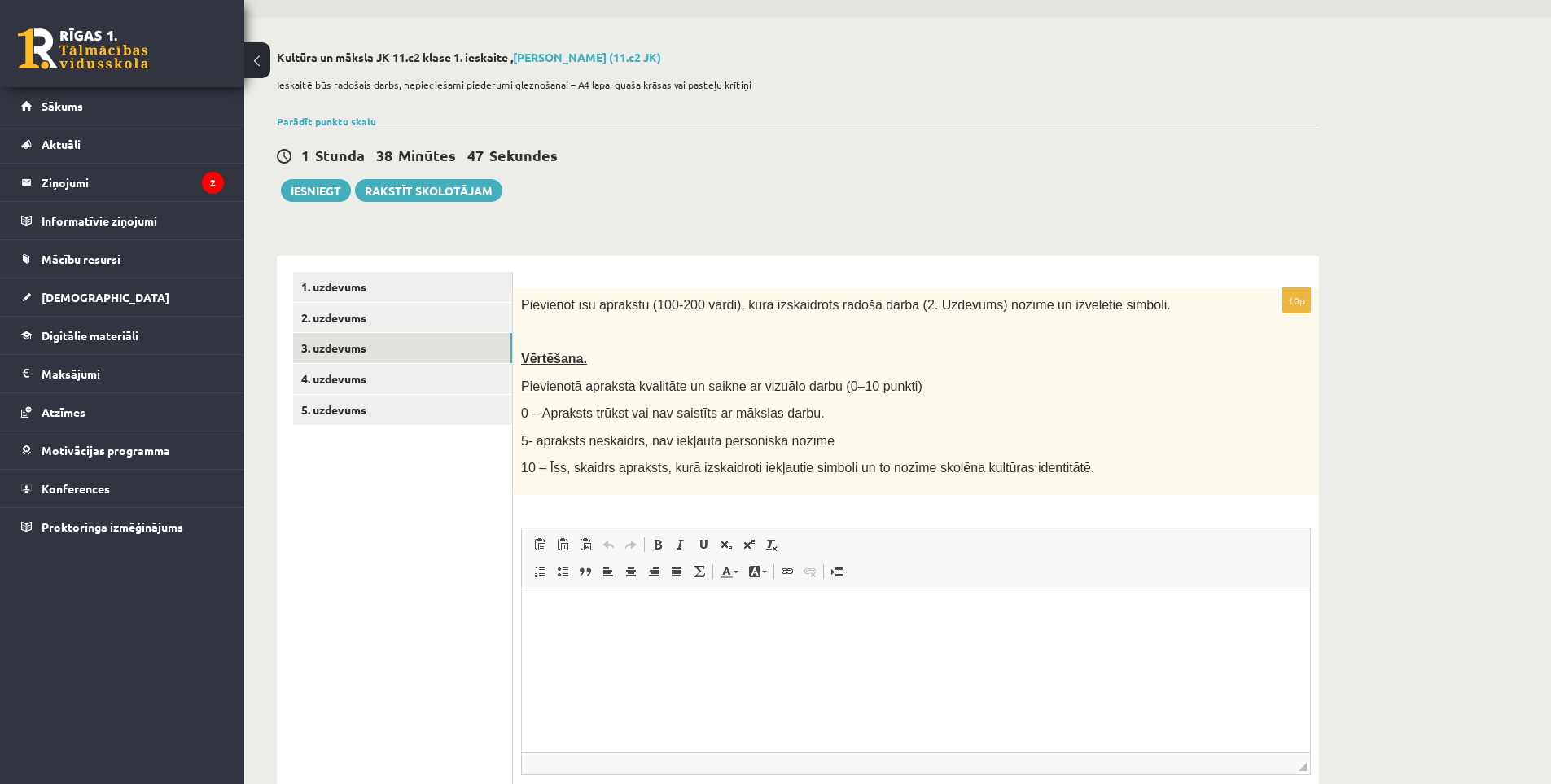
click at [759, 638] on html at bounding box center [916, 613] width 789 height 50
click at [988, 614] on p "**********" at bounding box center [916, 613] width 755 height 17
click at [1062, 614] on p "**********" at bounding box center [916, 613] width 755 height 17
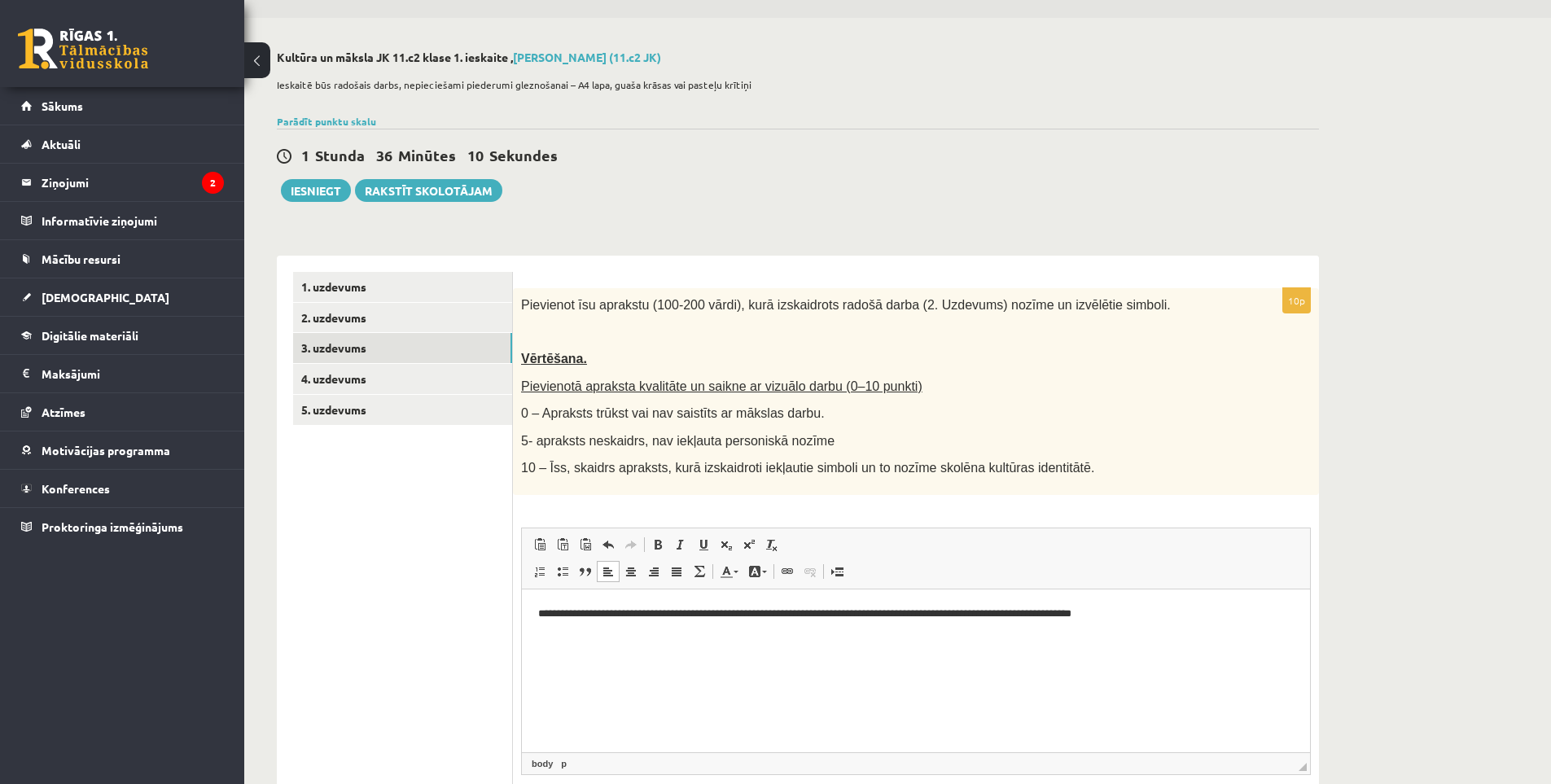
click at [882, 620] on p "**********" at bounding box center [916, 613] width 755 height 17
click at [880, 616] on p "**********" at bounding box center [916, 613] width 755 height 17
click at [1184, 612] on p "**********" at bounding box center [916, 613] width 755 height 17
click at [1182, 612] on p "**********" at bounding box center [916, 621] width 755 height 34
click at [746, 633] on p "**********" at bounding box center [916, 621] width 755 height 34
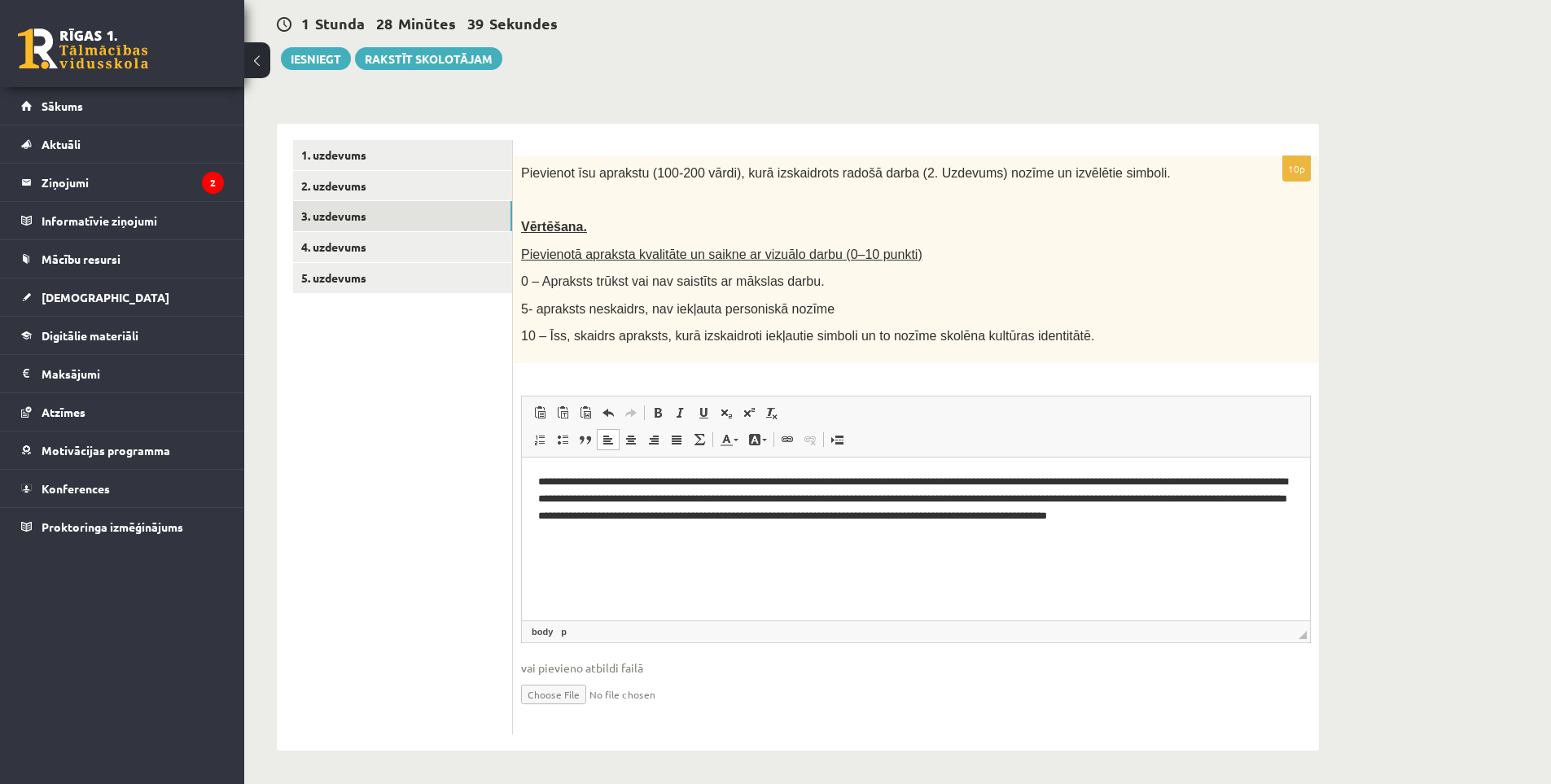
scroll to position [42, 0]
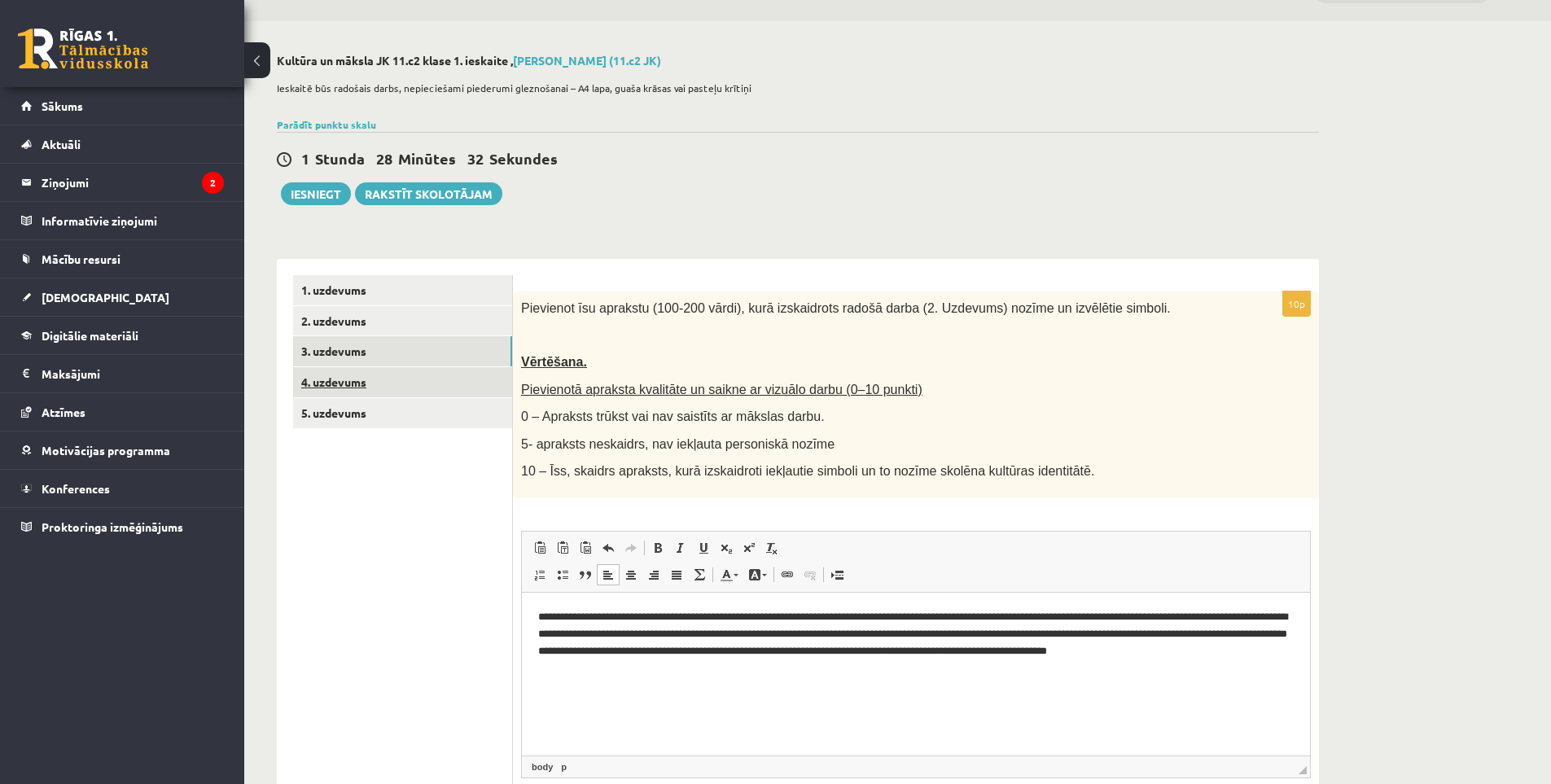
click at [399, 389] on link "4. uzdevums" at bounding box center [403, 382] width 219 height 30
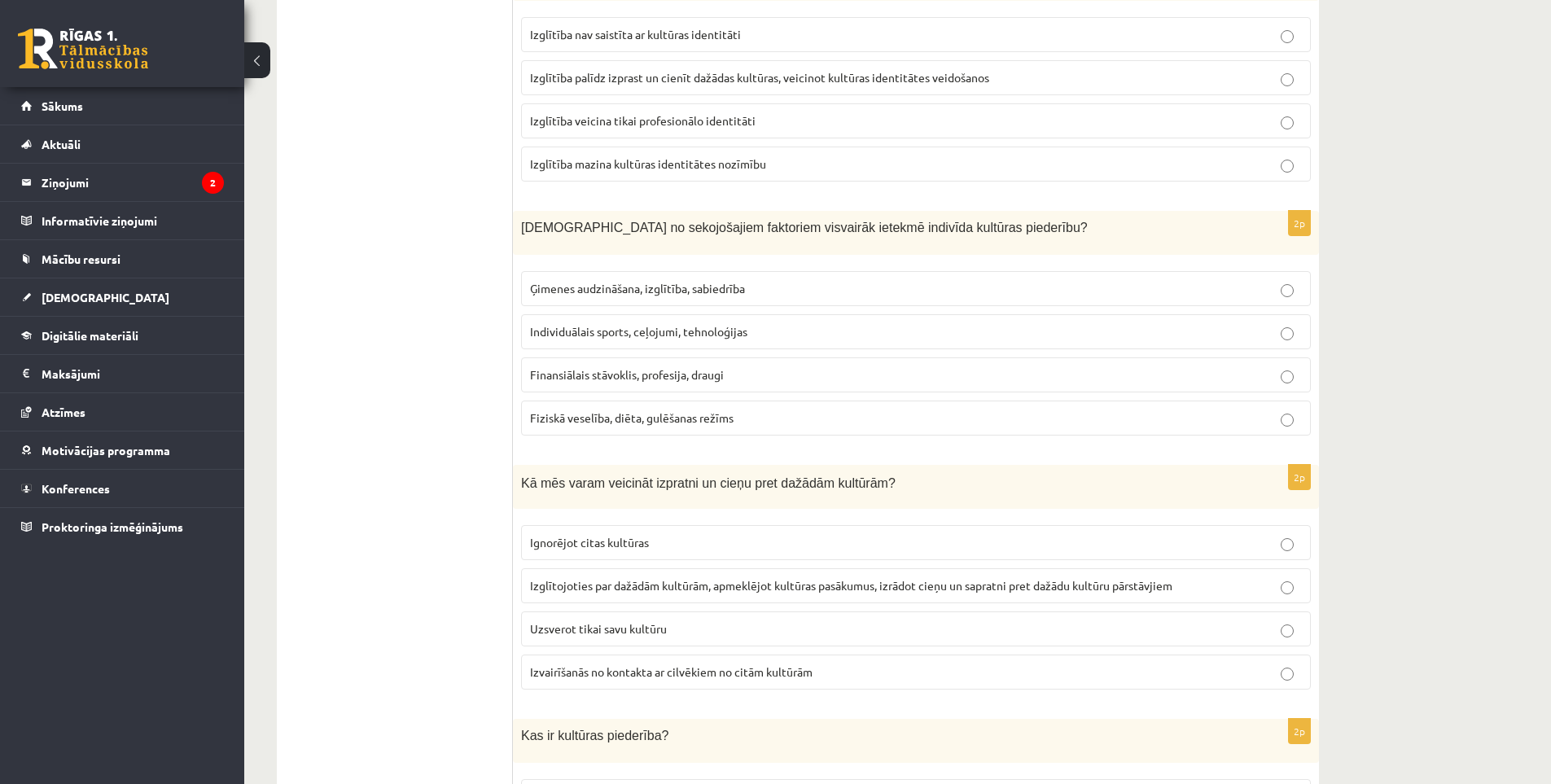
scroll to position [0, 0]
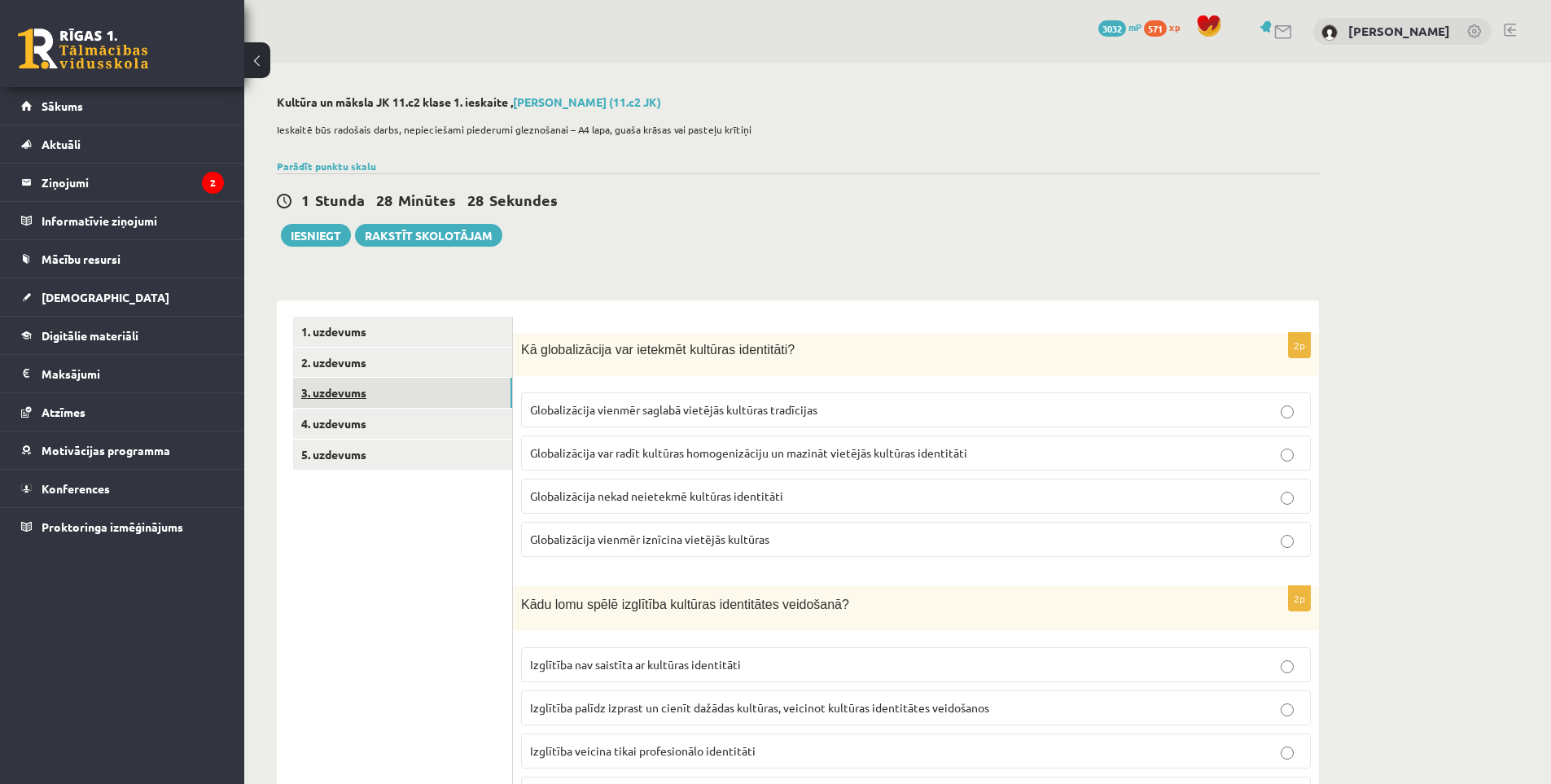
click at [366, 399] on link "3. uzdevums" at bounding box center [403, 392] width 219 height 30
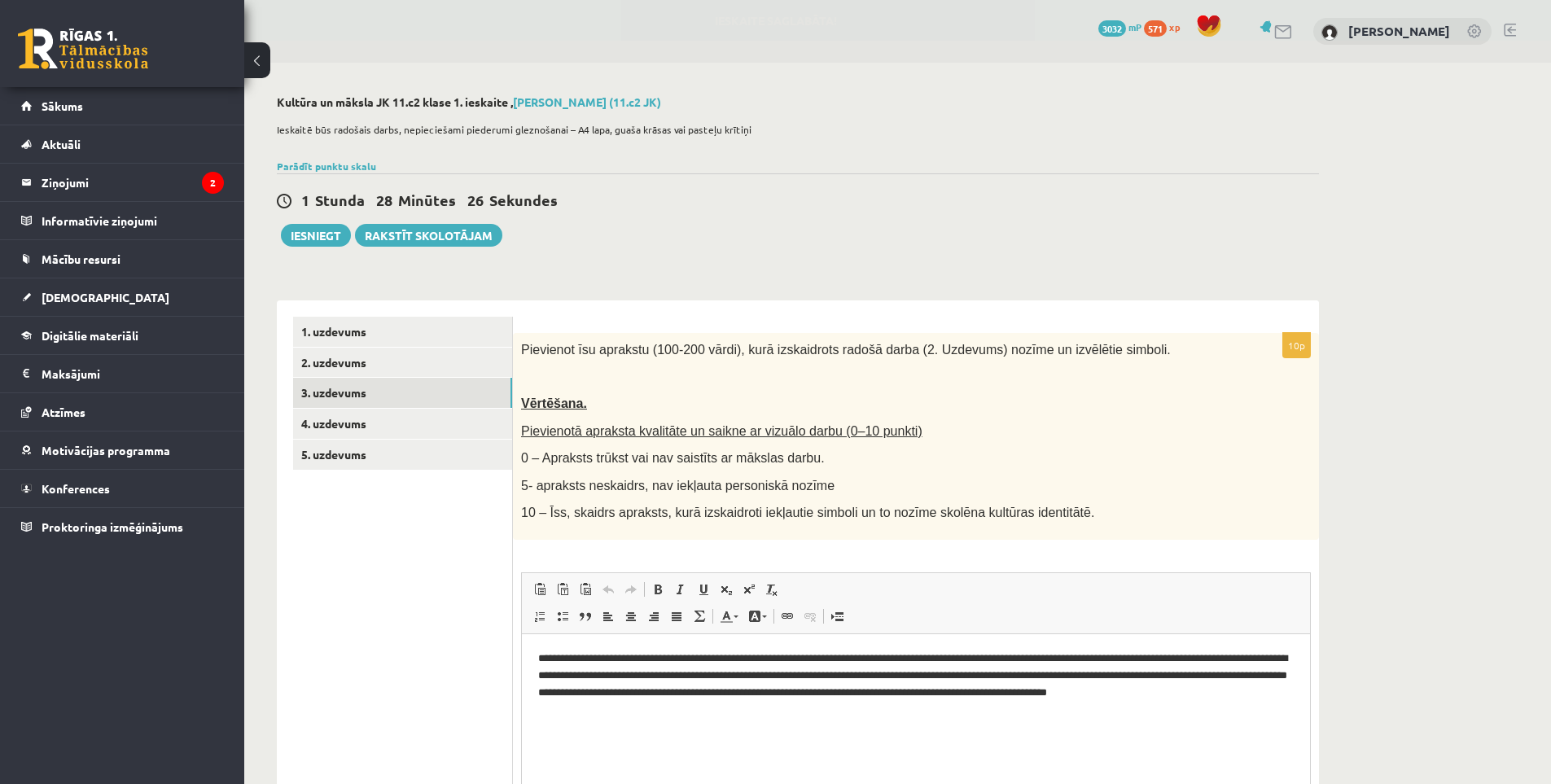
scroll to position [178, 0]
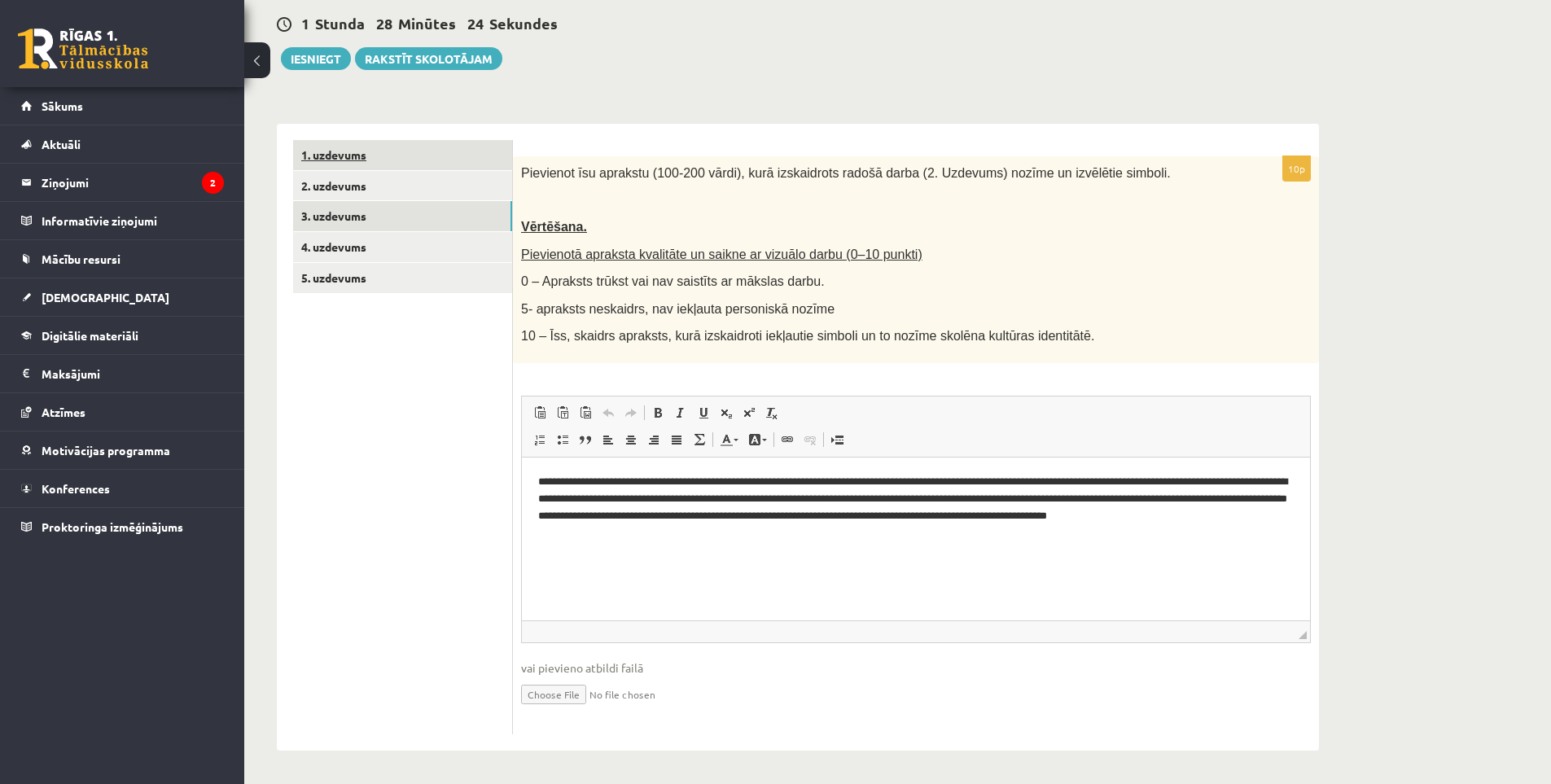
click at [406, 144] on link "1. uzdevums" at bounding box center [403, 155] width 219 height 30
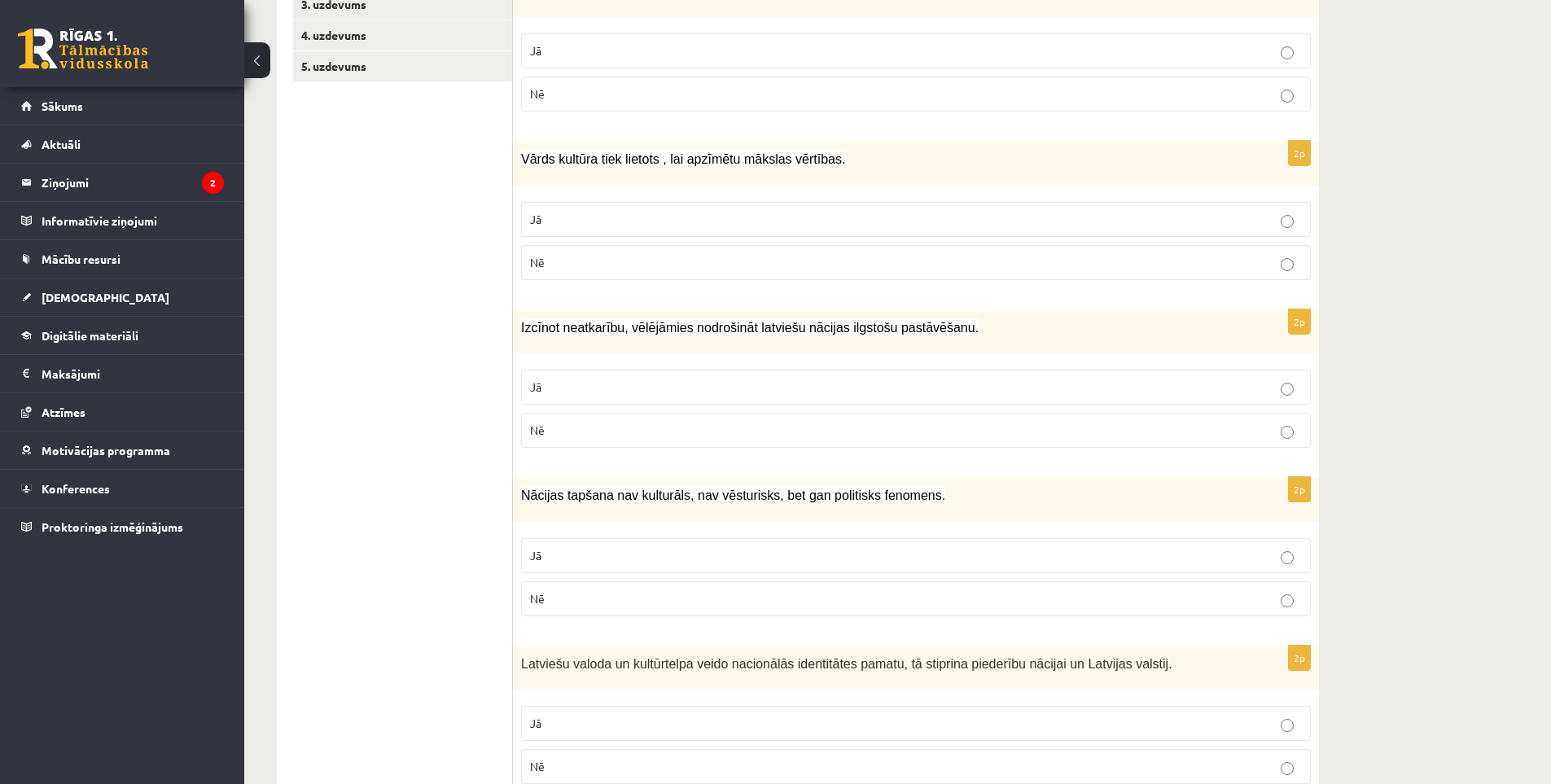
scroll to position [0, 0]
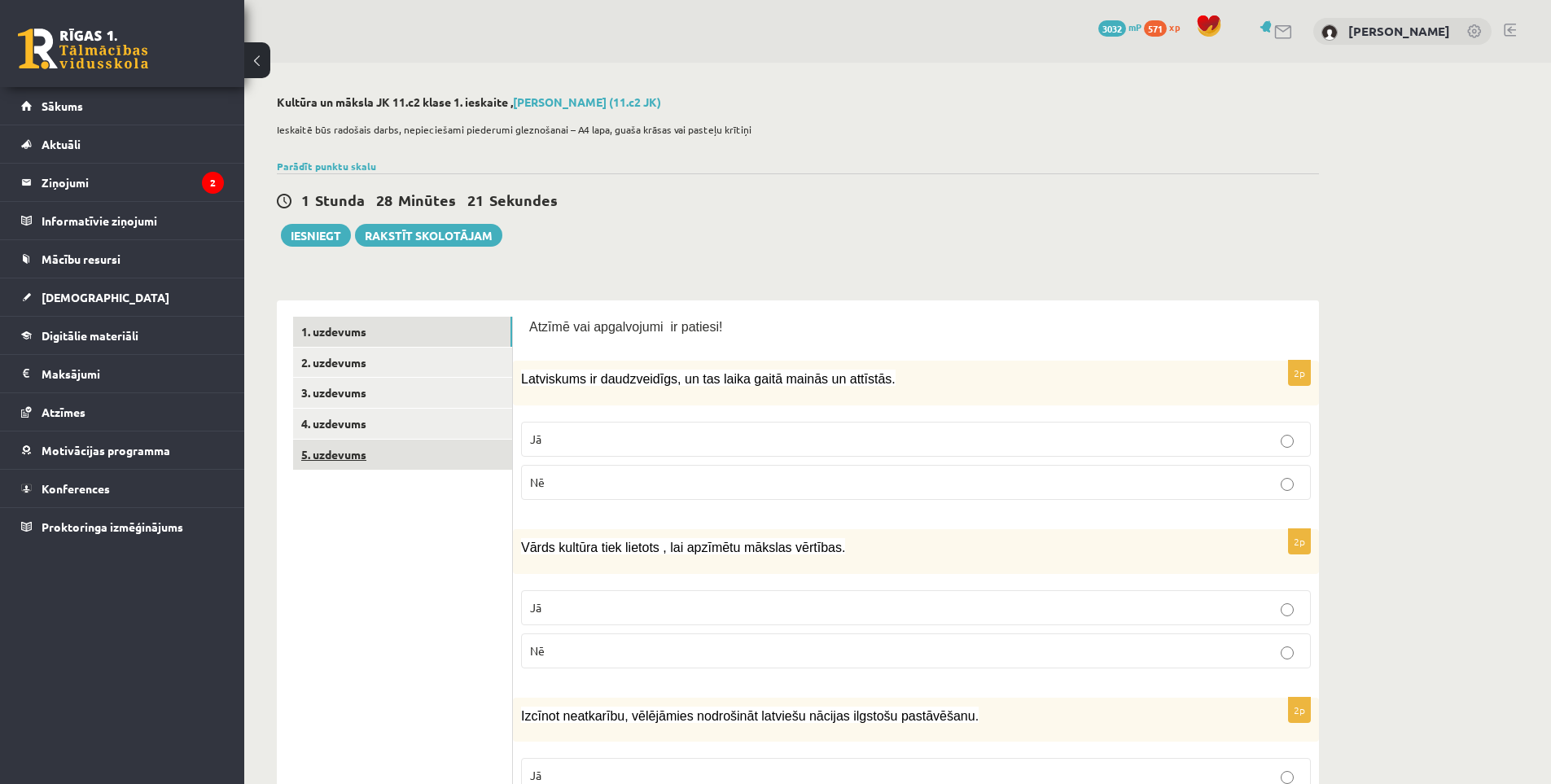
click at [399, 456] on link "5. uzdevums" at bounding box center [403, 454] width 219 height 30
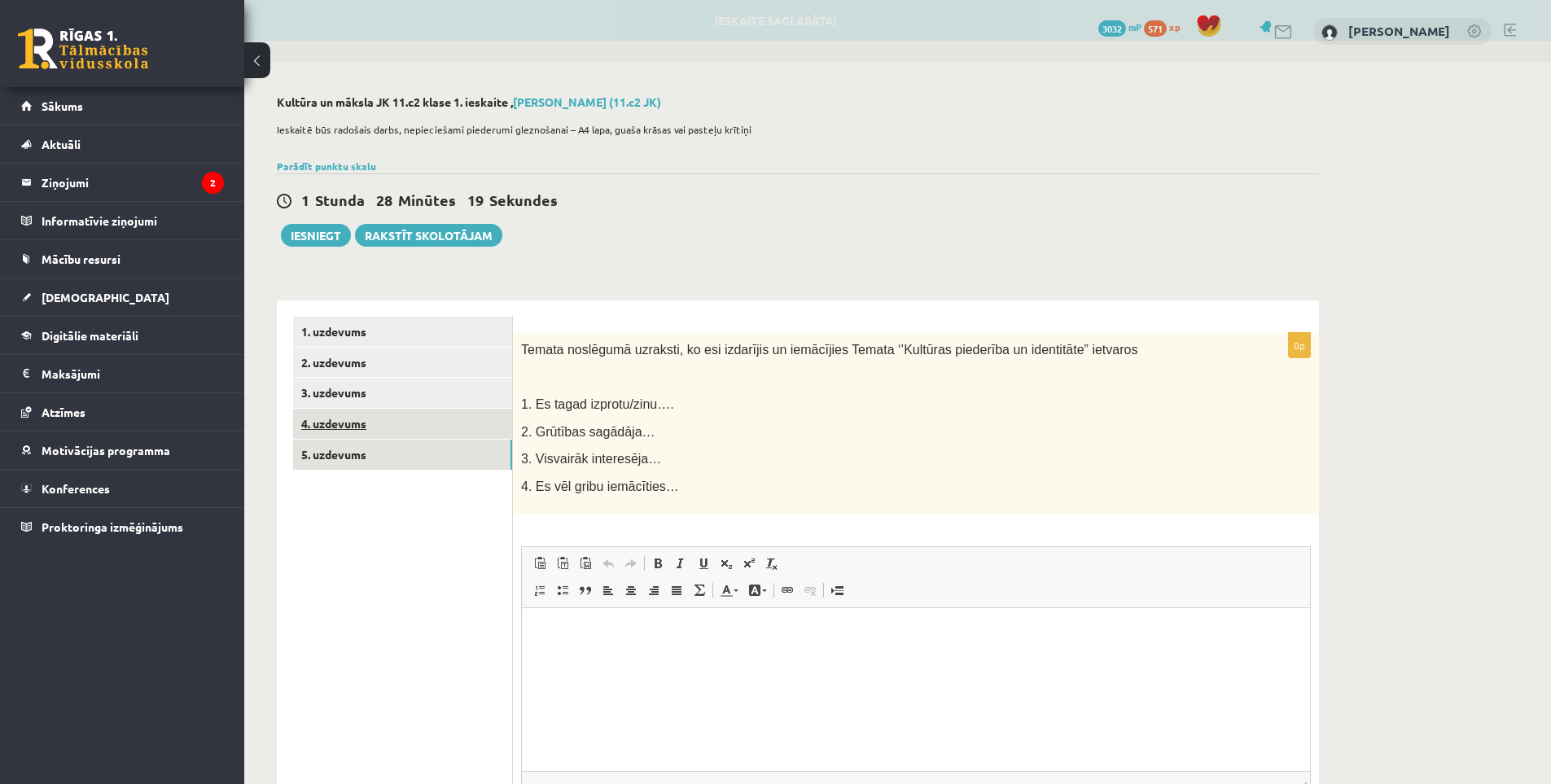
click at [412, 426] on link "4. uzdevums" at bounding box center [403, 424] width 219 height 30
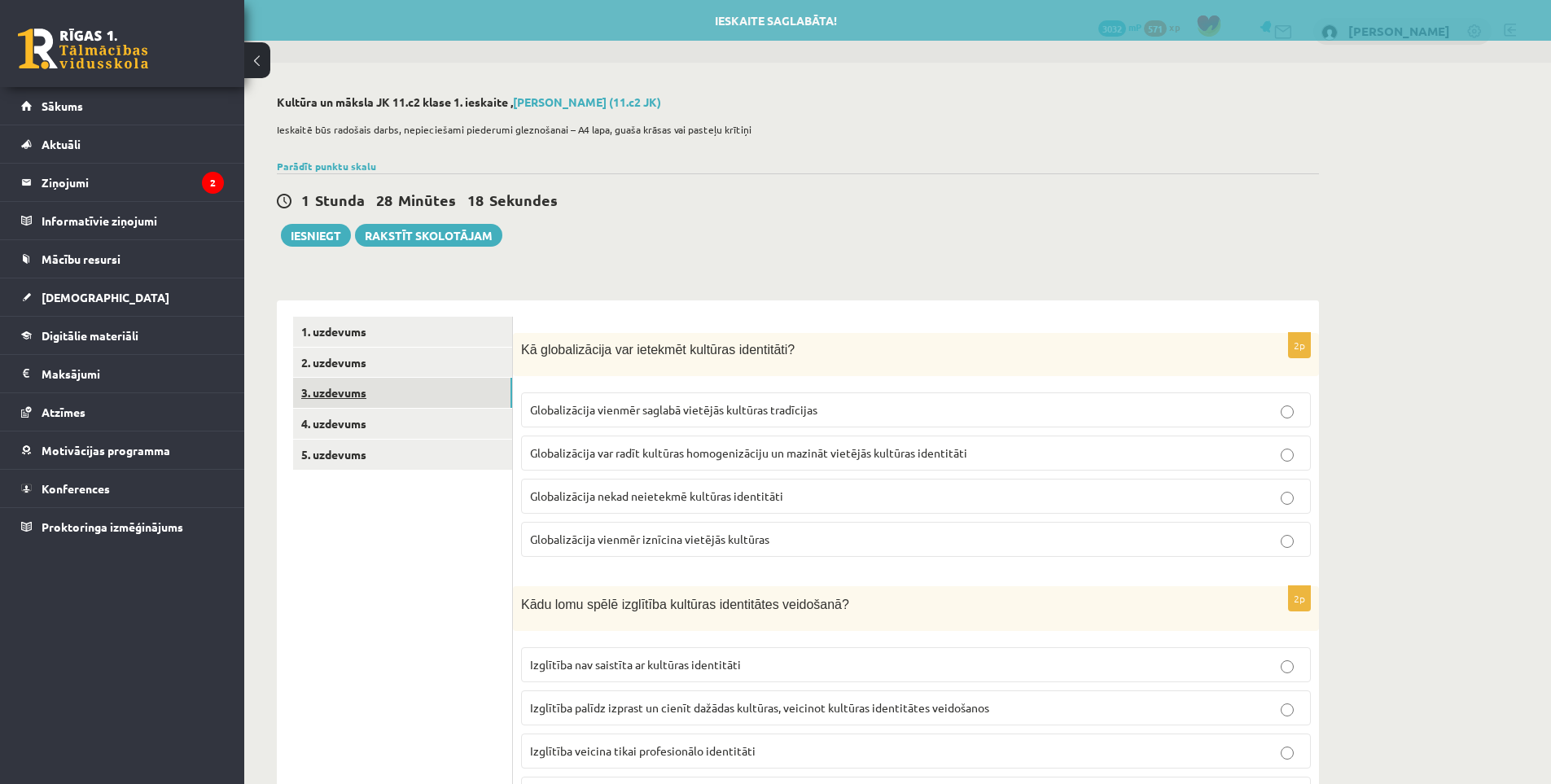
click at [401, 401] on link "3. uzdevums" at bounding box center [403, 392] width 219 height 30
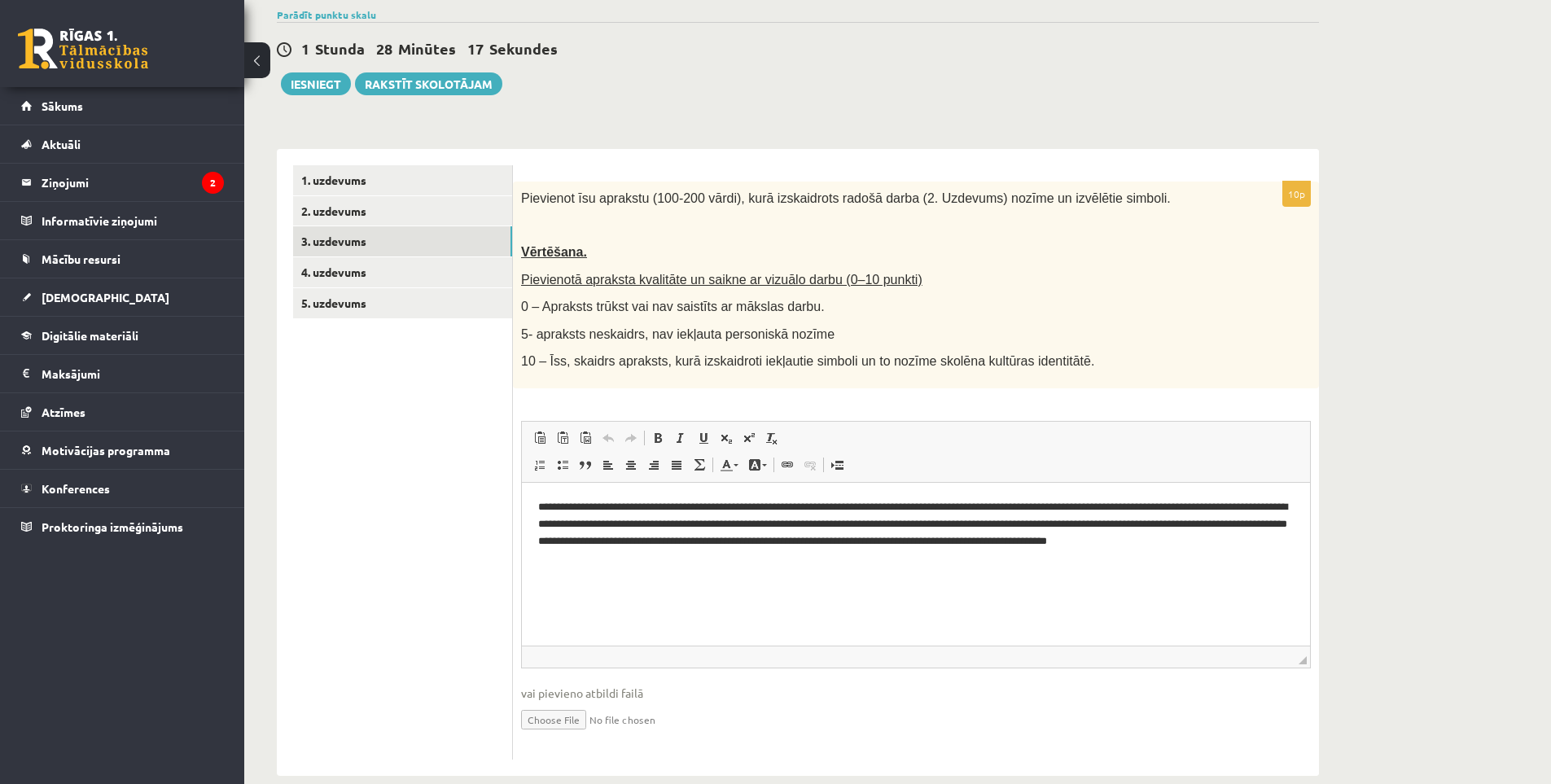
scroll to position [178, 0]
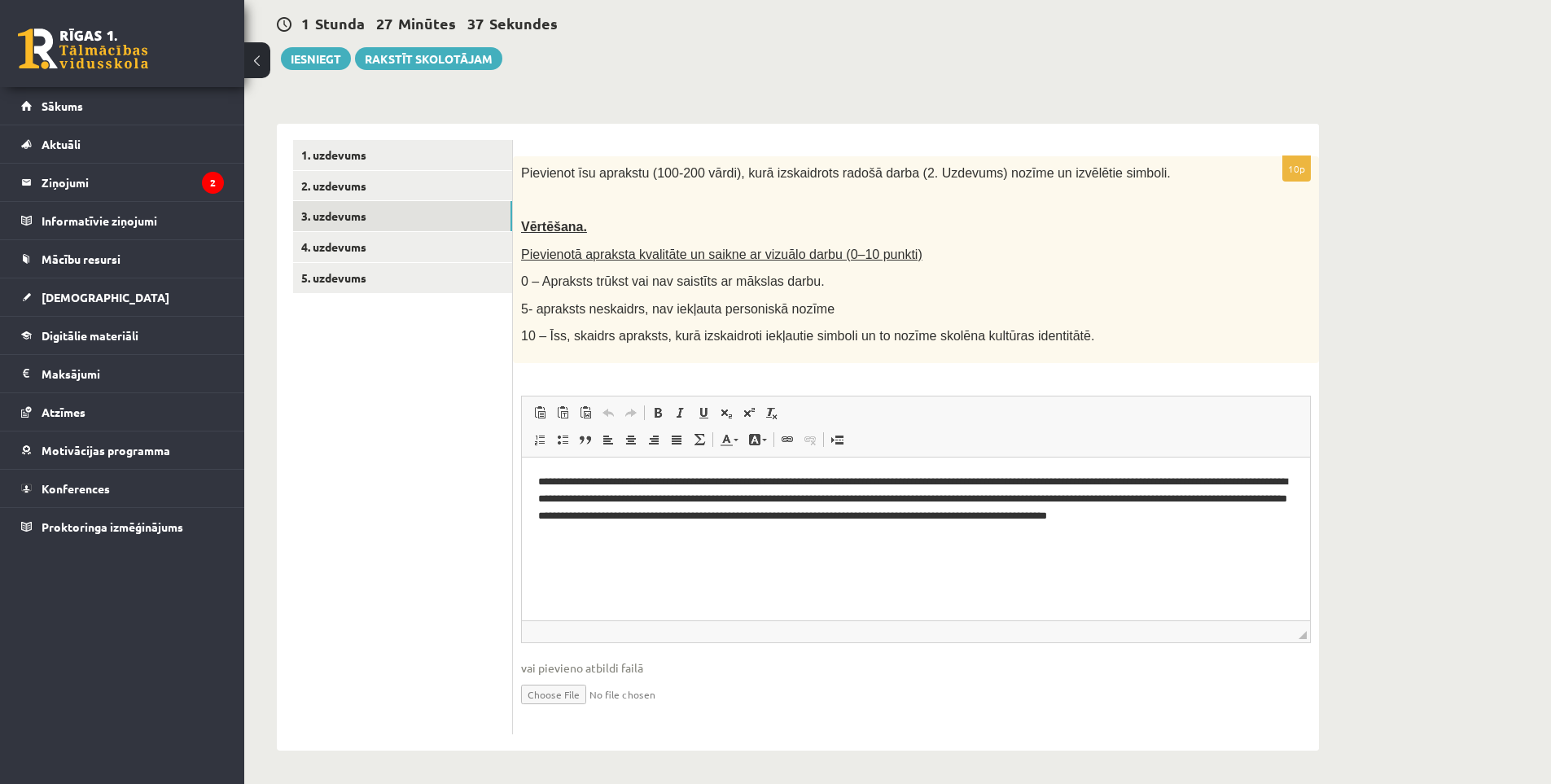
drag, startPoint x: 1103, startPoint y: 645, endPoint x: 1104, endPoint y: 633, distance: 12.0
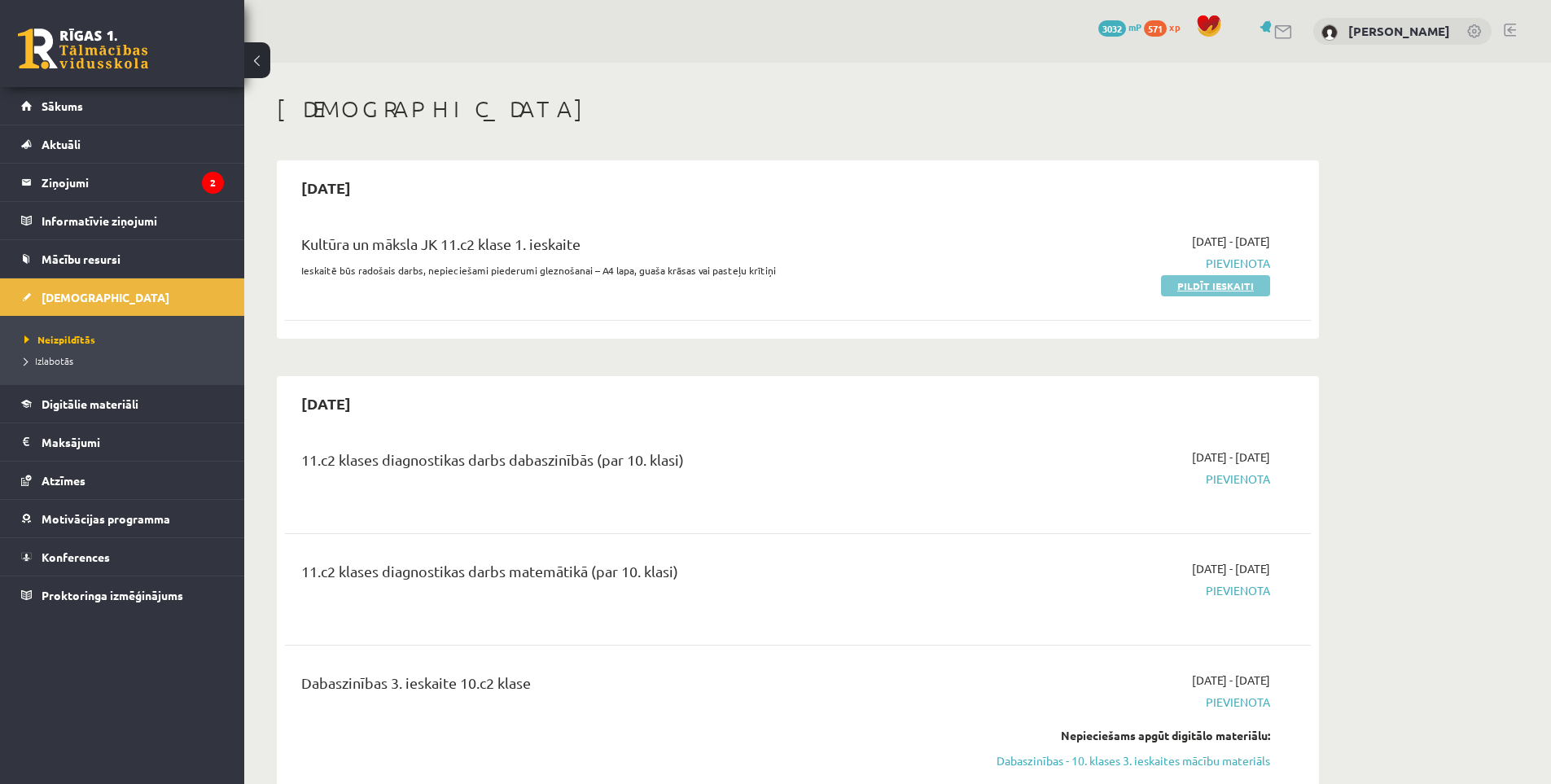
click at [1200, 286] on link "Pildīt ieskaiti" at bounding box center [1215, 285] width 109 height 21
drag, startPoint x: 977, startPoint y: 383, endPoint x: 966, endPoint y: 381, distance: 11.2
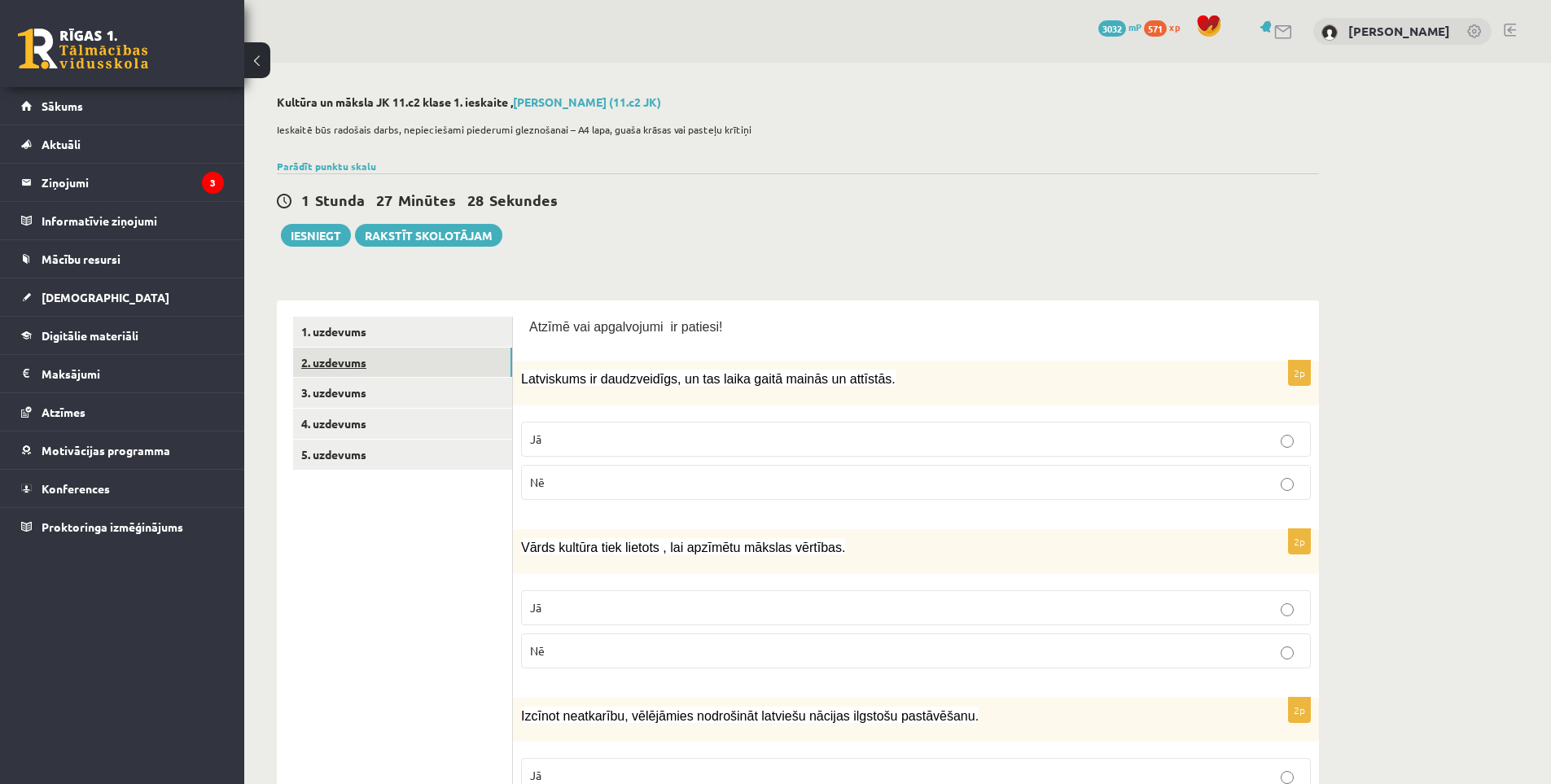
click at [397, 366] on link "2. uzdevums" at bounding box center [403, 362] width 219 height 30
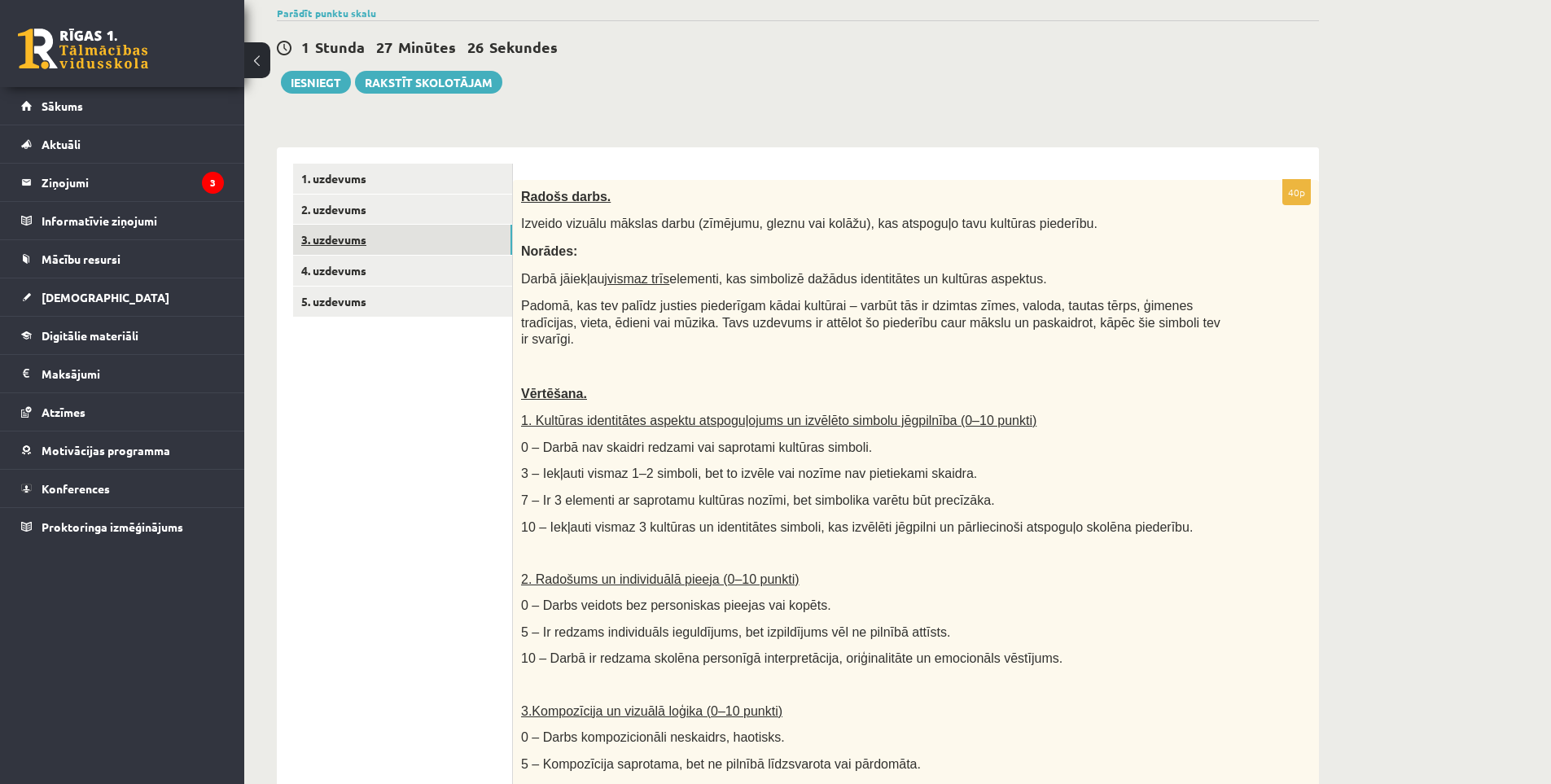
click at [409, 249] on link "3. uzdevums" at bounding box center [403, 239] width 219 height 30
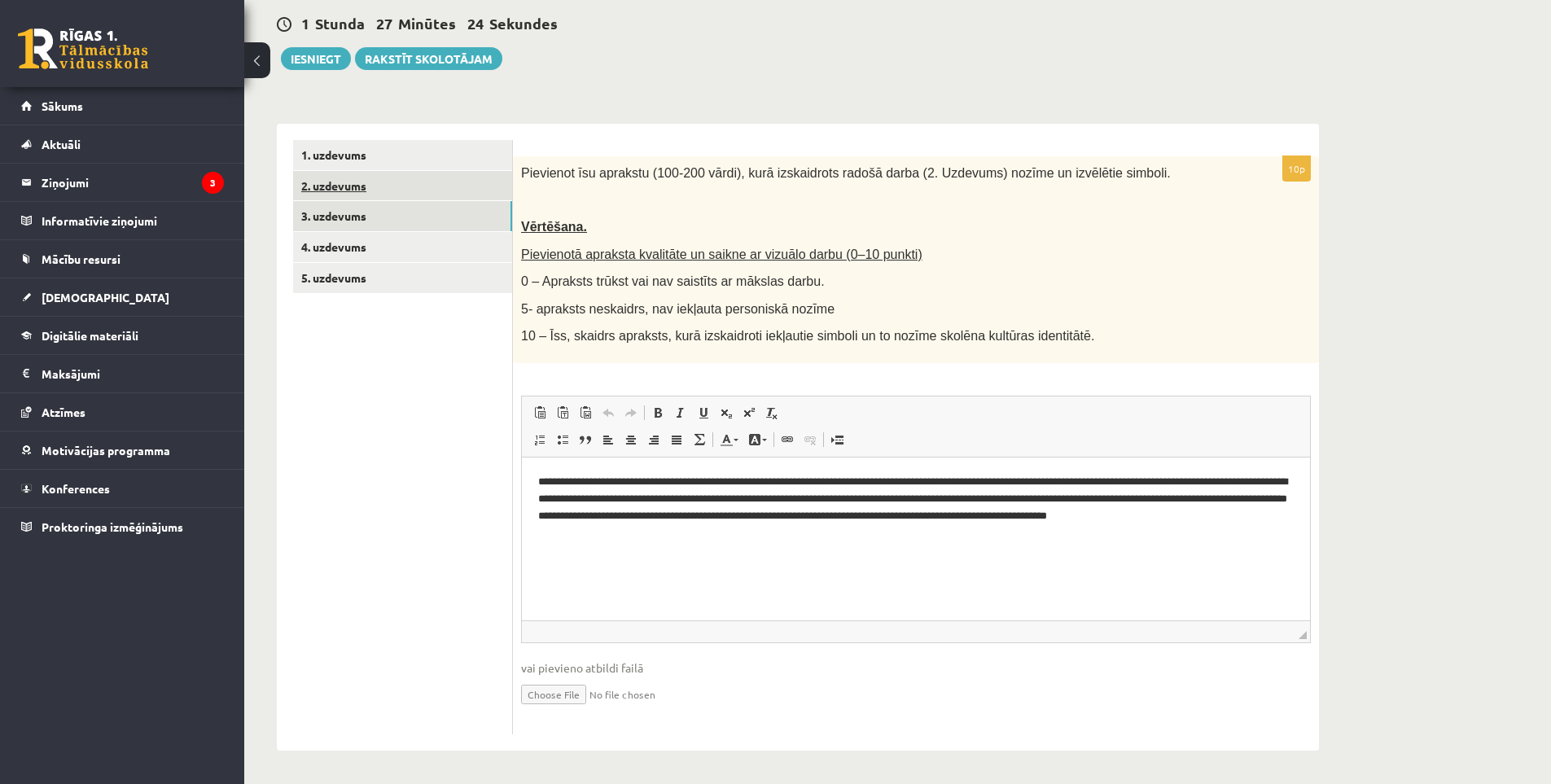
scroll to position [42, 0]
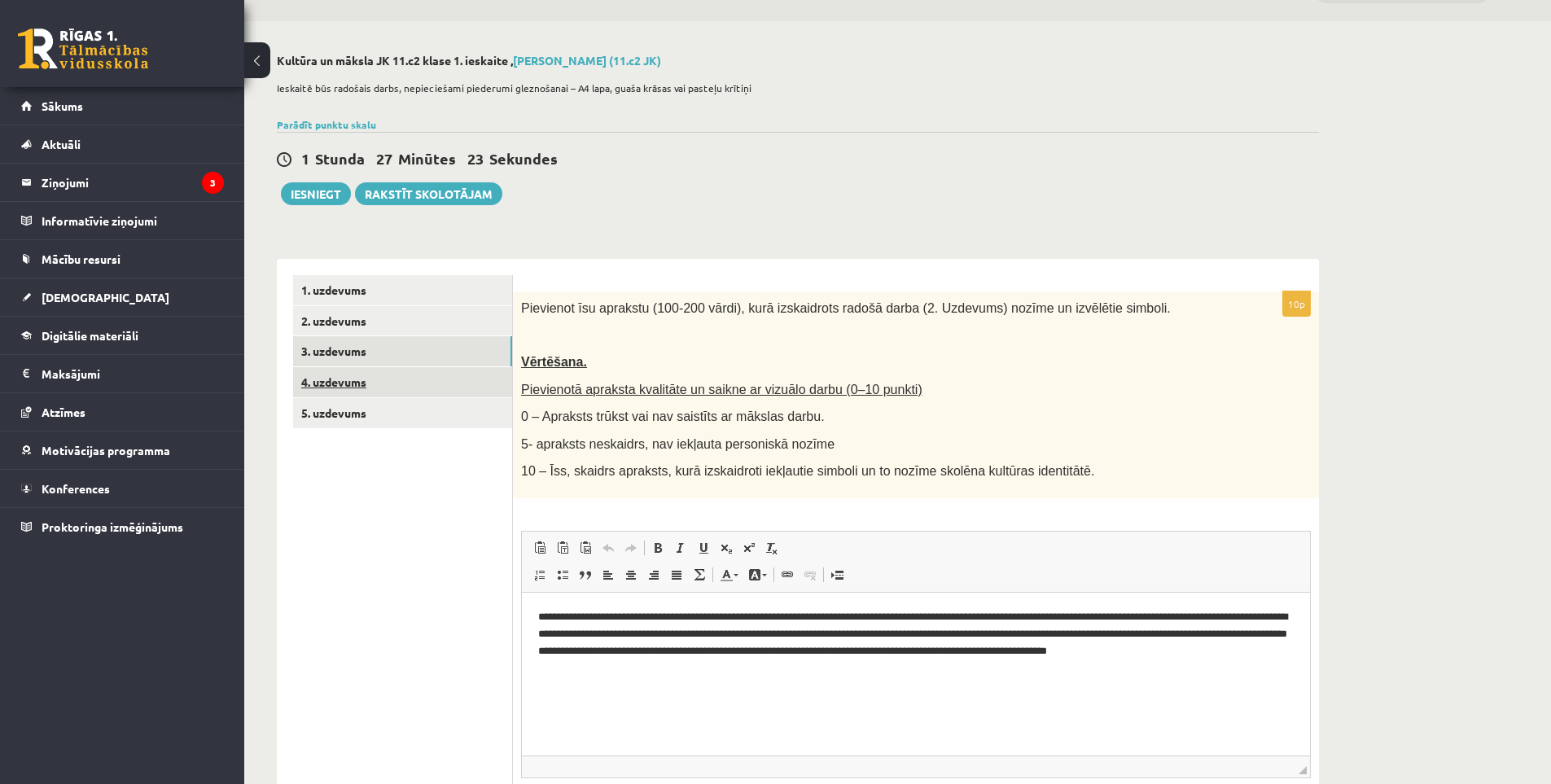
click at [402, 379] on link "4. uzdevums" at bounding box center [403, 382] width 219 height 30
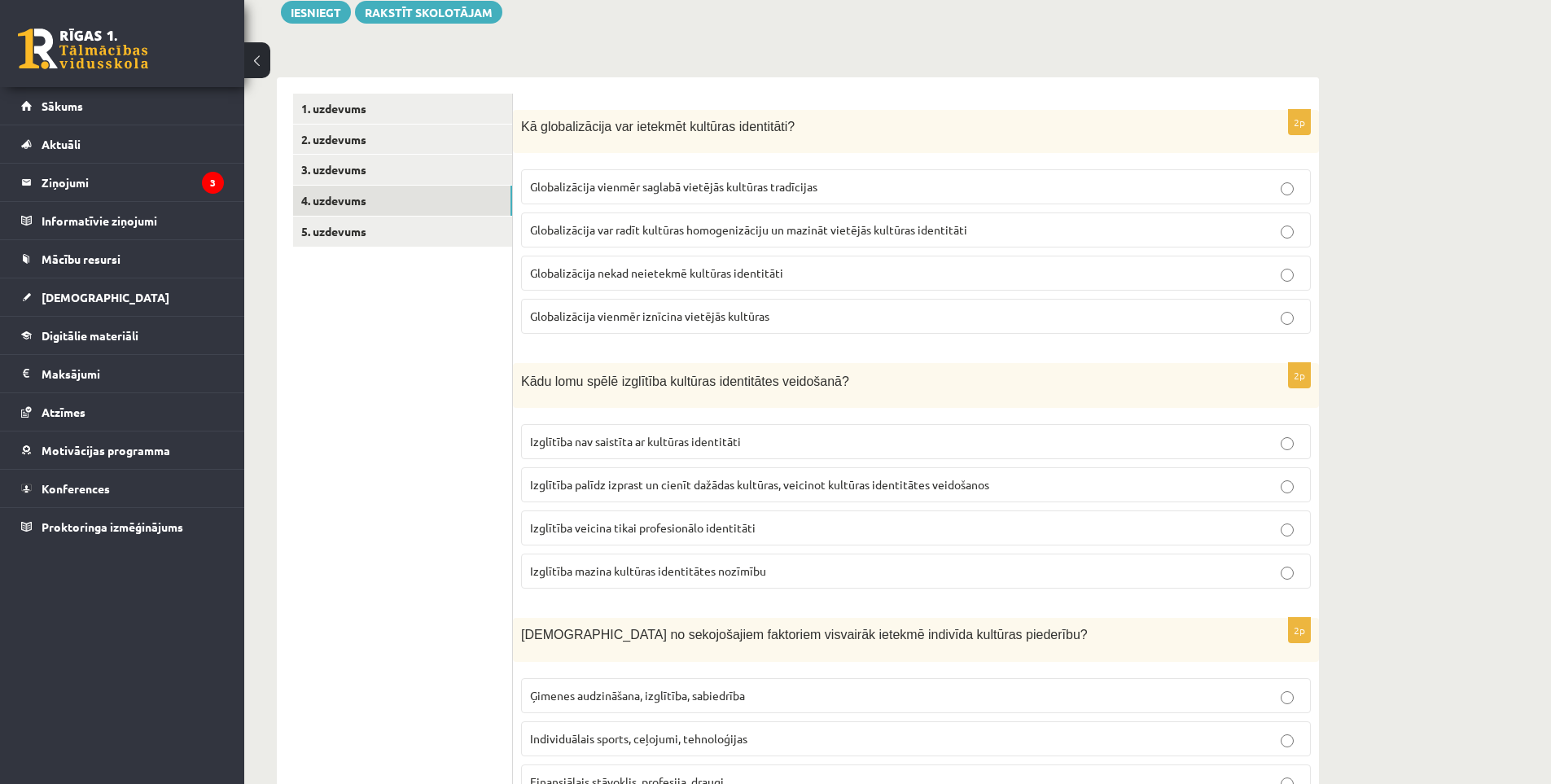
scroll to position [0, 0]
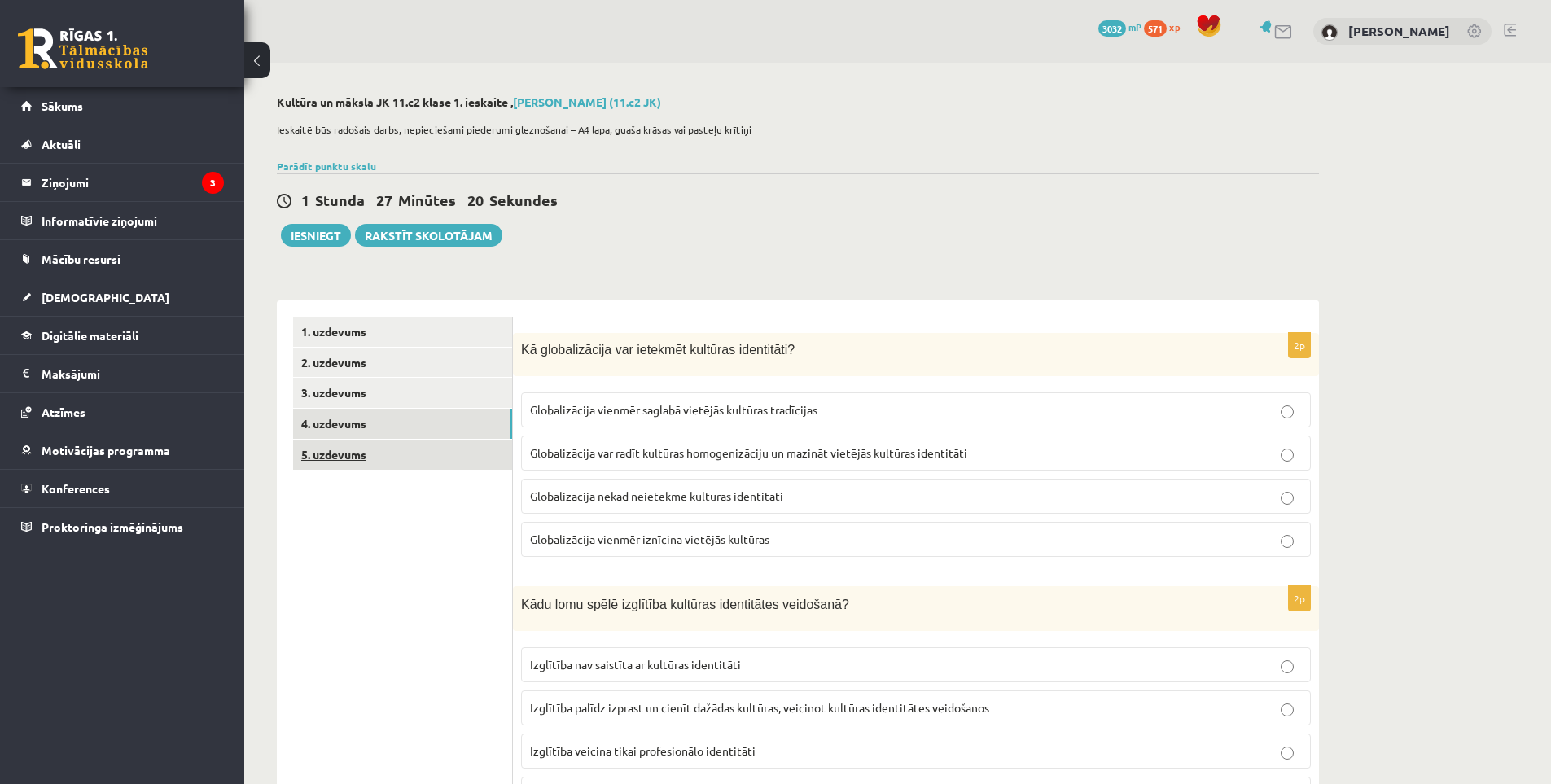
click at [380, 454] on link "5. uzdevums" at bounding box center [403, 454] width 219 height 30
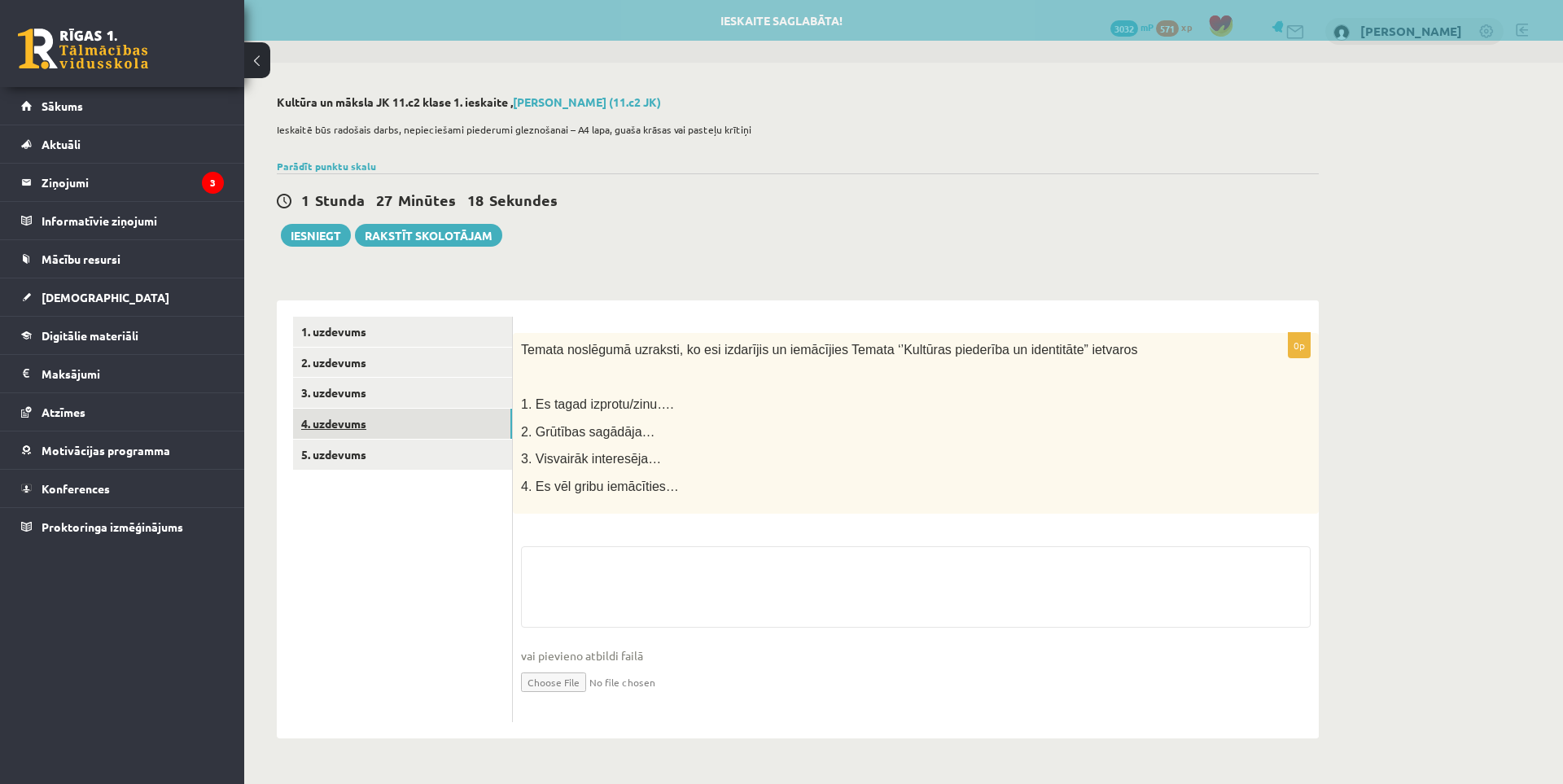
click at [421, 415] on link "4. uzdevums" at bounding box center [403, 424] width 219 height 30
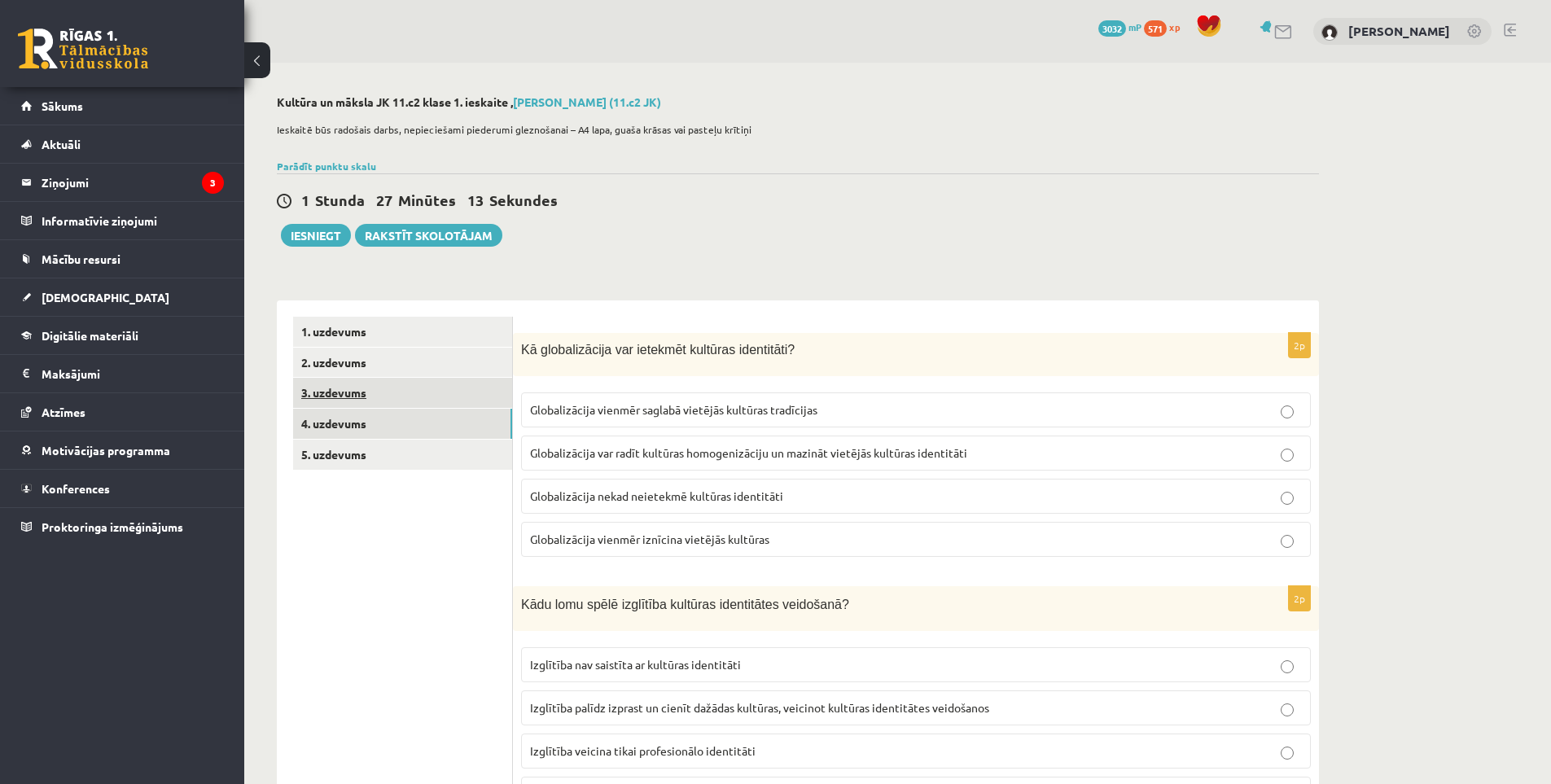
click at [408, 405] on link "3. uzdevums" at bounding box center [403, 392] width 219 height 30
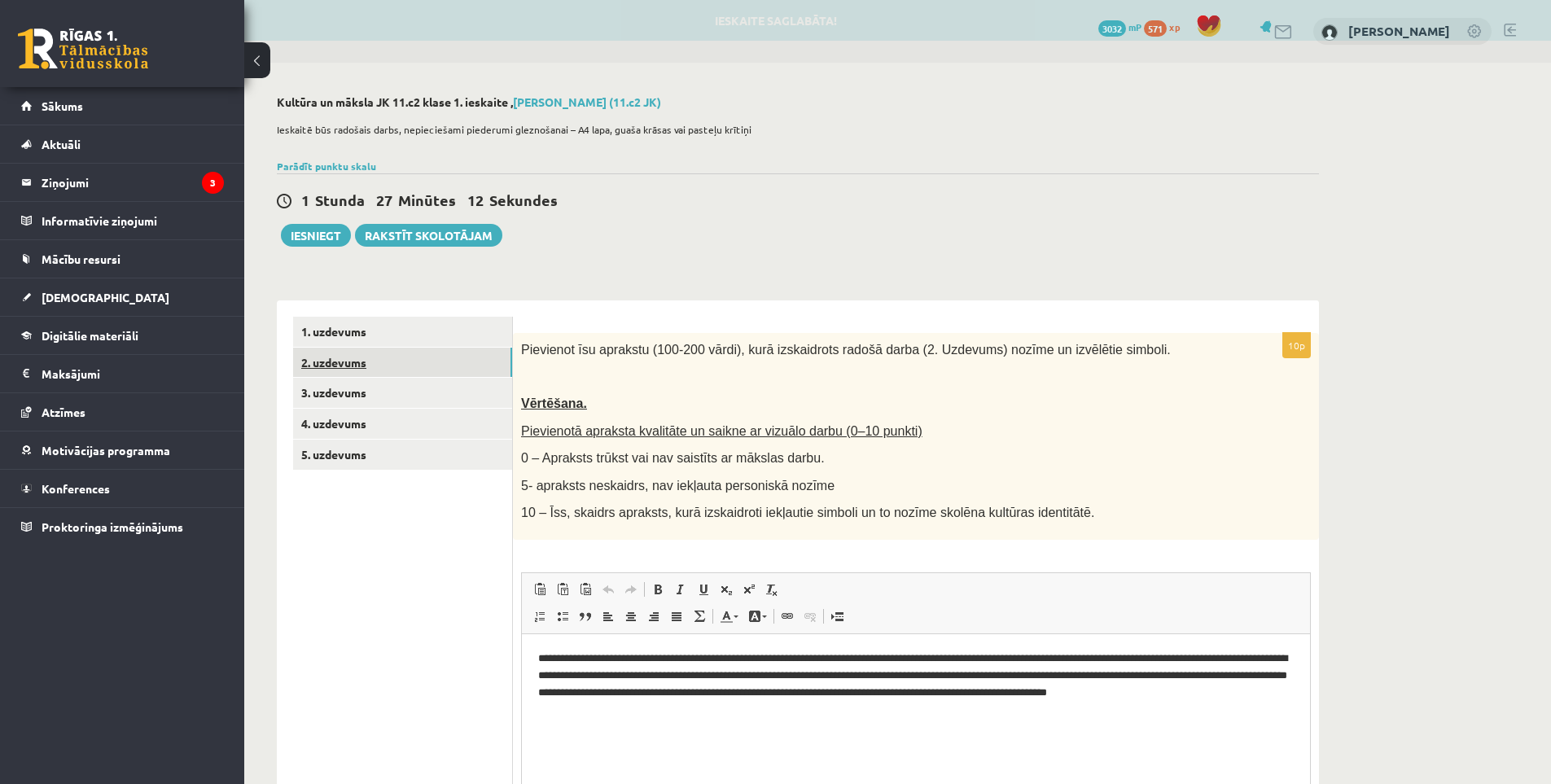
click at [403, 362] on link "2. uzdevums" at bounding box center [403, 362] width 219 height 30
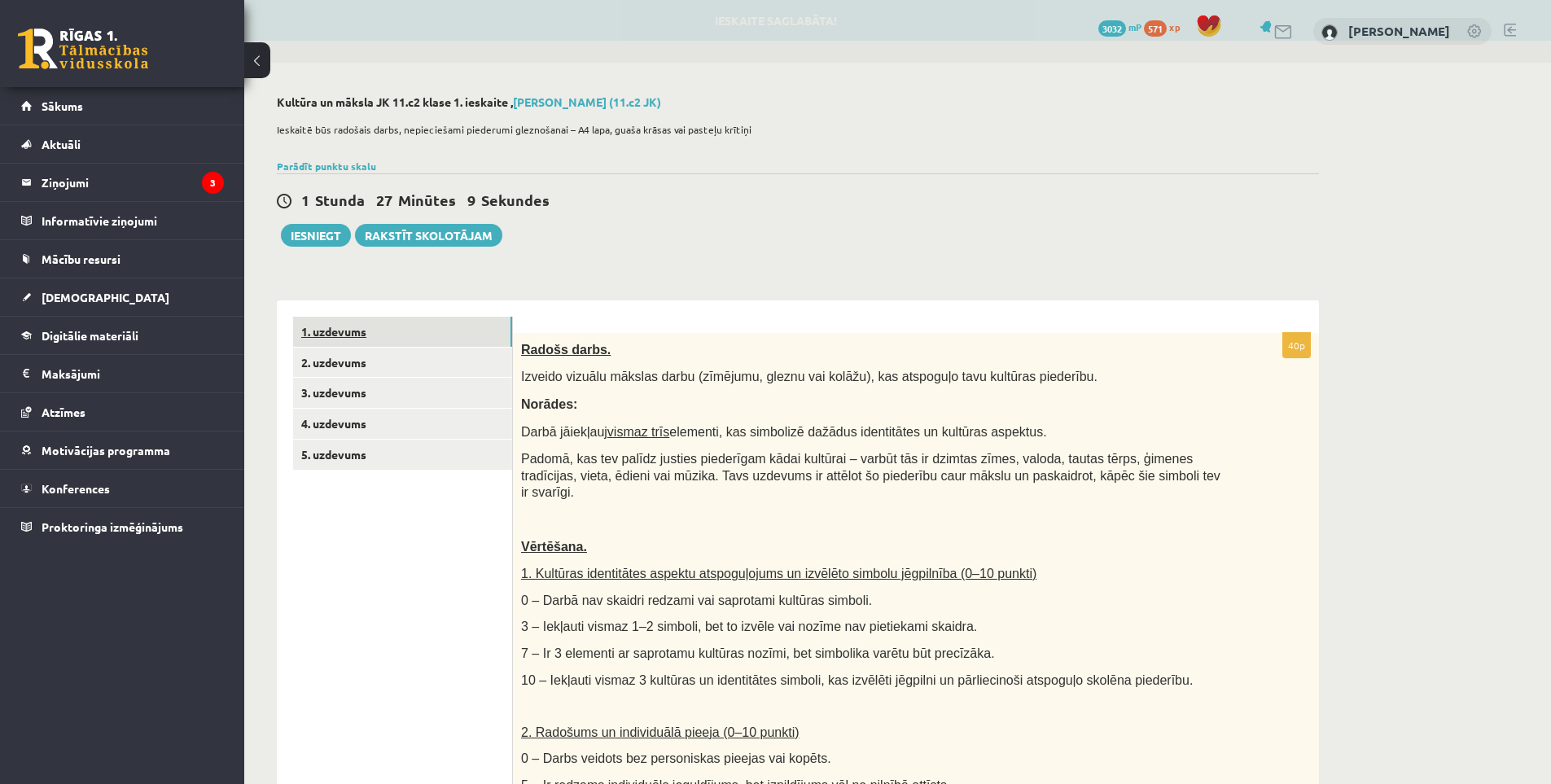
click at [393, 332] on link "1. uzdevums" at bounding box center [403, 332] width 219 height 30
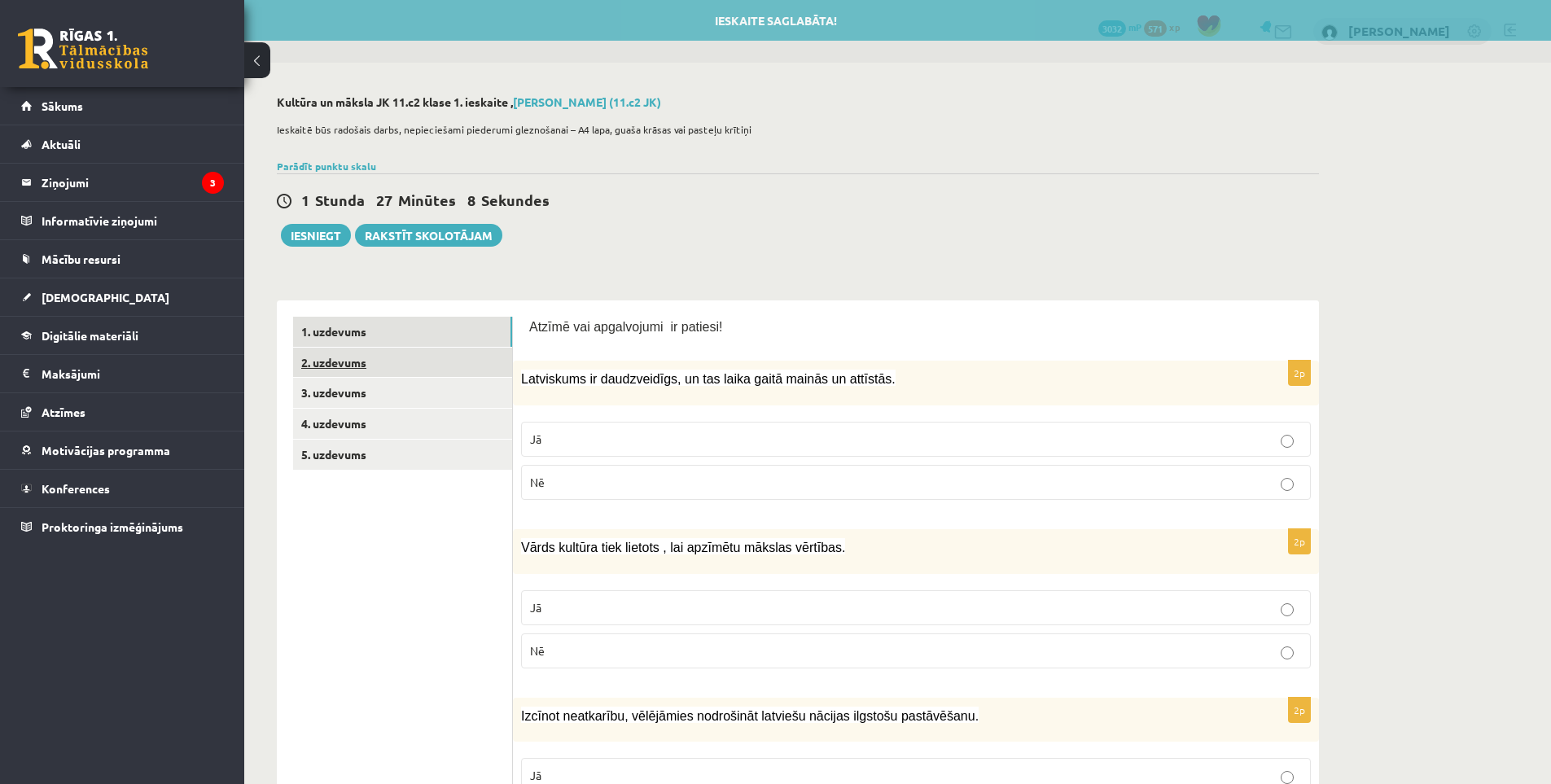
click at [462, 371] on link "2. uzdevums" at bounding box center [403, 362] width 219 height 30
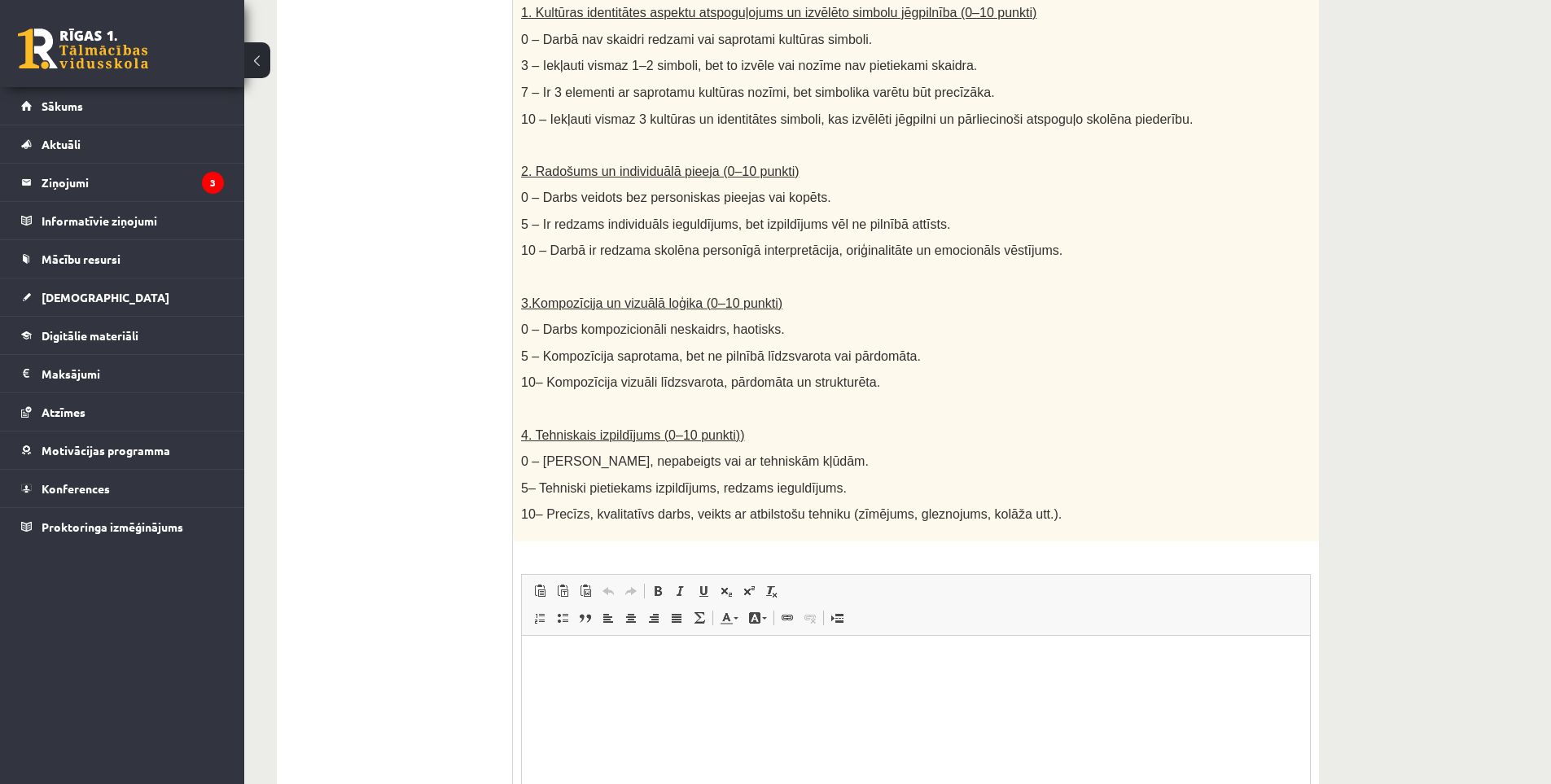
scroll to position [723, 0]
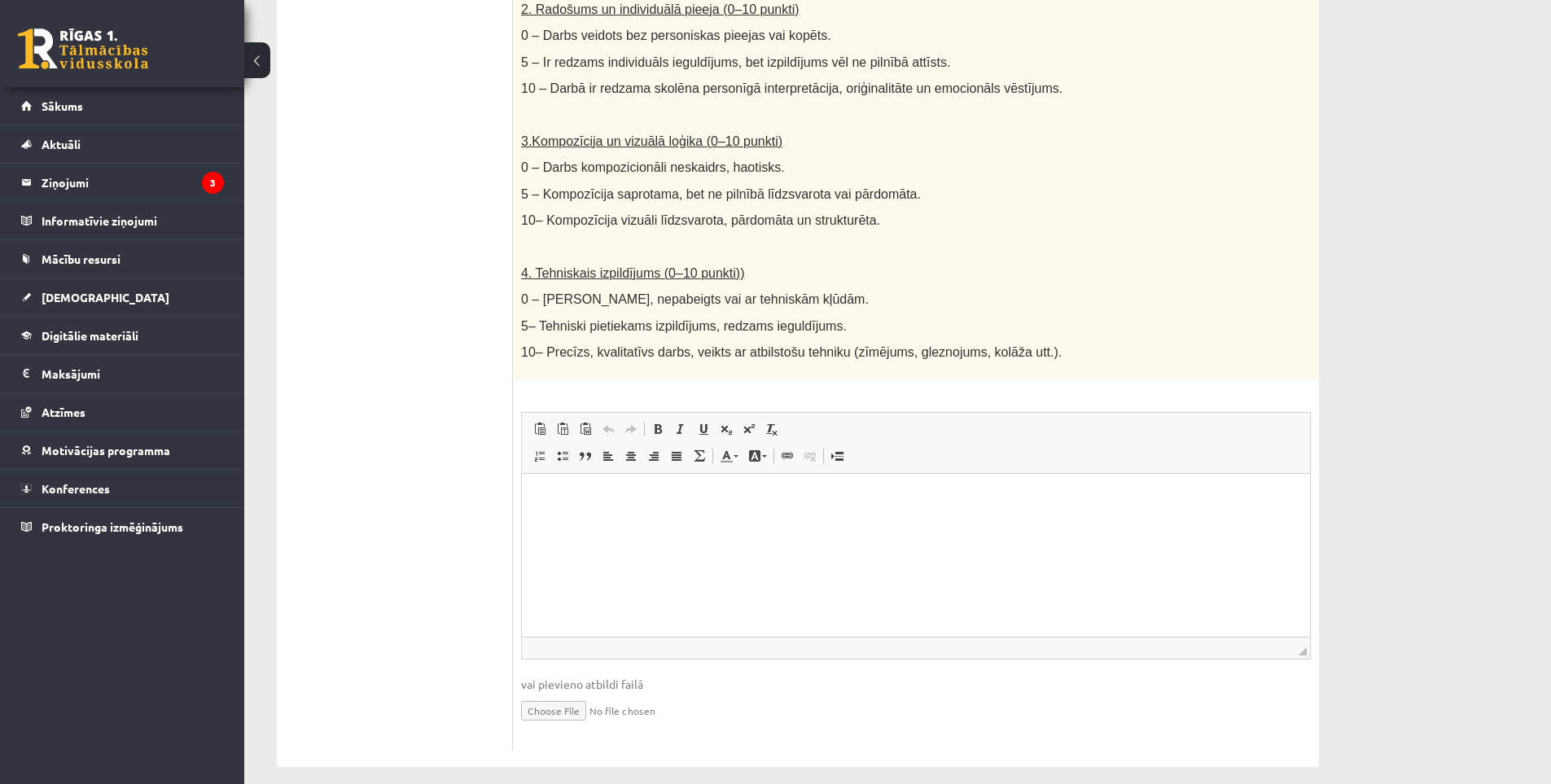
click at [581, 693] on input "file" at bounding box center [916, 709] width 789 height 33
type input "**********"
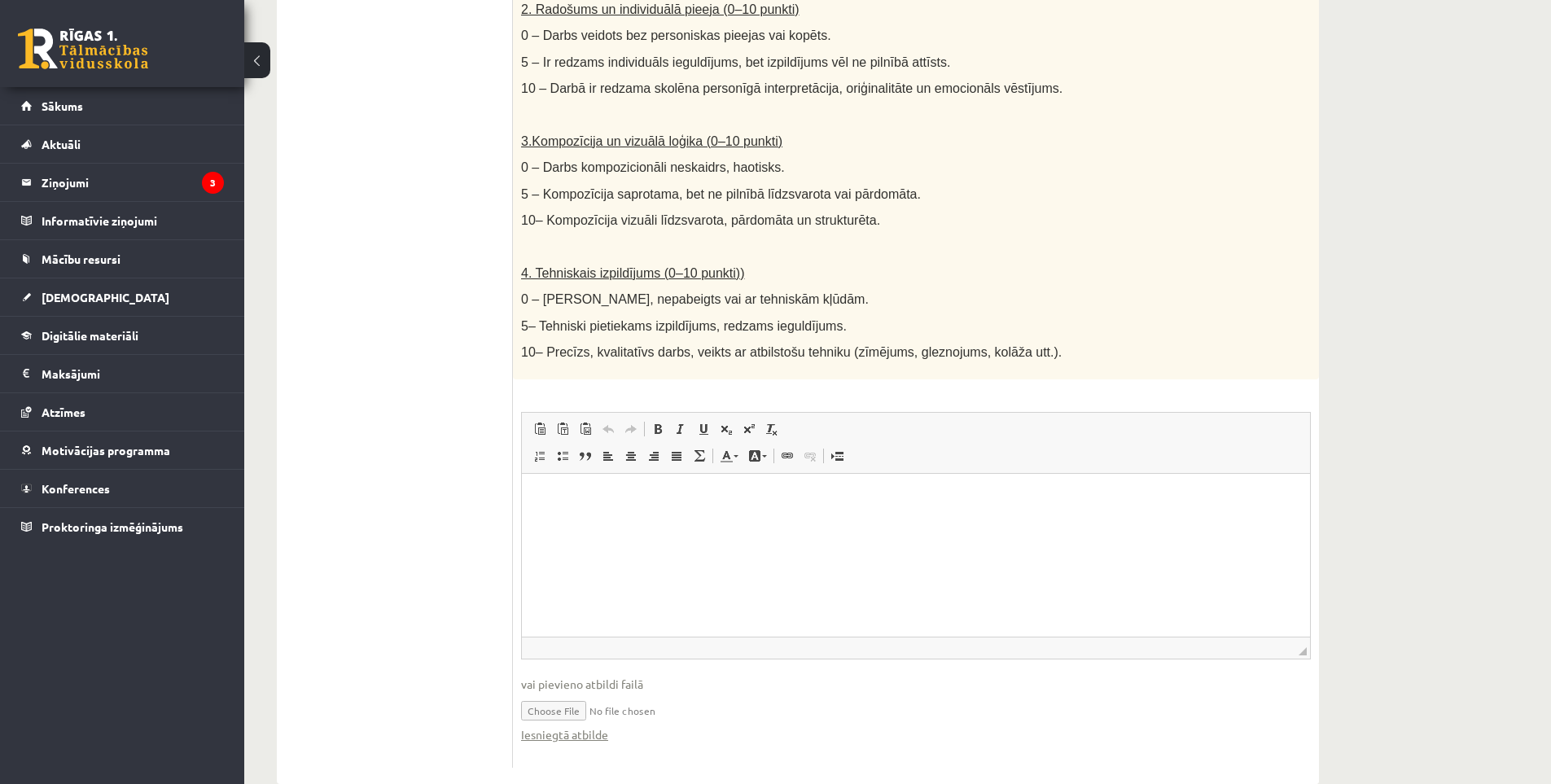
scroll to position [740, 0]
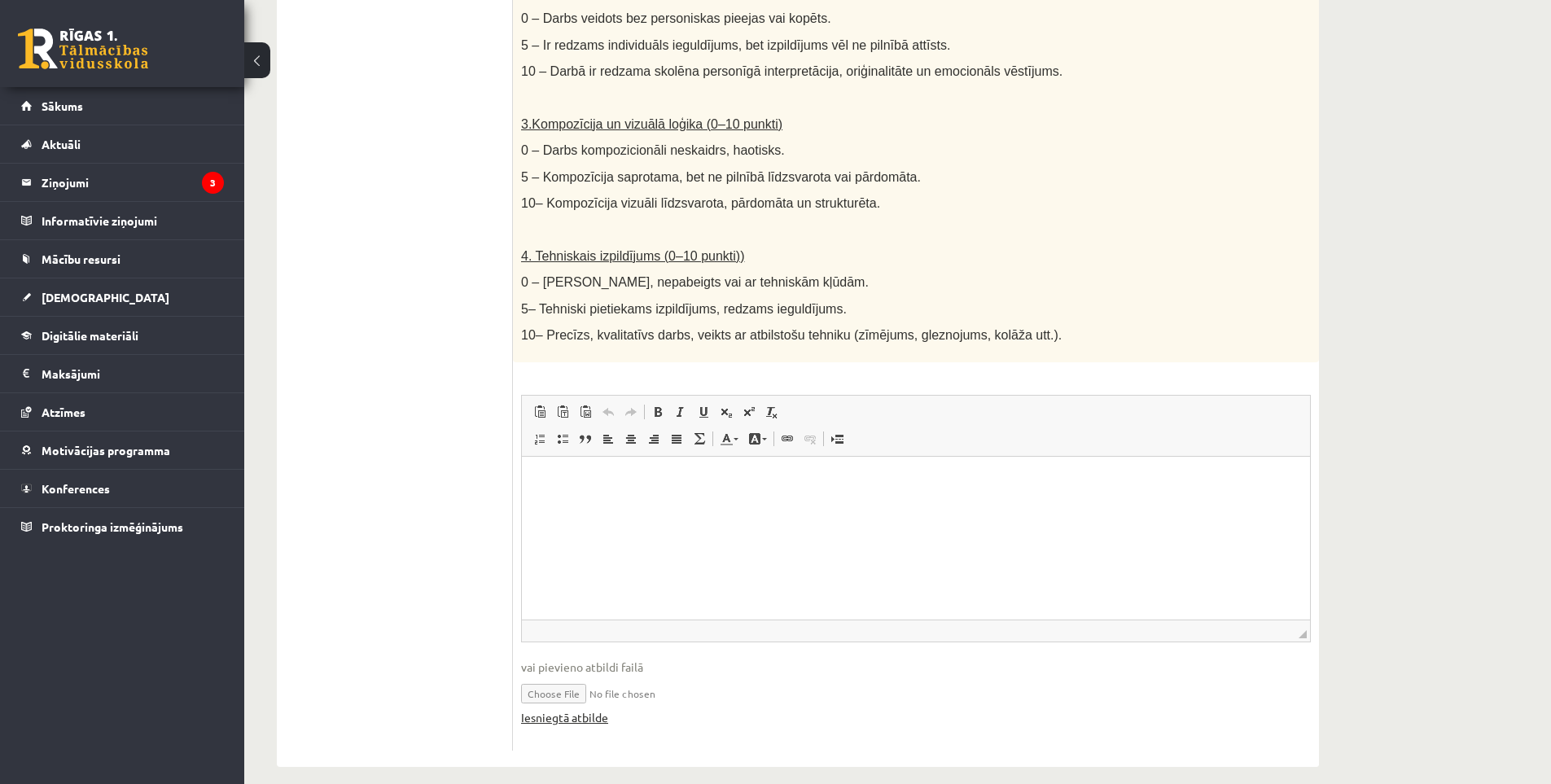
click at [589, 709] on link "Iesniegtā atbilde" at bounding box center [565, 718] width 87 height 17
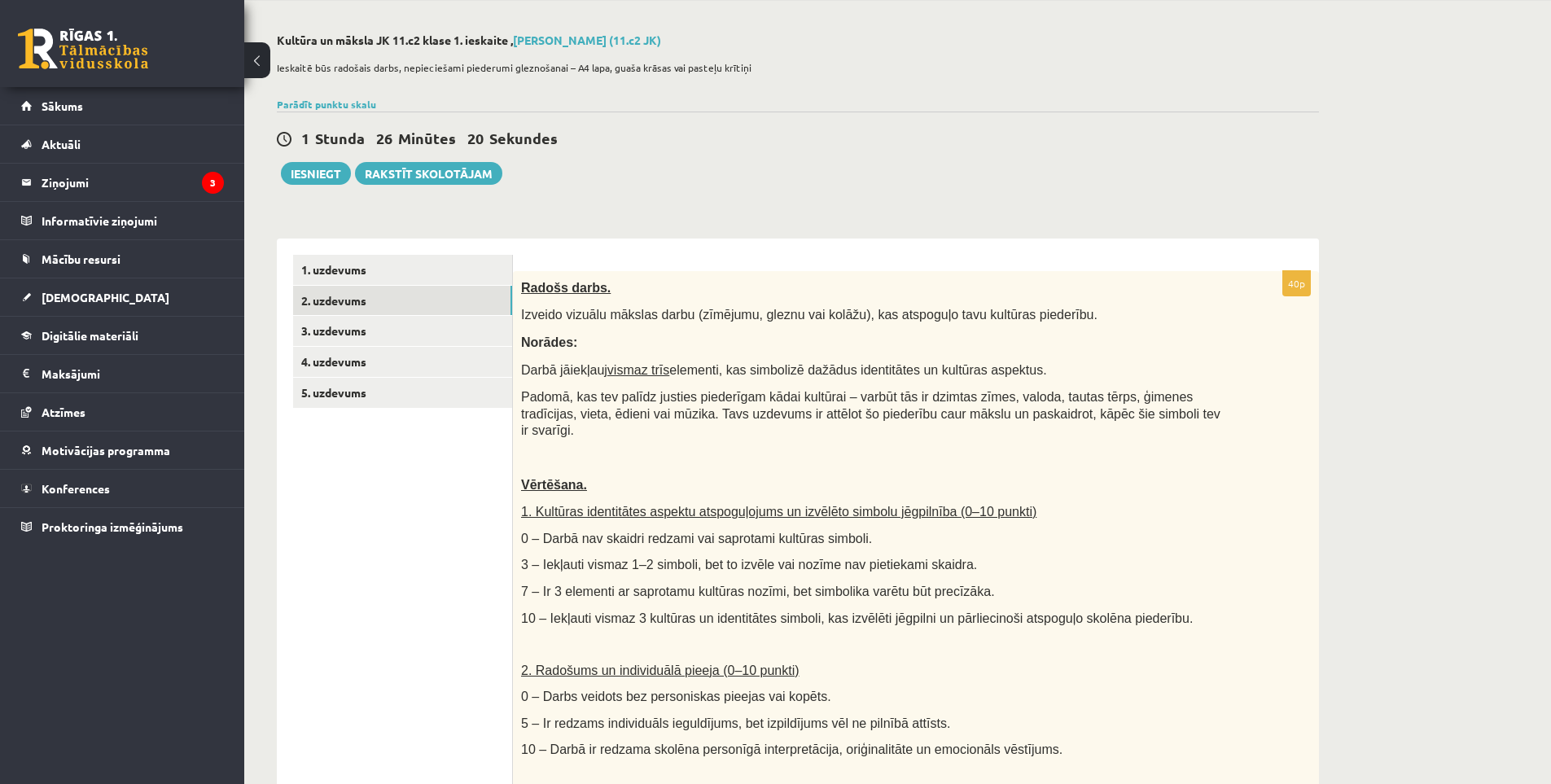
scroll to position [0, 0]
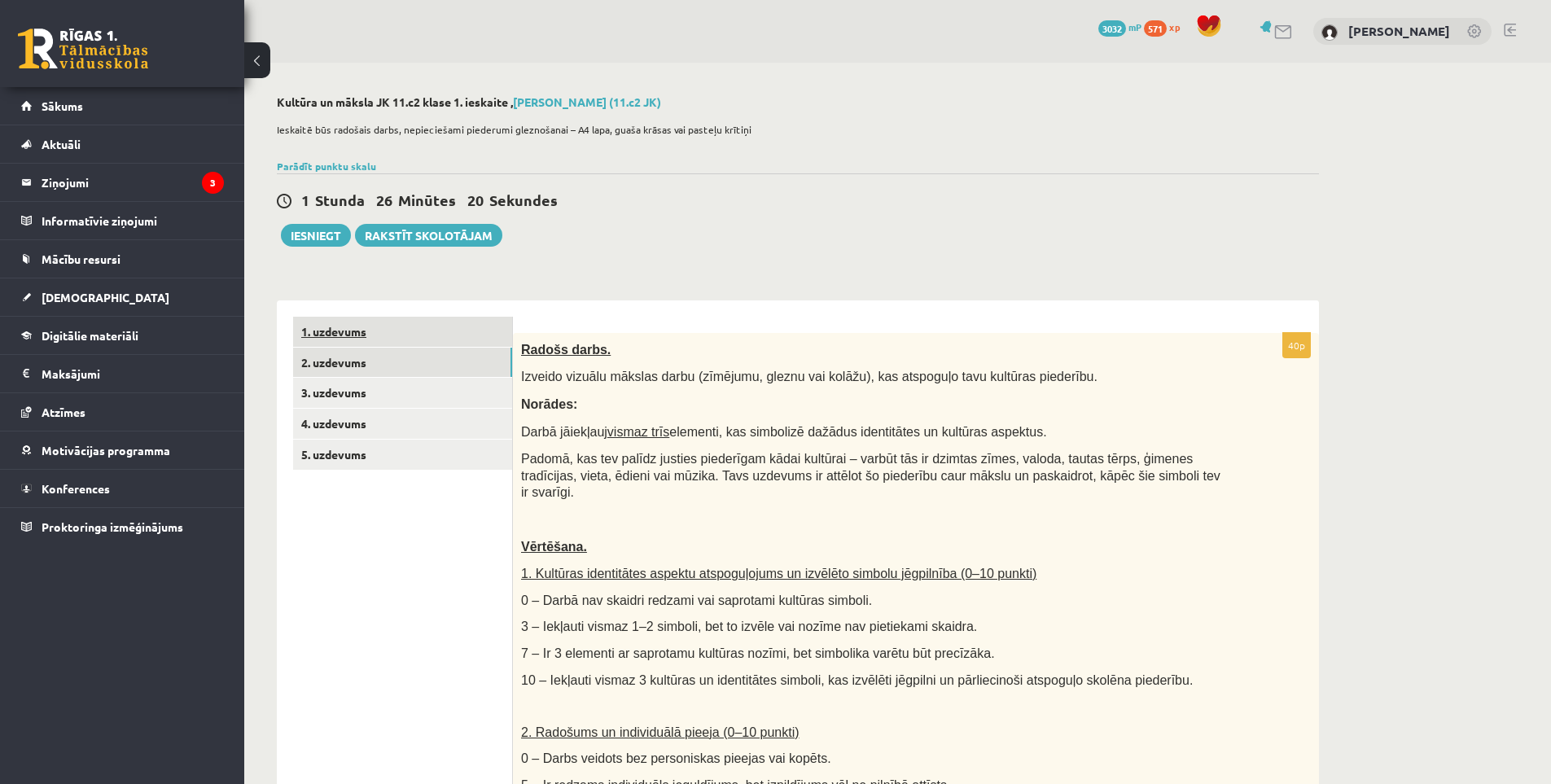
click at [400, 332] on link "1. uzdevums" at bounding box center [403, 332] width 219 height 30
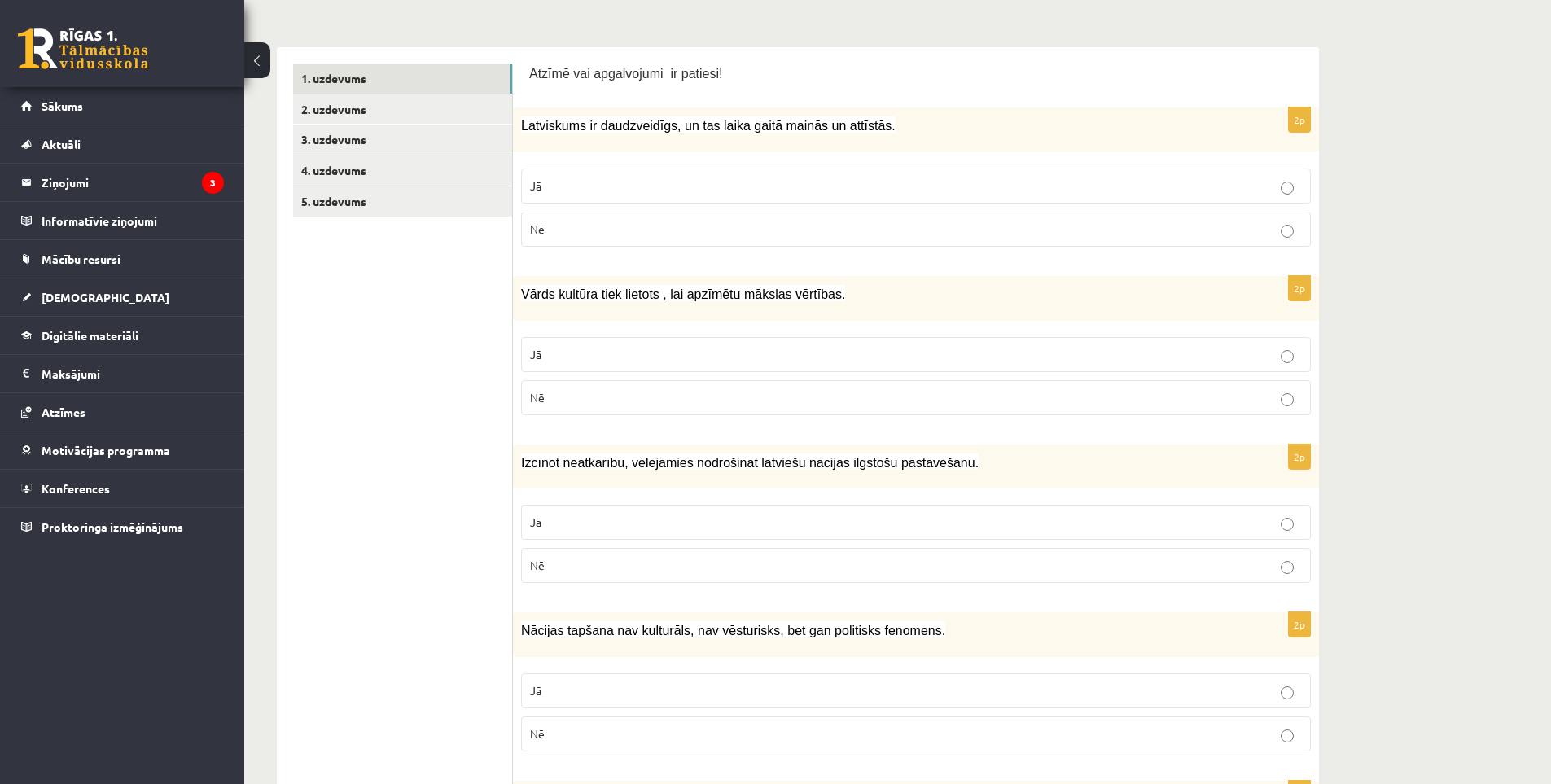
scroll to position [117, 0]
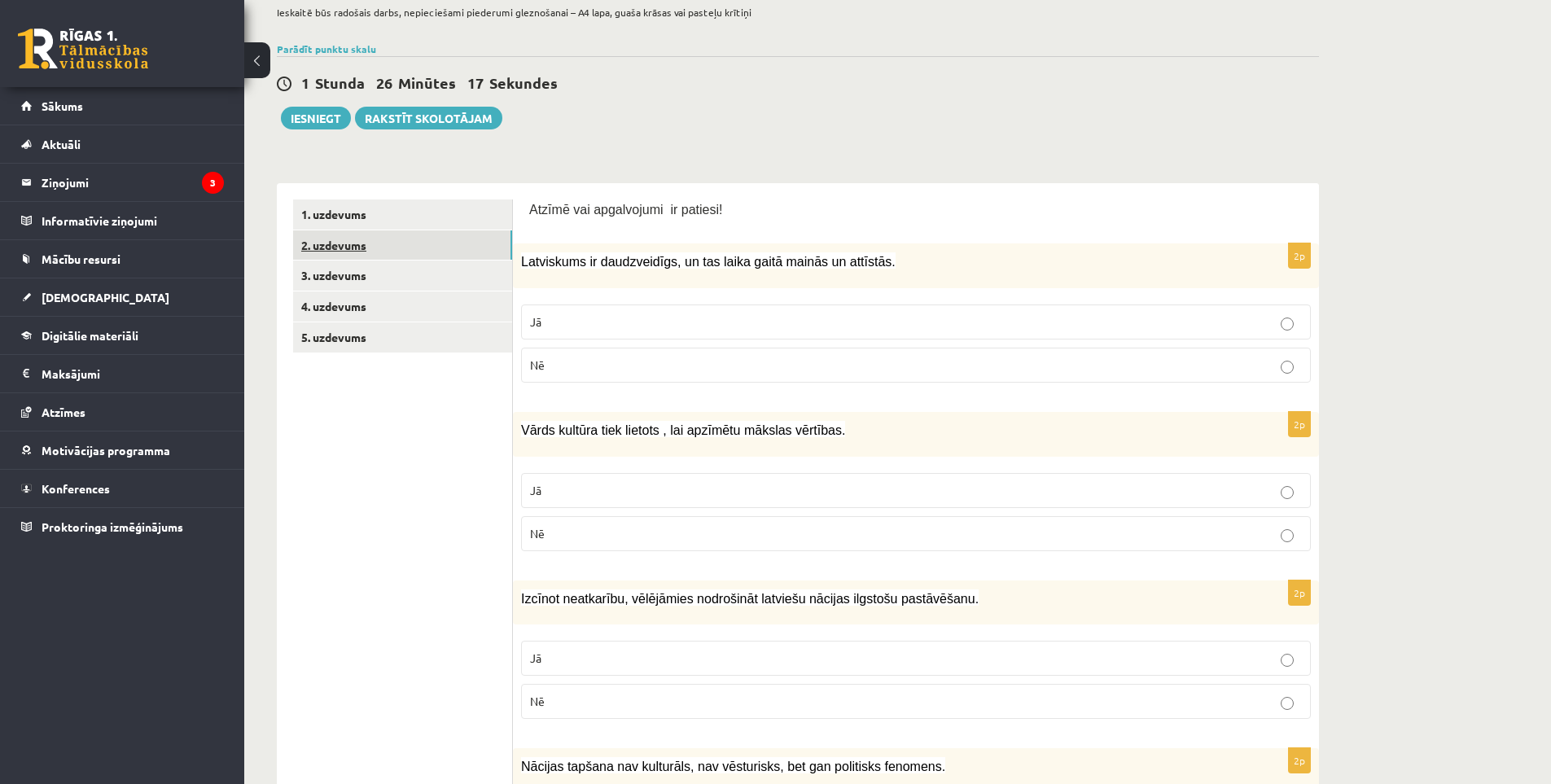
click at [367, 246] on link "2. uzdevums" at bounding box center [403, 245] width 219 height 30
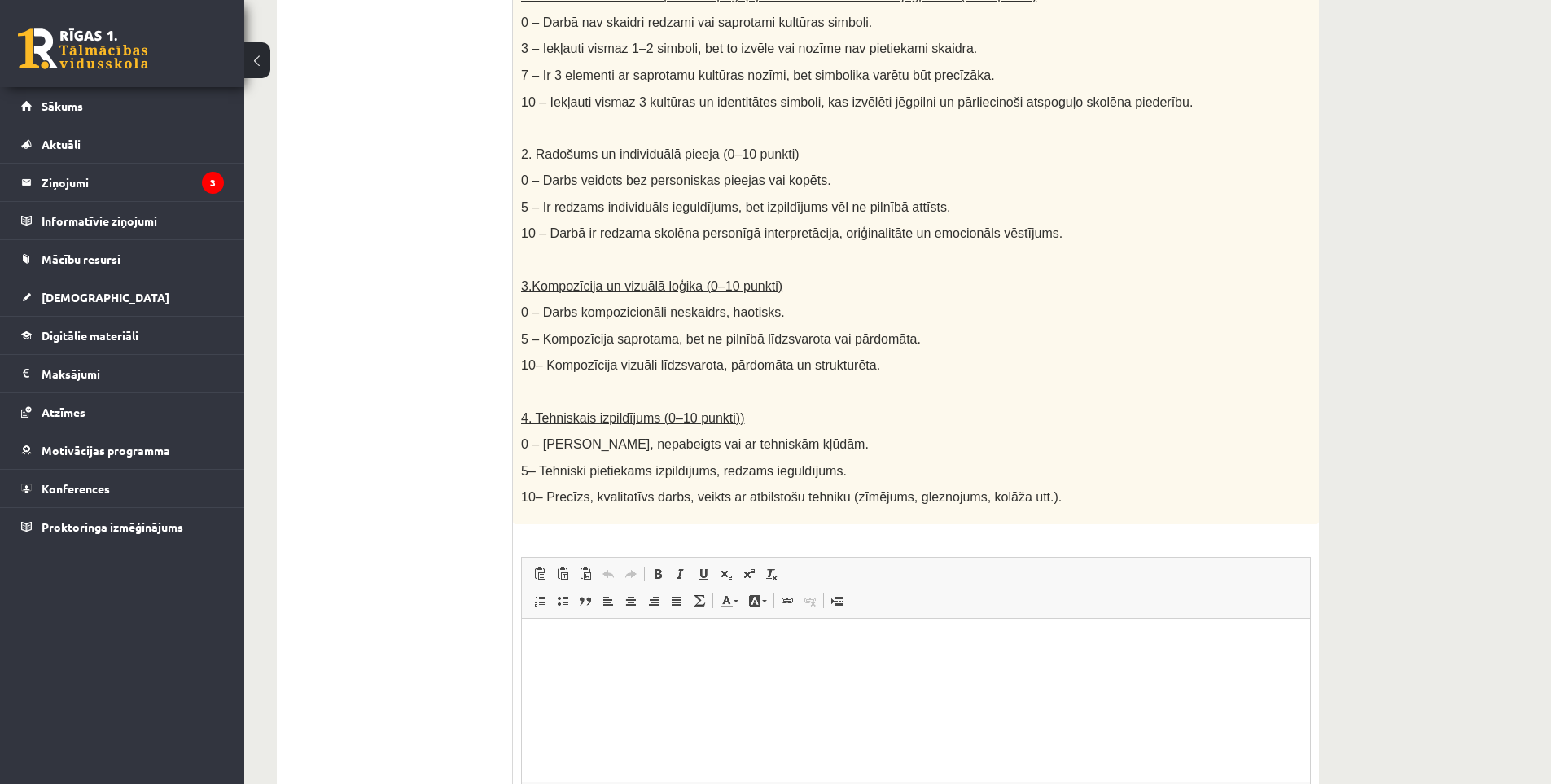
scroll to position [740, 0]
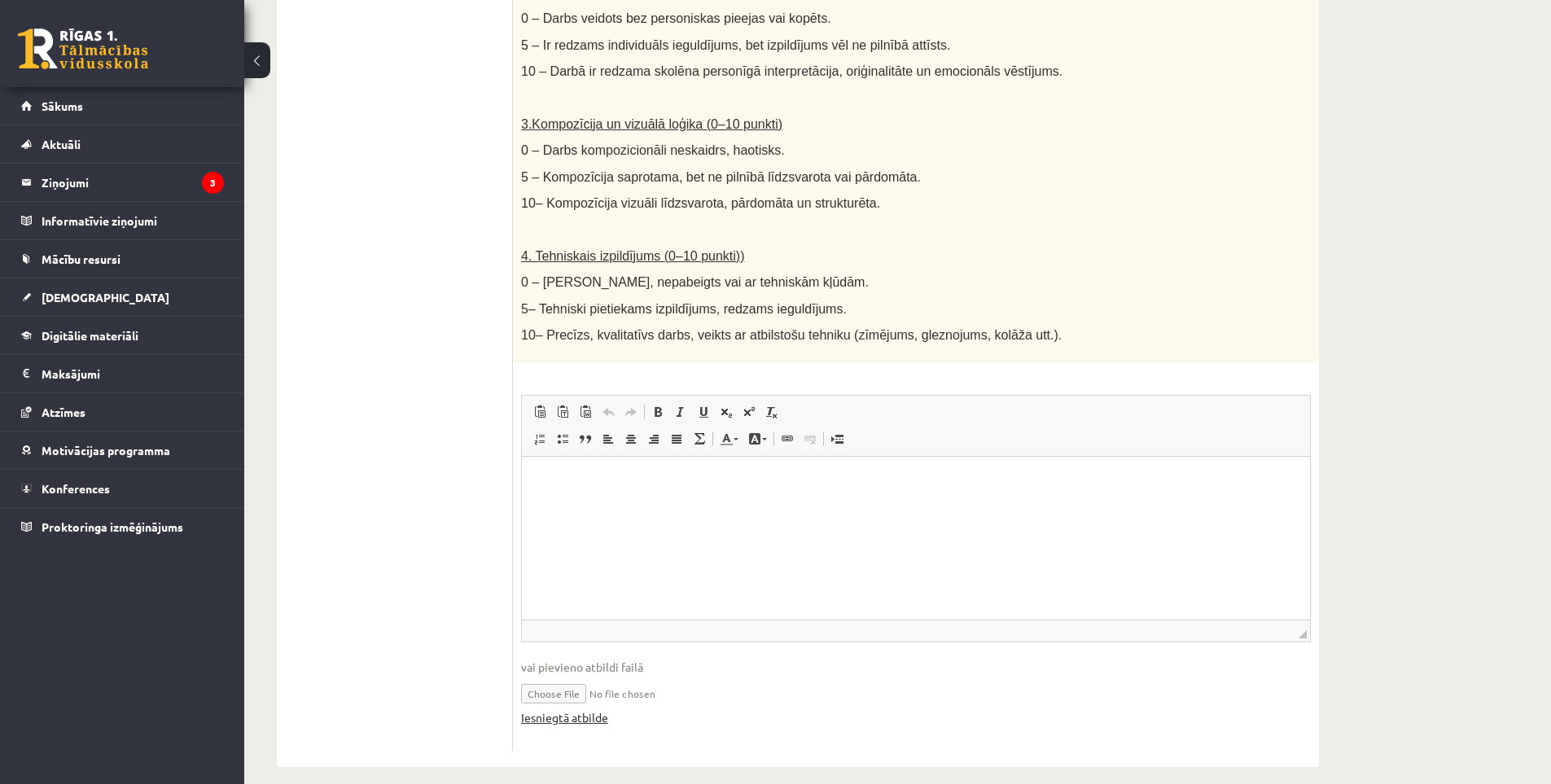
click at [592, 709] on link "Iesniegtā atbilde" at bounding box center [565, 718] width 87 height 17
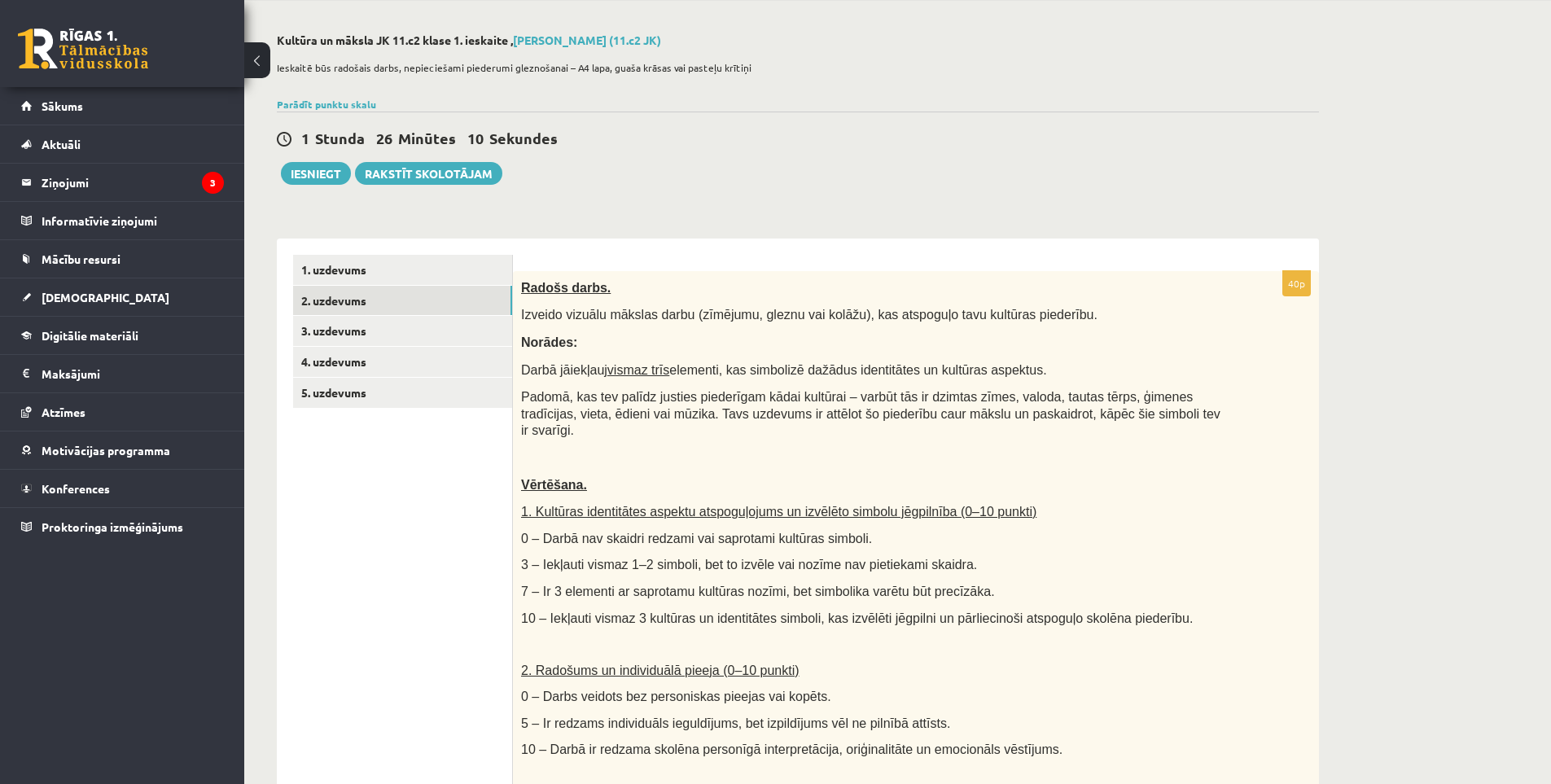
scroll to position [0, 0]
click at [420, 330] on link "3. uzdevums" at bounding box center [403, 331] width 219 height 30
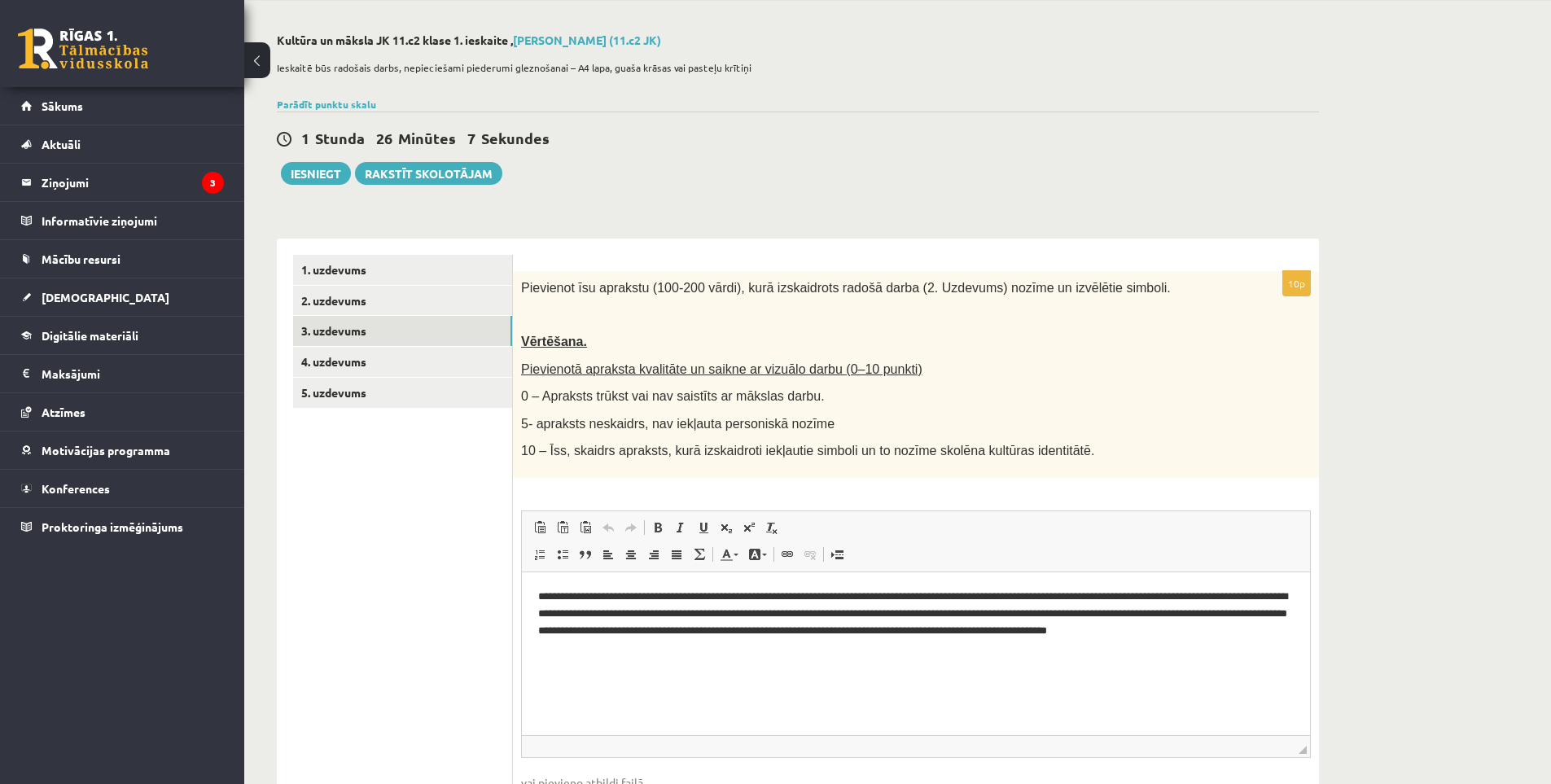
scroll to position [178, 0]
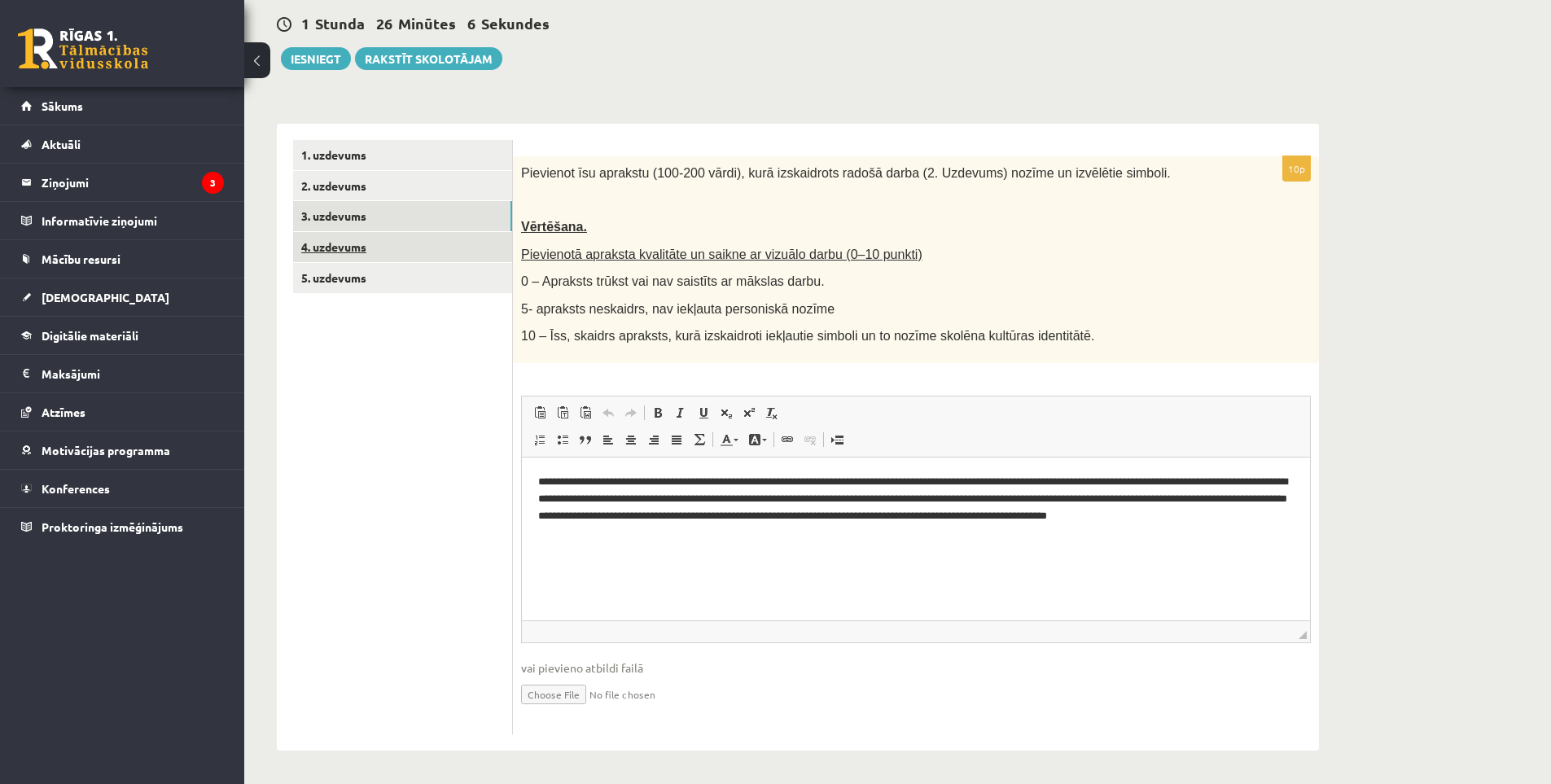
click at [339, 257] on link "4. uzdevums" at bounding box center [403, 247] width 219 height 30
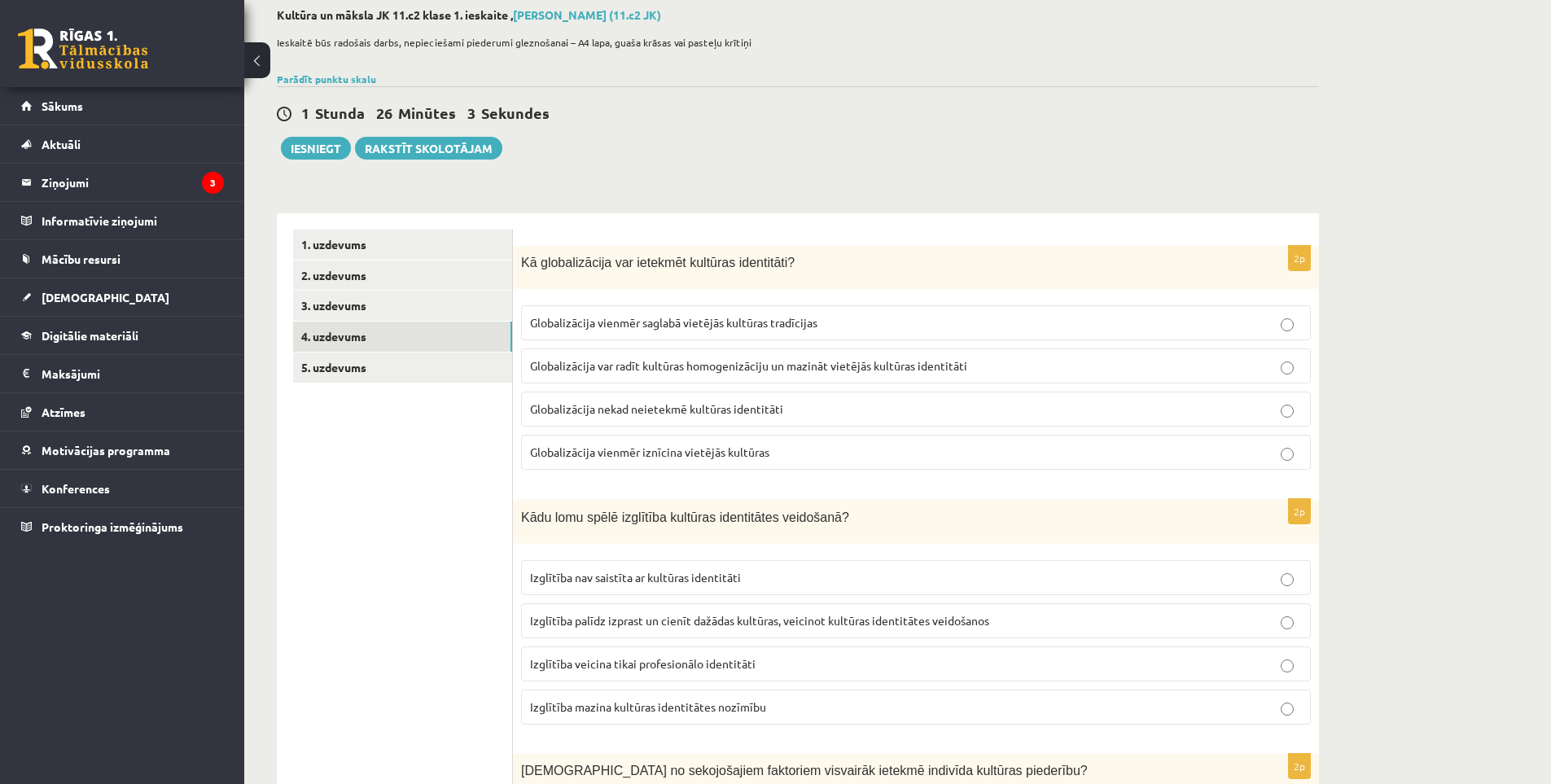
scroll to position [0, 0]
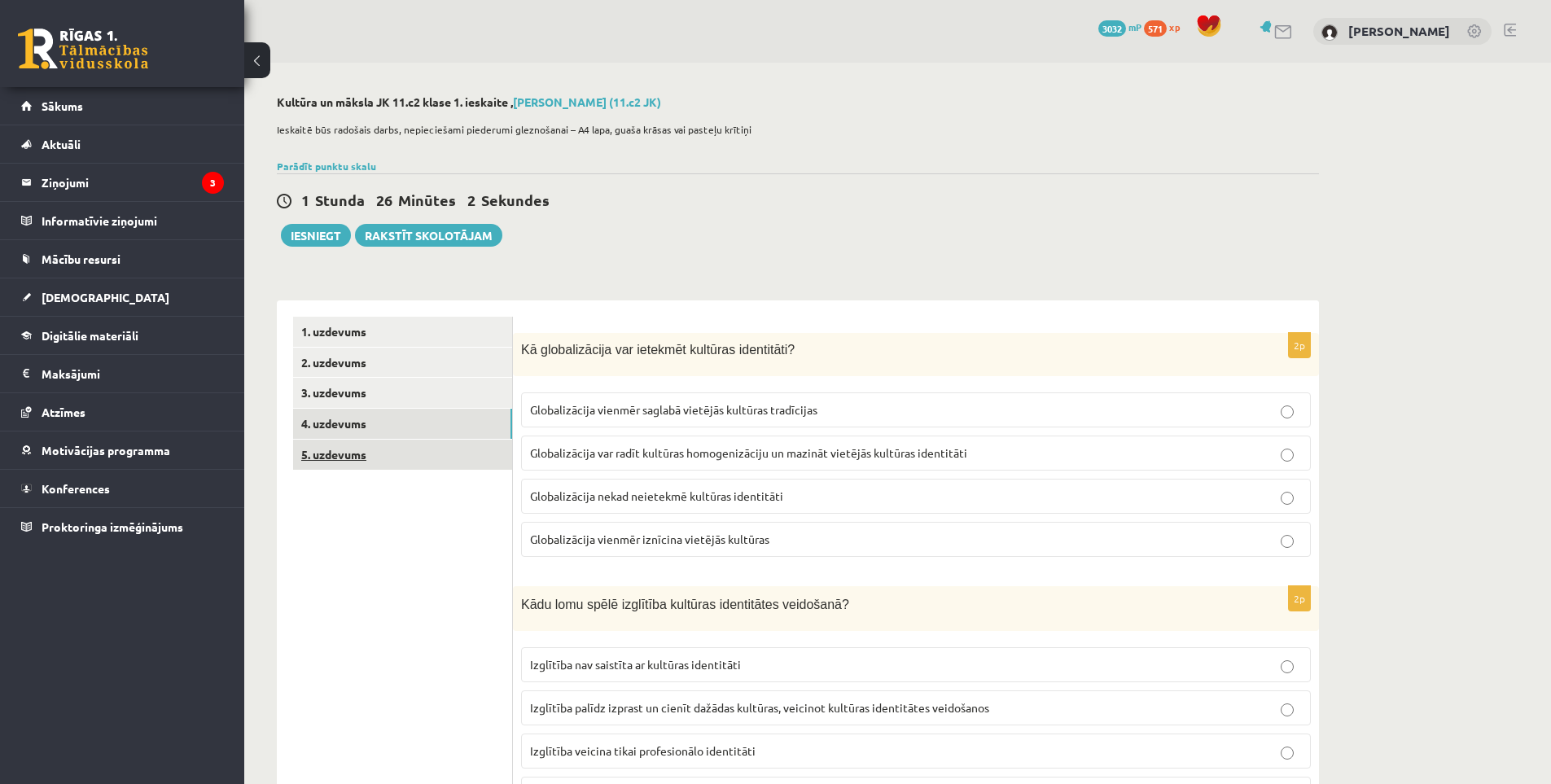
click at [361, 455] on link "5. uzdevums" at bounding box center [403, 454] width 219 height 30
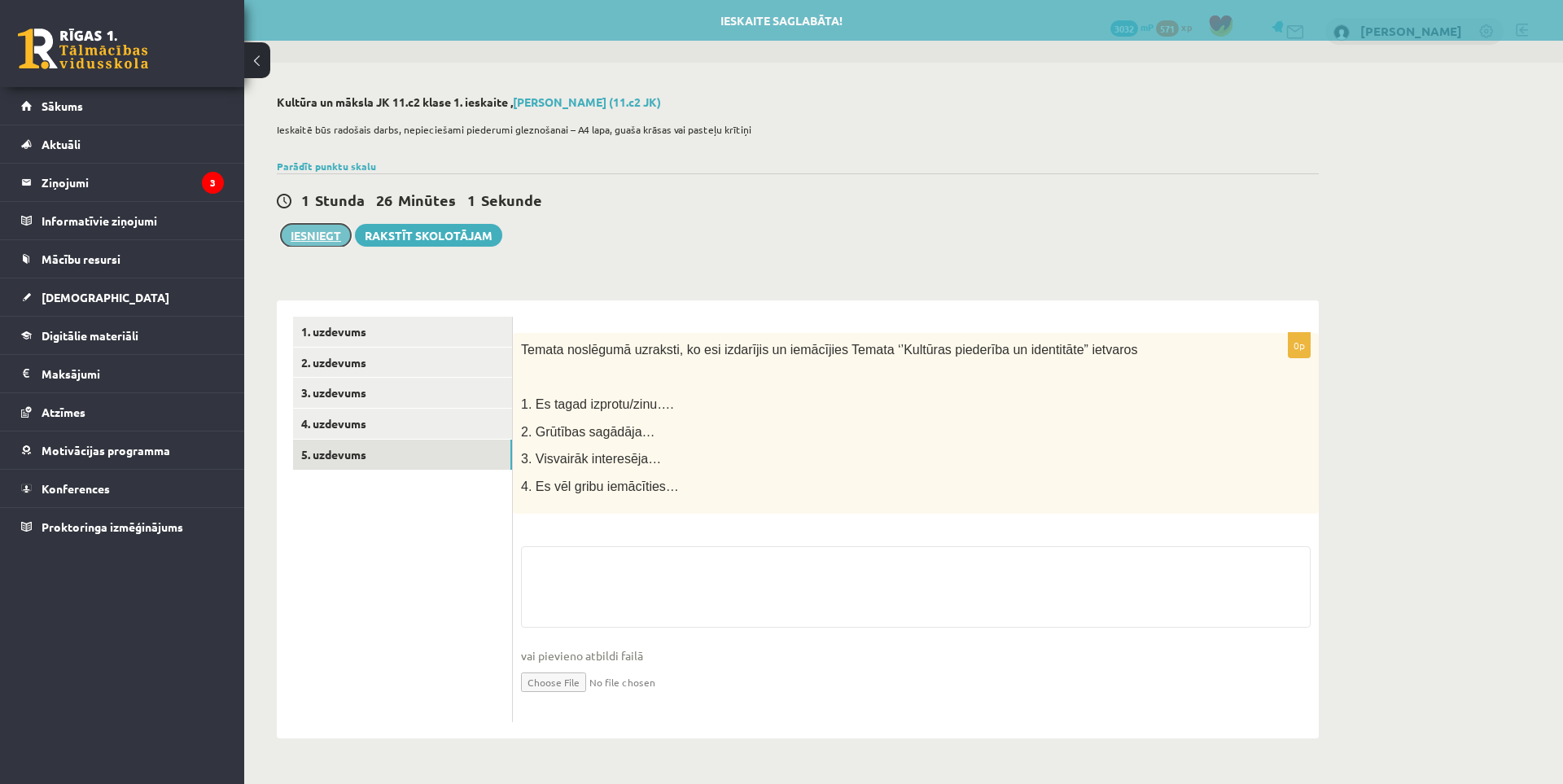
click at [336, 238] on button "Iesniegt" at bounding box center [316, 235] width 70 height 23
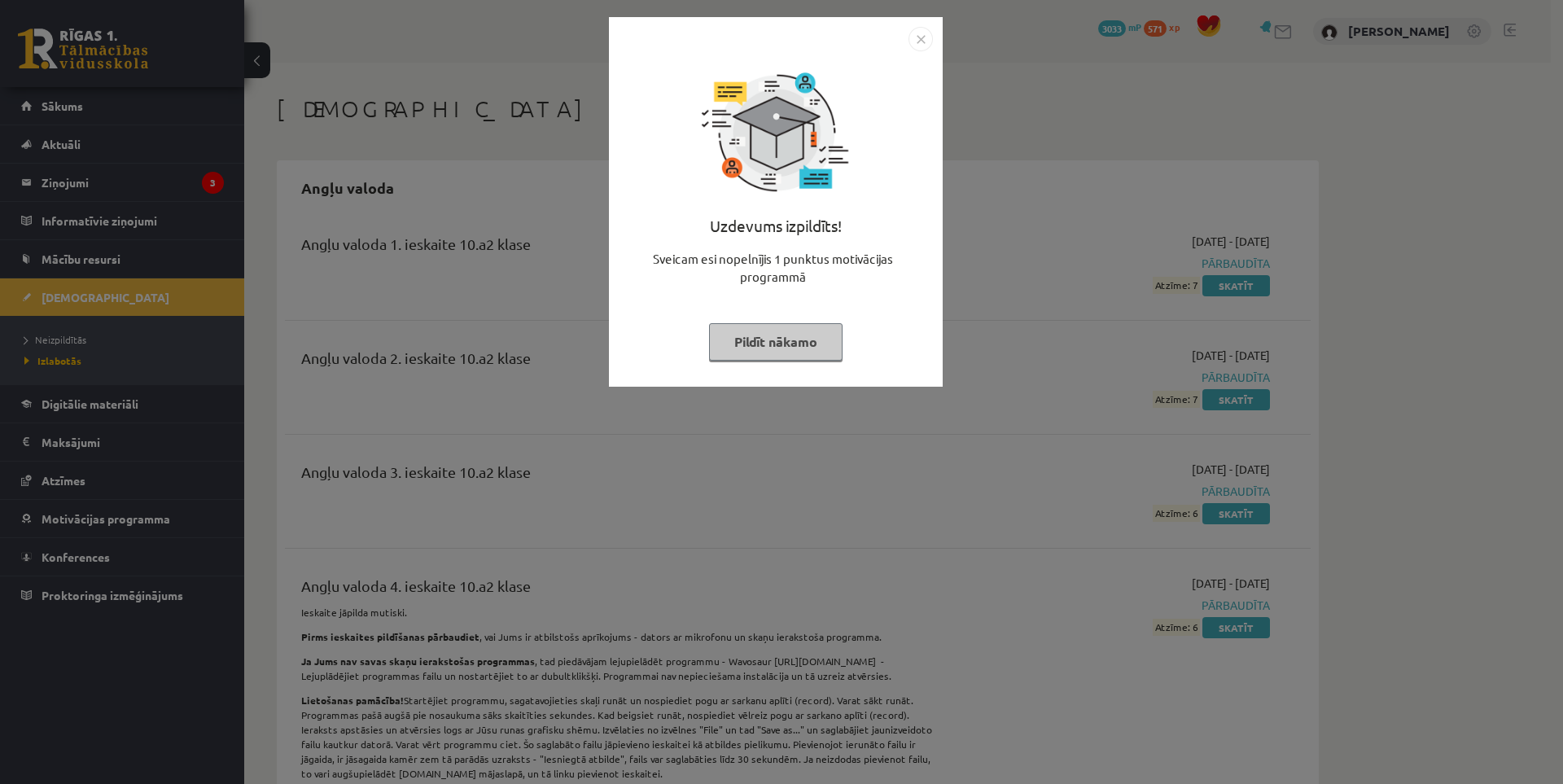
click at [927, 37] on img "Close" at bounding box center [921, 39] width 24 height 24
